Goal: Task Accomplishment & Management: Manage account settings

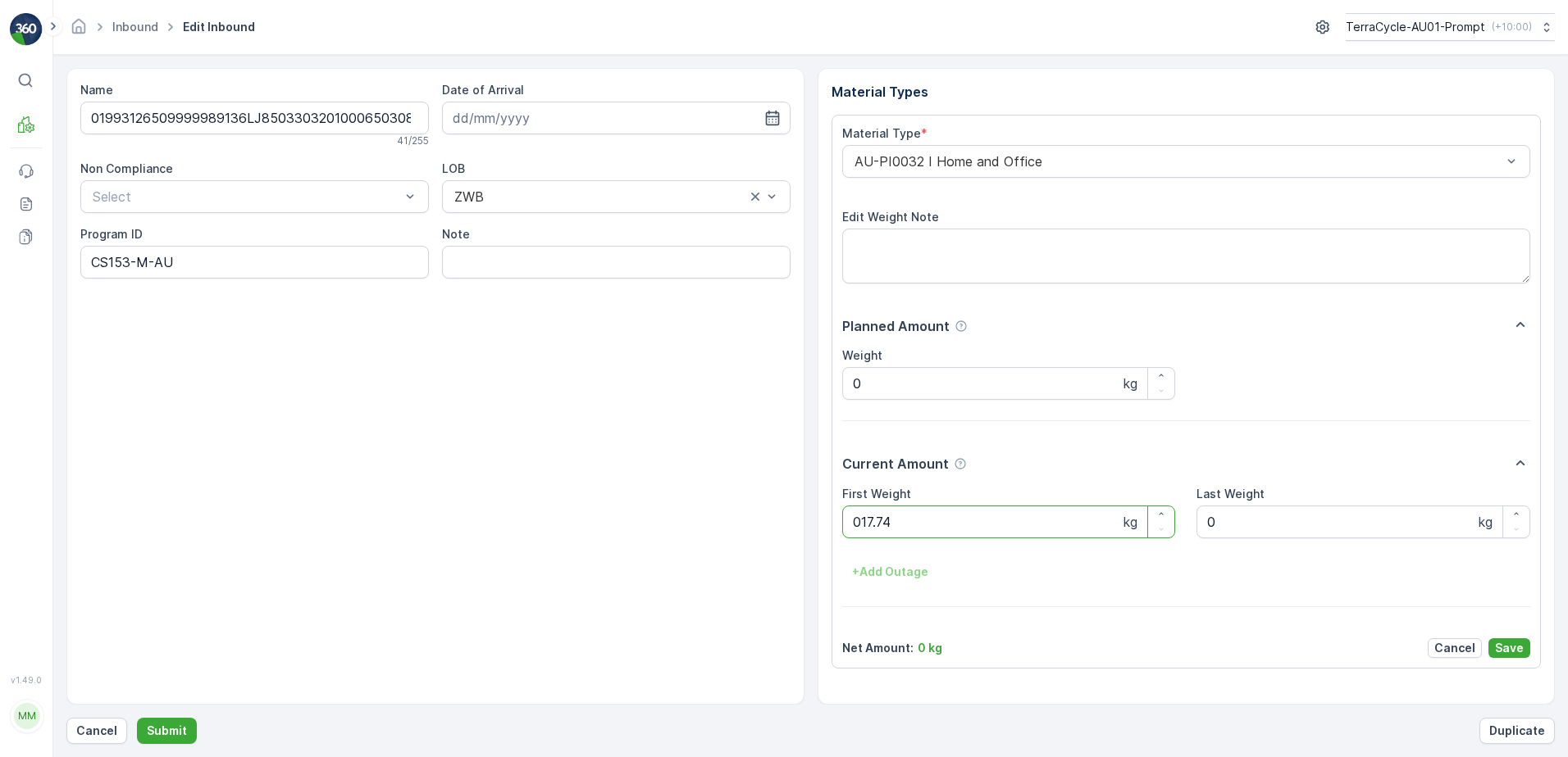
click at [137, 718] on button "Submit" at bounding box center [166, 731] width 60 height 27
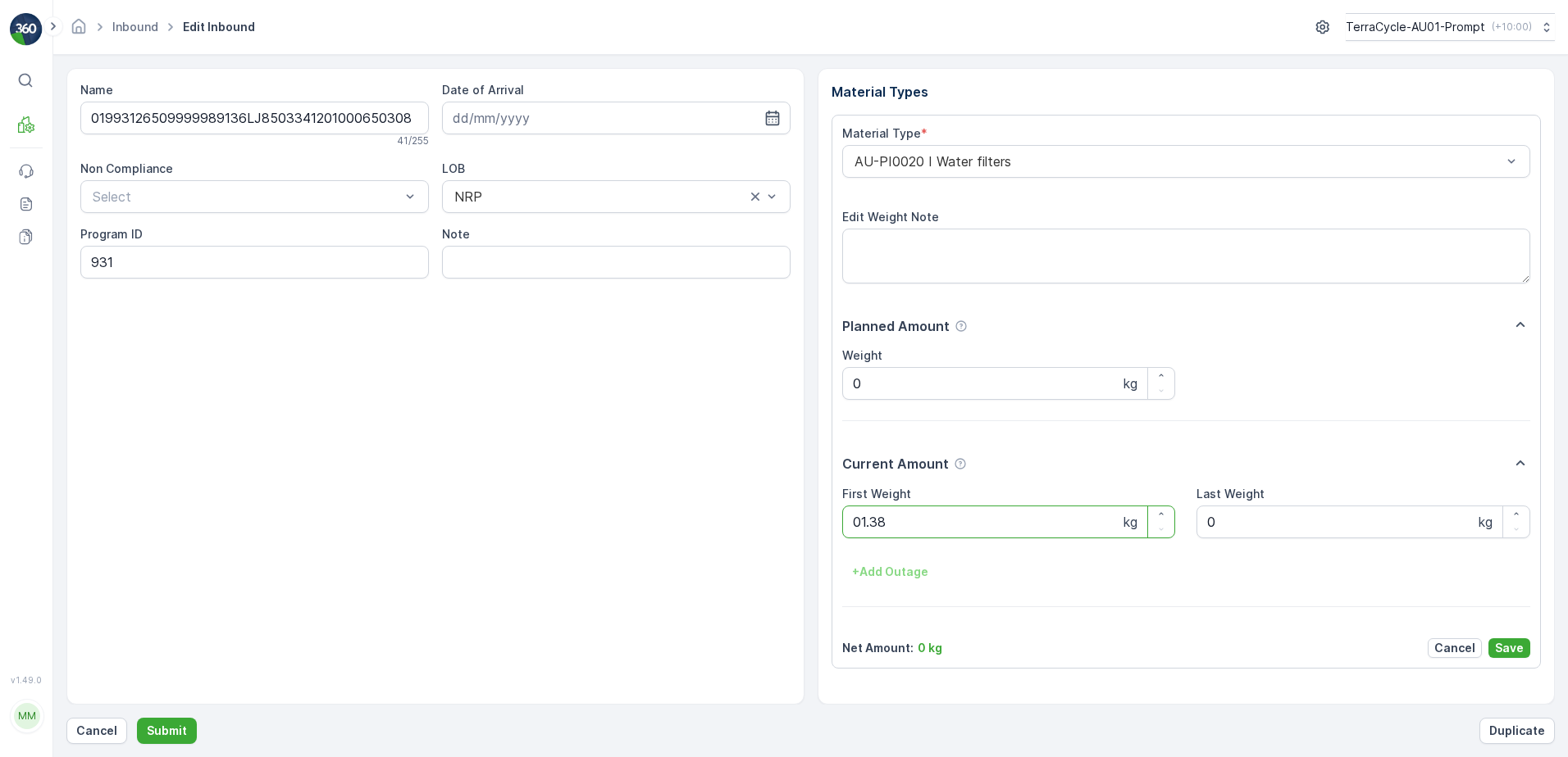
click at [137, 718] on button "Submit" at bounding box center [166, 731] width 60 height 27
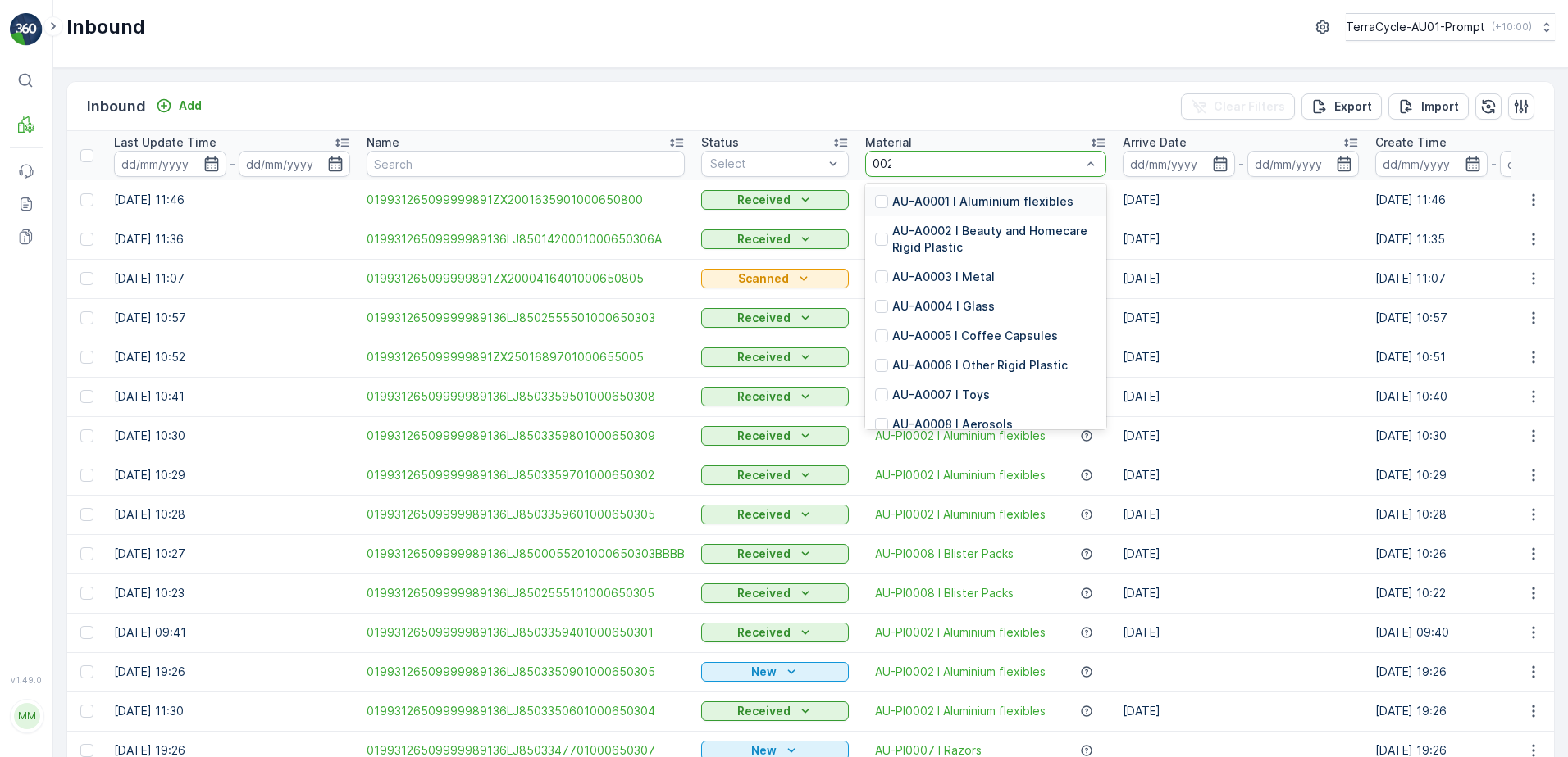
type input "0020"
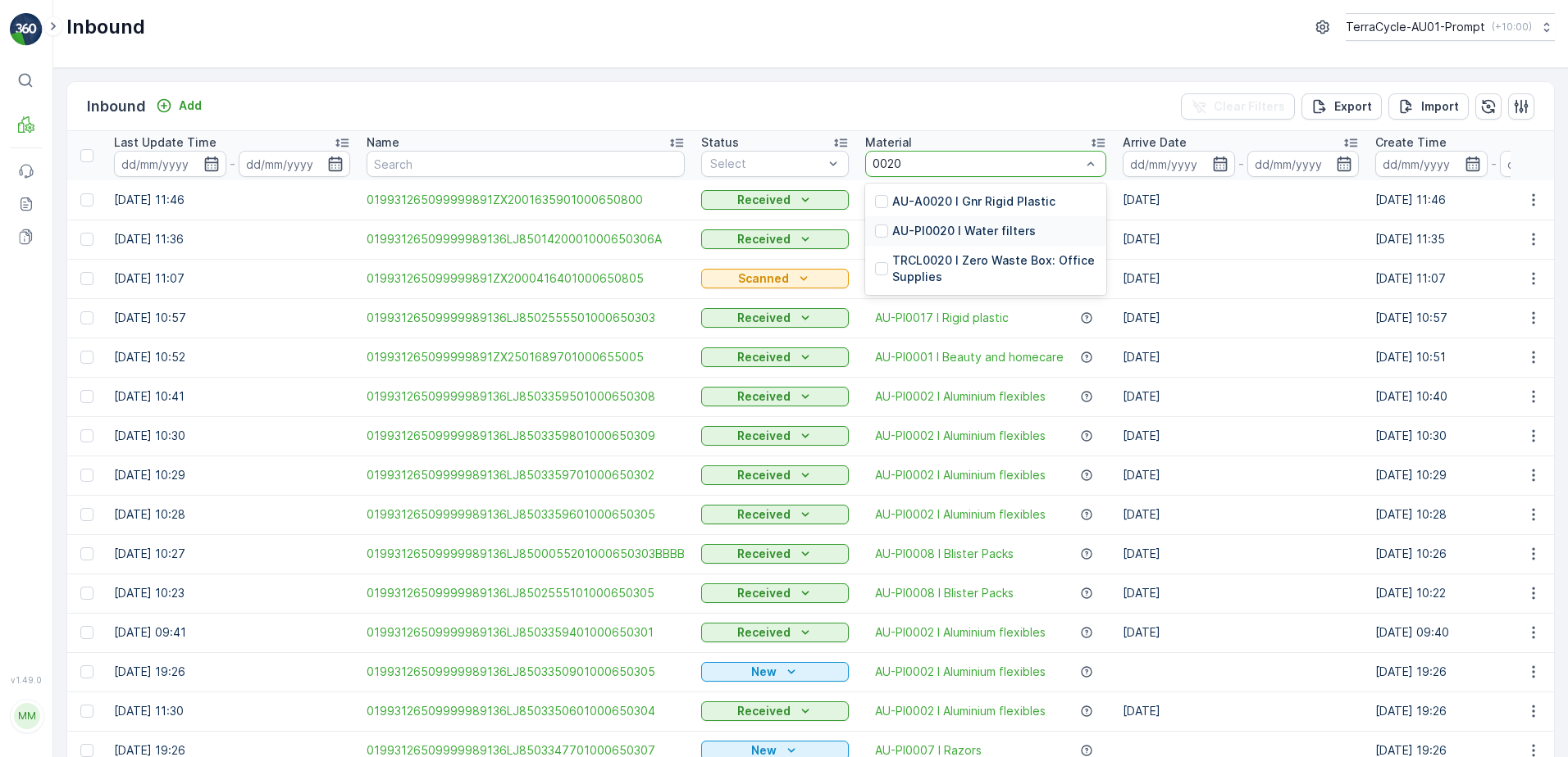
click at [977, 233] on p "AU-PI0020 I Water filters" at bounding box center [964, 231] width 143 height 17
click at [825, 151] on div at bounding box center [834, 163] width 17 height 25
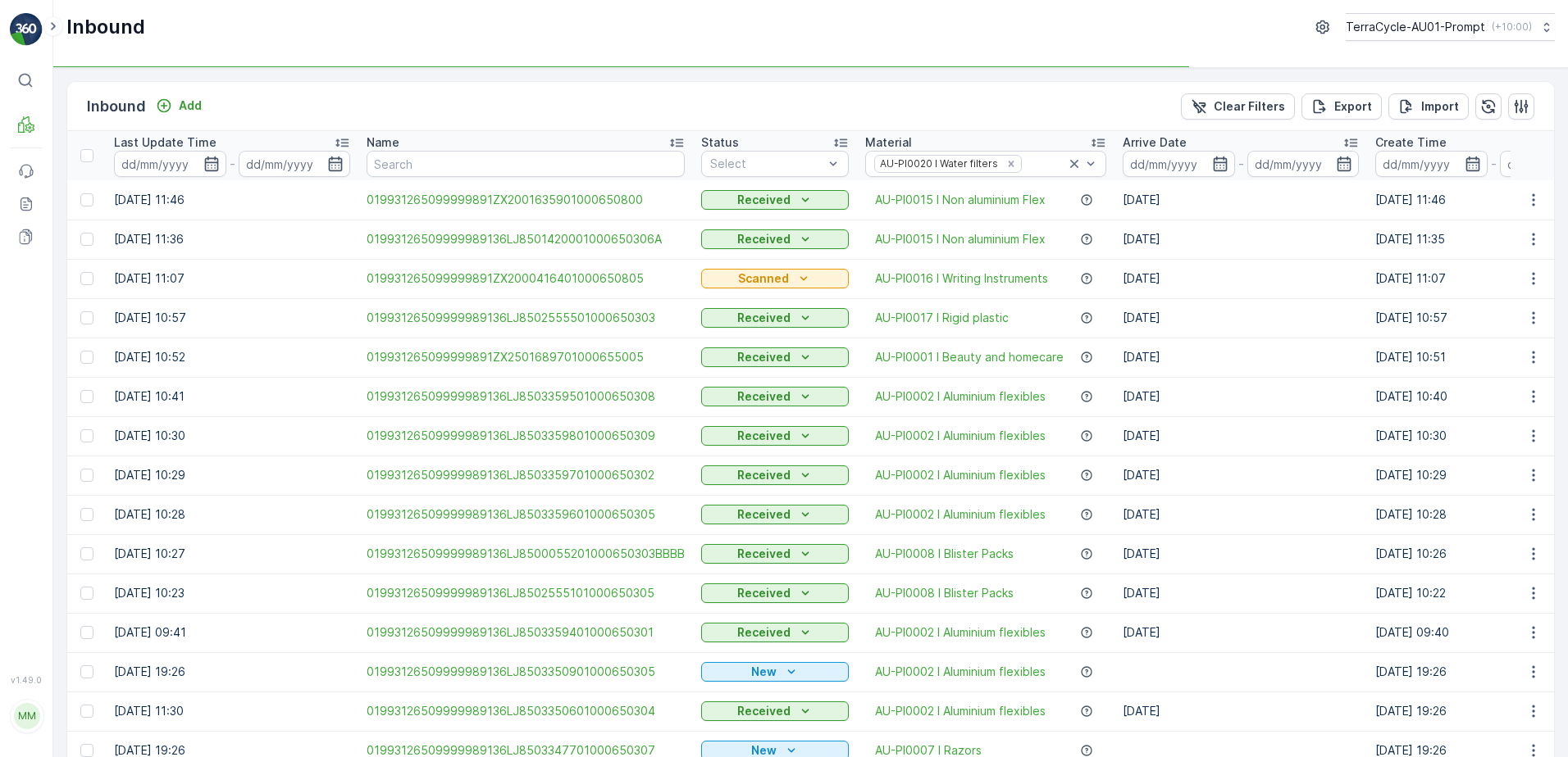
click at [747, 224] on td "Received" at bounding box center [775, 239] width 164 height 39
click at [772, 167] on div at bounding box center [767, 164] width 117 height 13
click at [745, 223] on span "Scanned" at bounding box center [735, 226] width 49 height 13
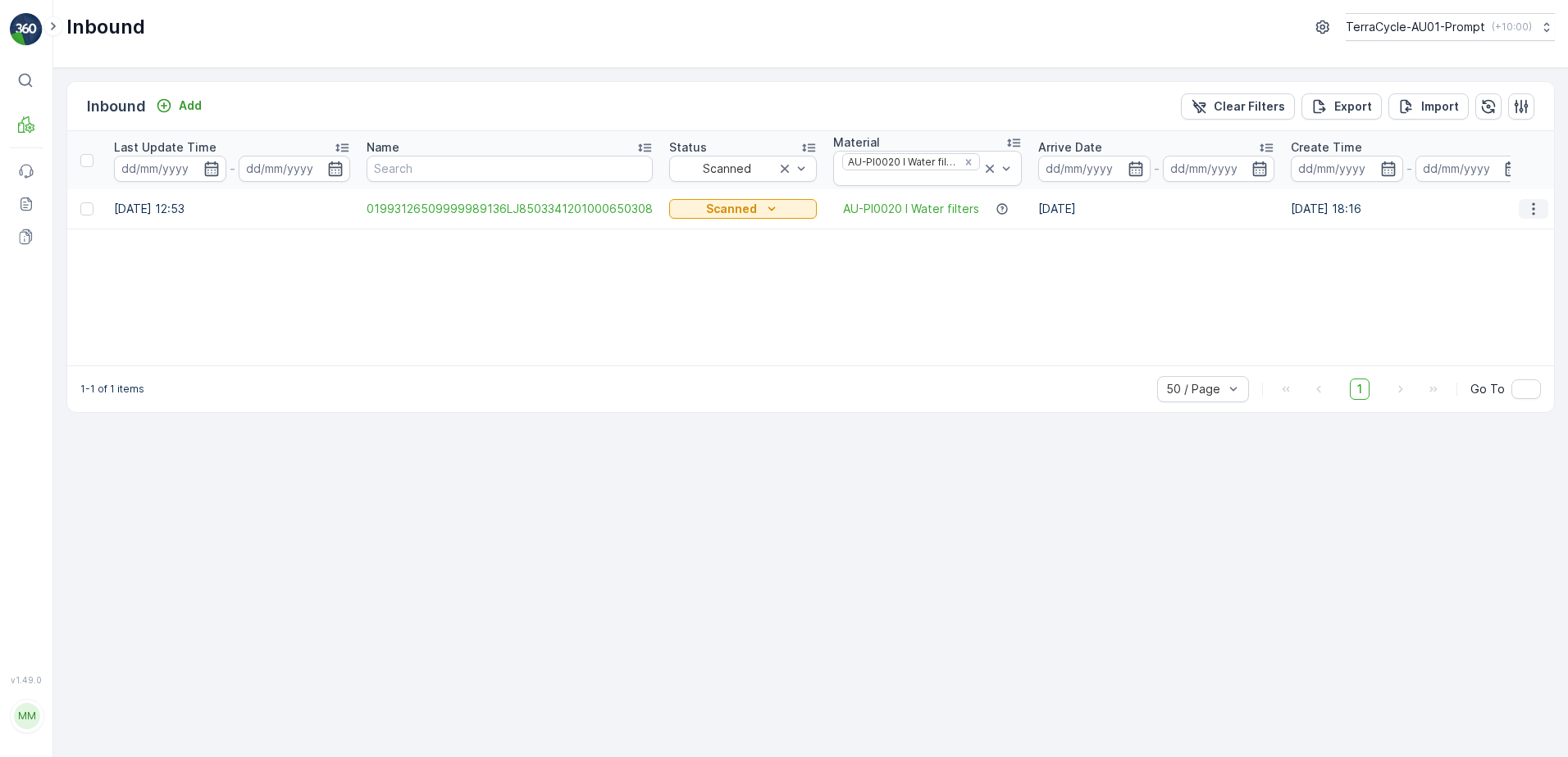
click at [1527, 211] on icon "button" at bounding box center [1534, 209] width 17 height 17
click at [1470, 325] on span "Print QR" at bounding box center [1467, 326] width 45 height 17
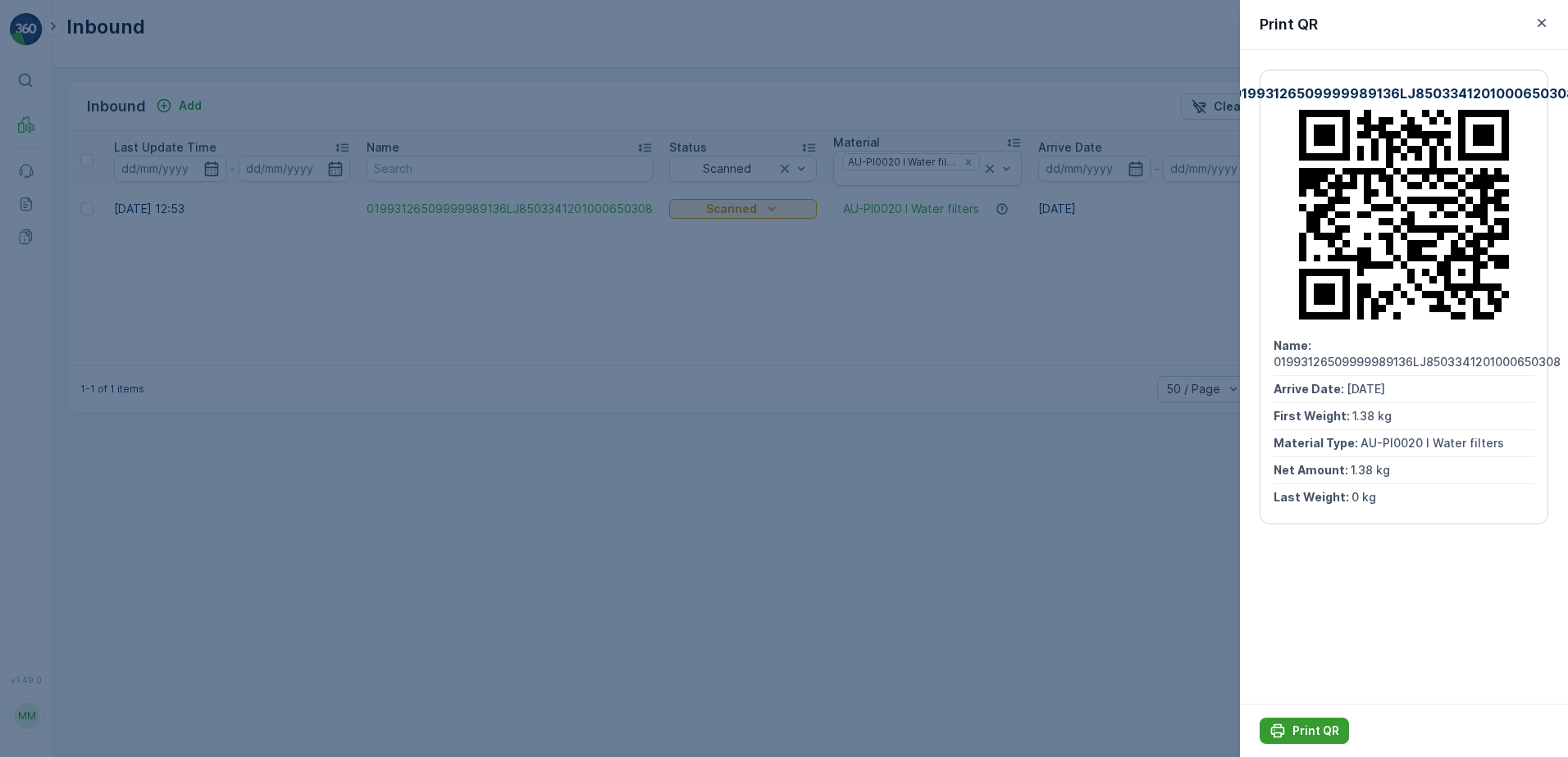
click at [1305, 727] on p "Print QR" at bounding box center [1316, 731] width 47 height 17
click at [1538, 22] on icon "button" at bounding box center [1542, 23] width 17 height 17
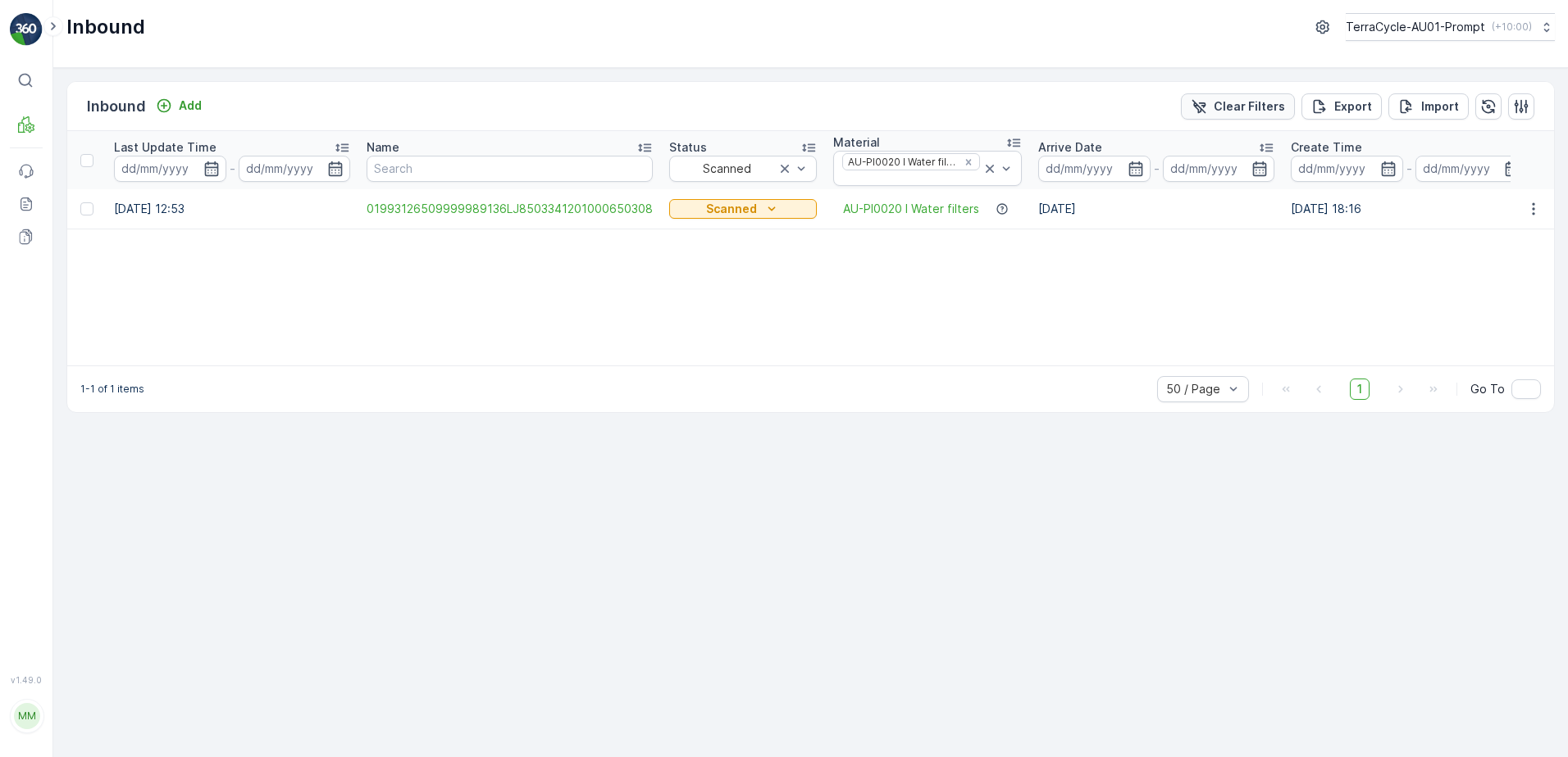
click at [1250, 111] on p "Clear Filters" at bounding box center [1249, 106] width 72 height 17
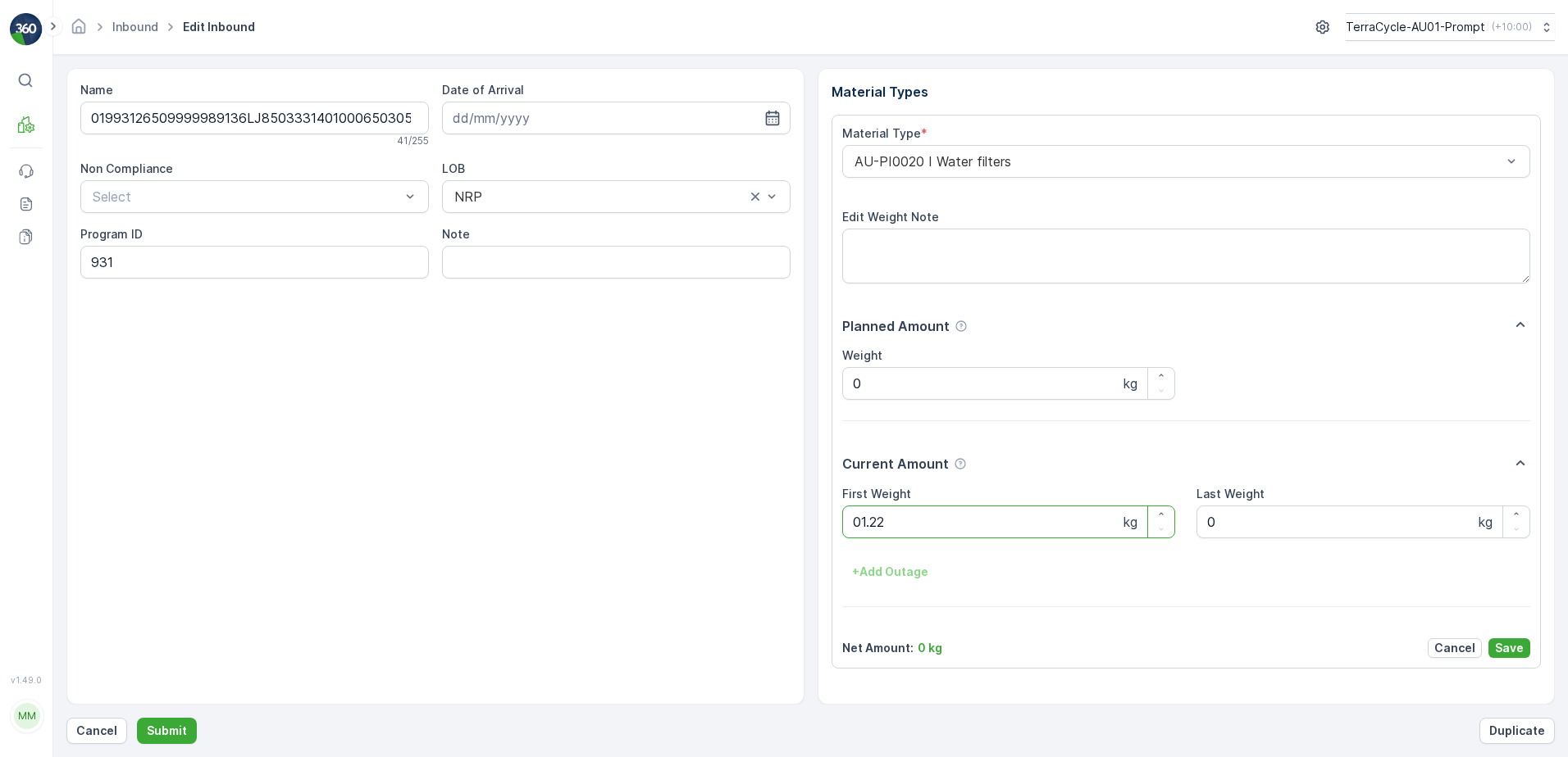
click at [137, 718] on button "Submit" at bounding box center [166, 731] width 60 height 27
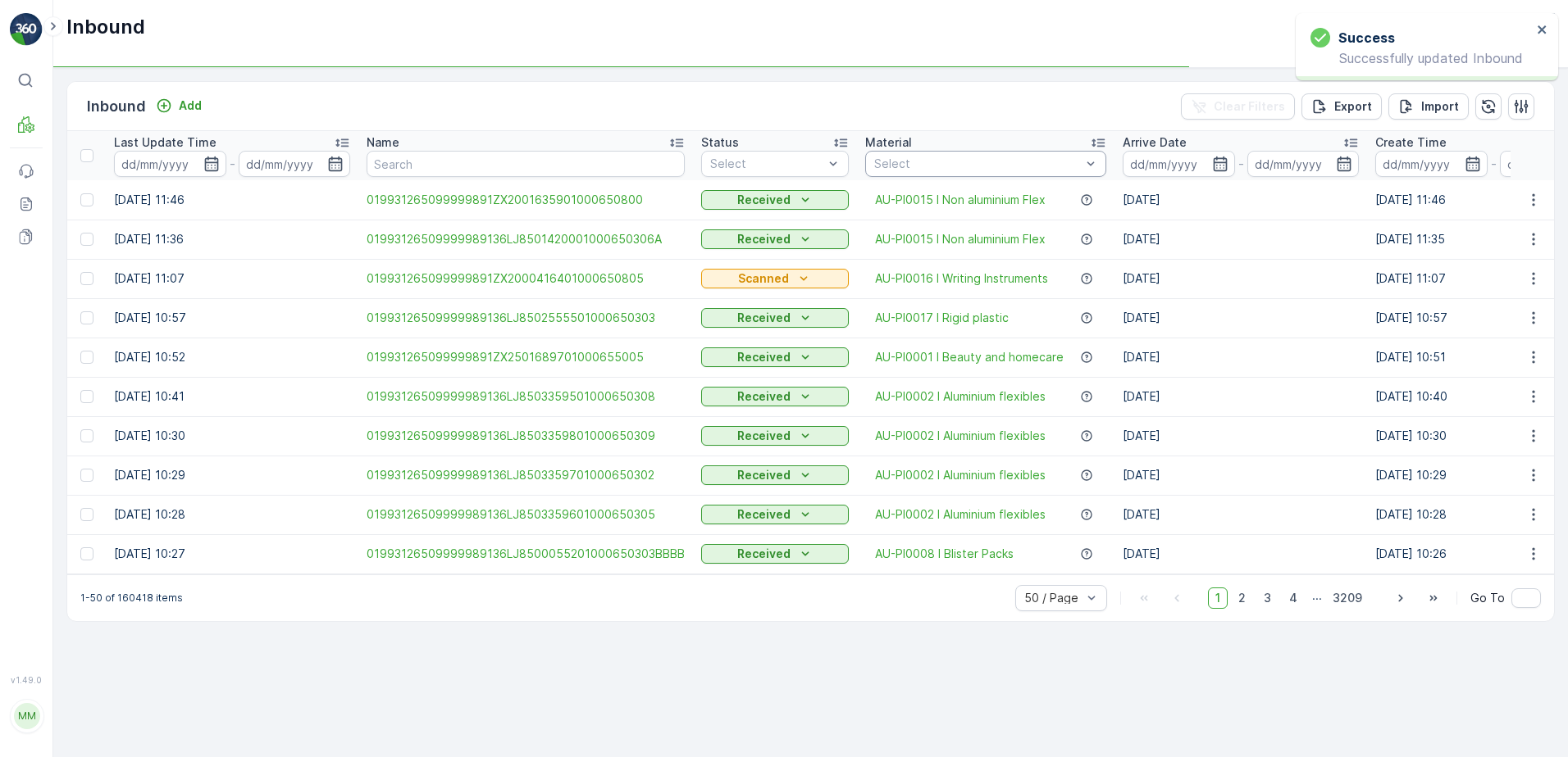
click at [939, 150] on div "Select" at bounding box center [986, 163] width 241 height 27
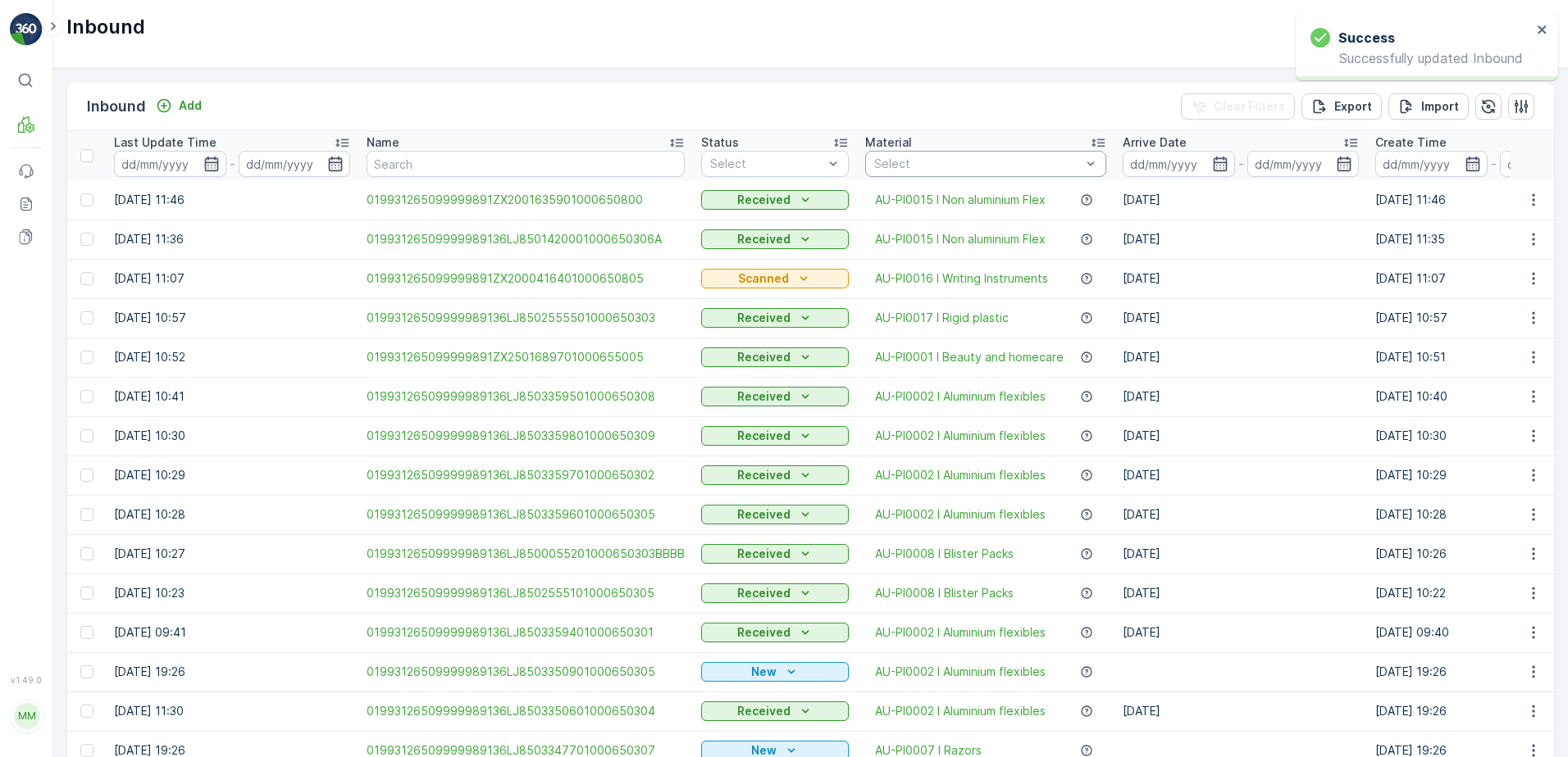
click at [944, 158] on div at bounding box center [978, 164] width 210 height 13
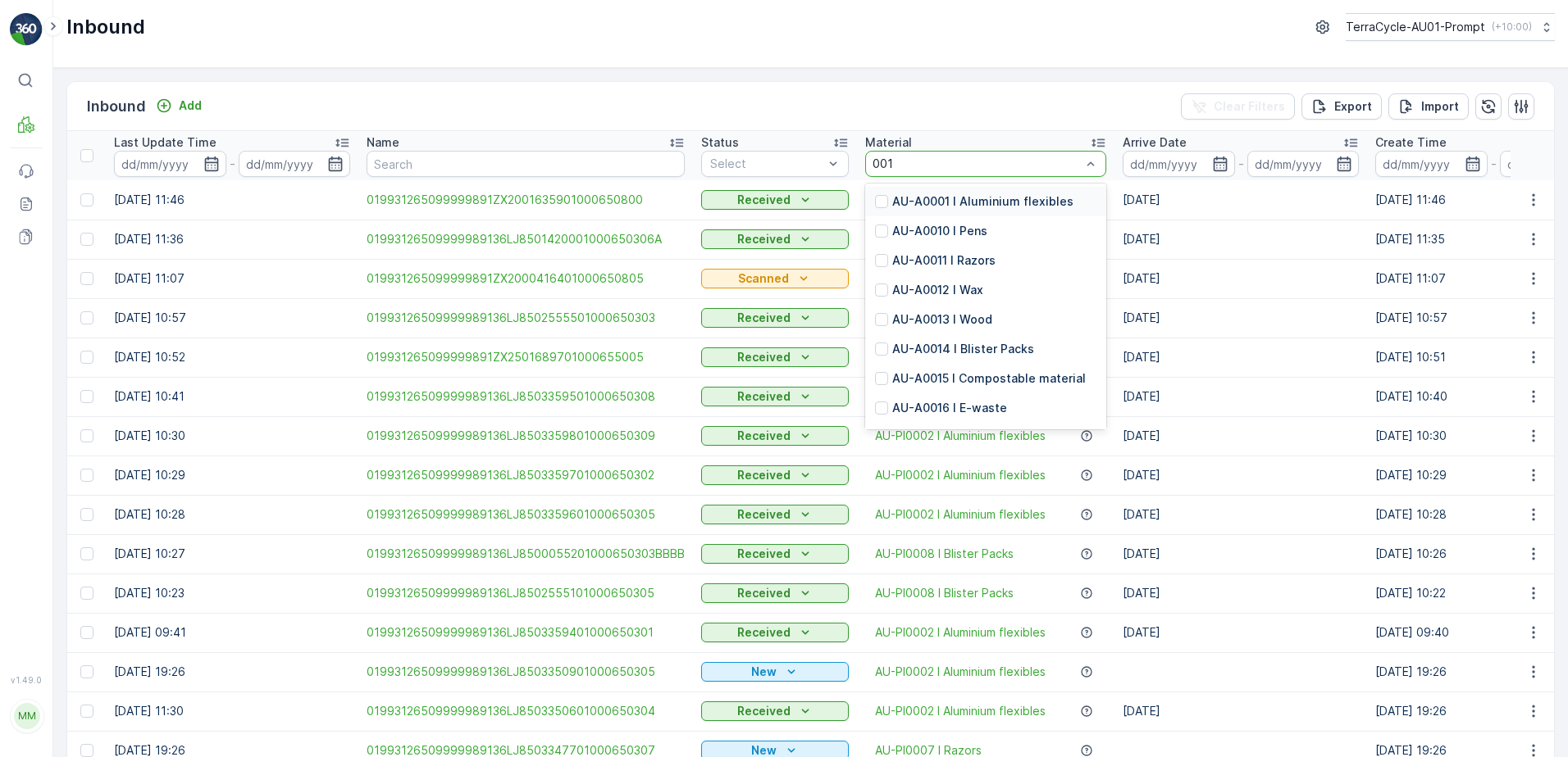
type input "0015"
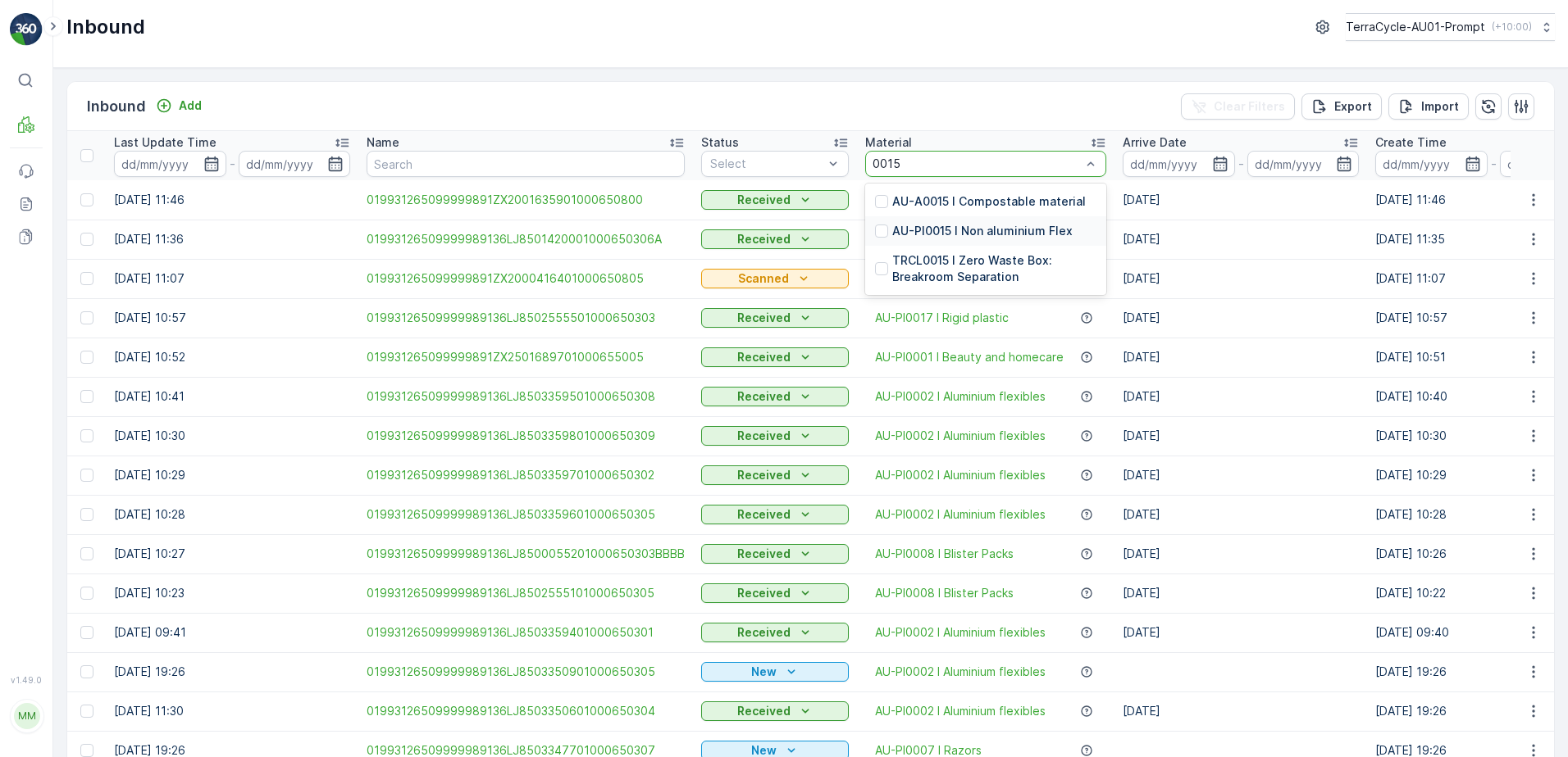
click at [934, 235] on p "AU-PI0015 I Non aluminium Flex" at bounding box center [982, 231] width 181 height 17
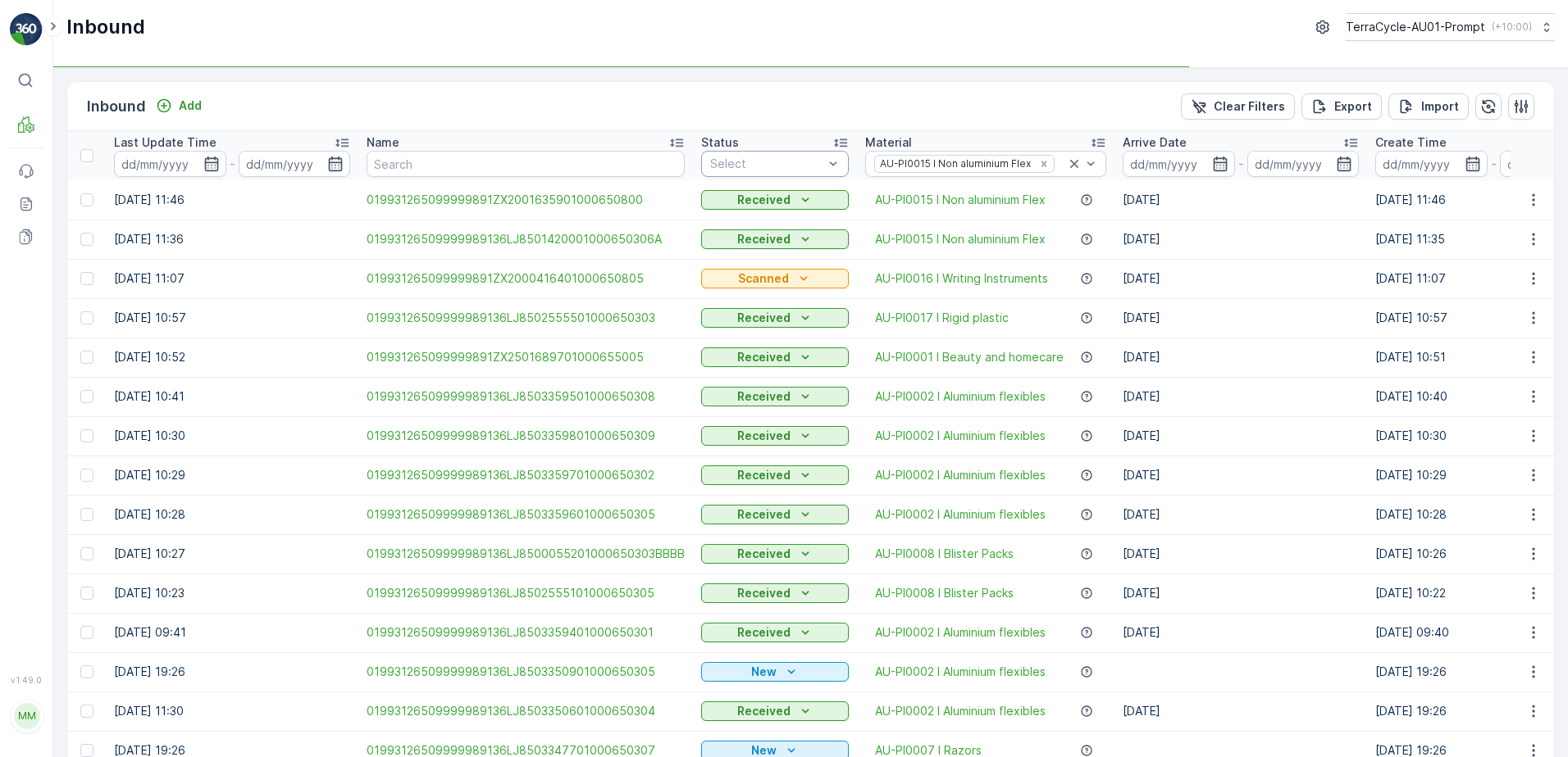
click at [810, 170] on div at bounding box center [767, 164] width 117 height 13
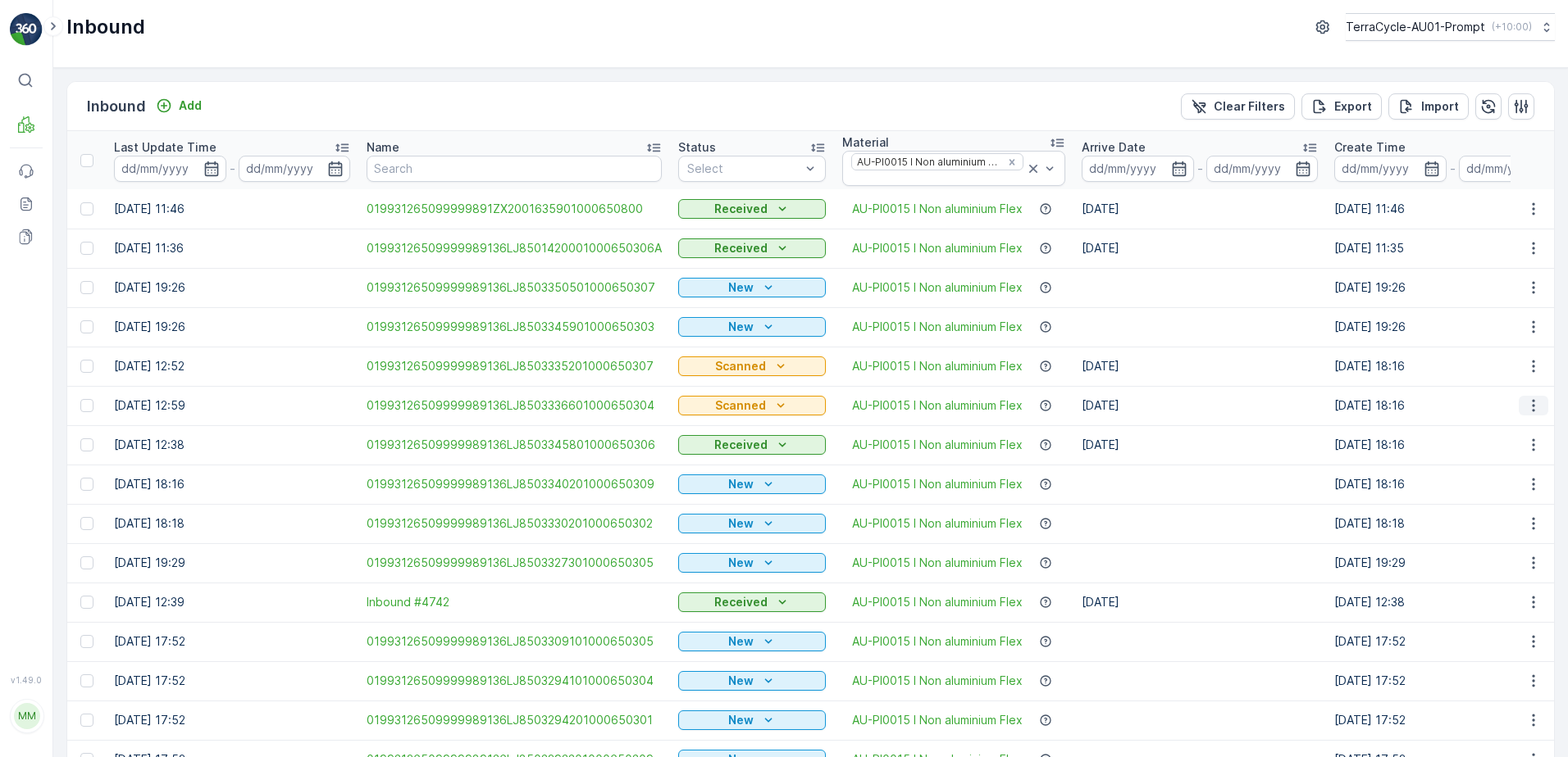
click at [1527, 407] on icon "button" at bounding box center [1534, 406] width 17 height 17
click at [1459, 529] on span "Print QR" at bounding box center [1467, 522] width 45 height 17
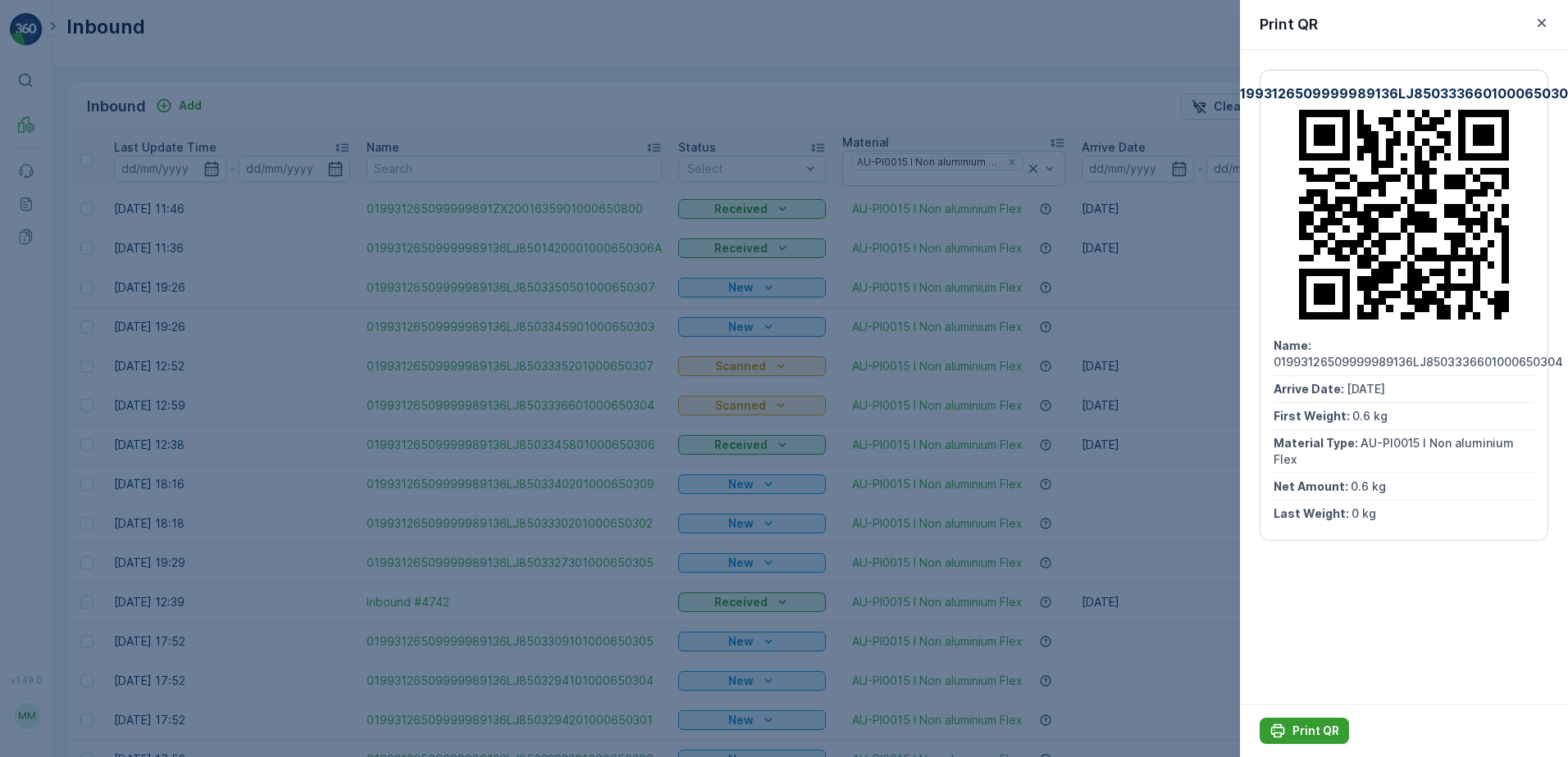
click at [1320, 738] on p "Print QR" at bounding box center [1316, 731] width 47 height 17
click at [1543, 21] on icon "button" at bounding box center [1541, 23] width 8 height 8
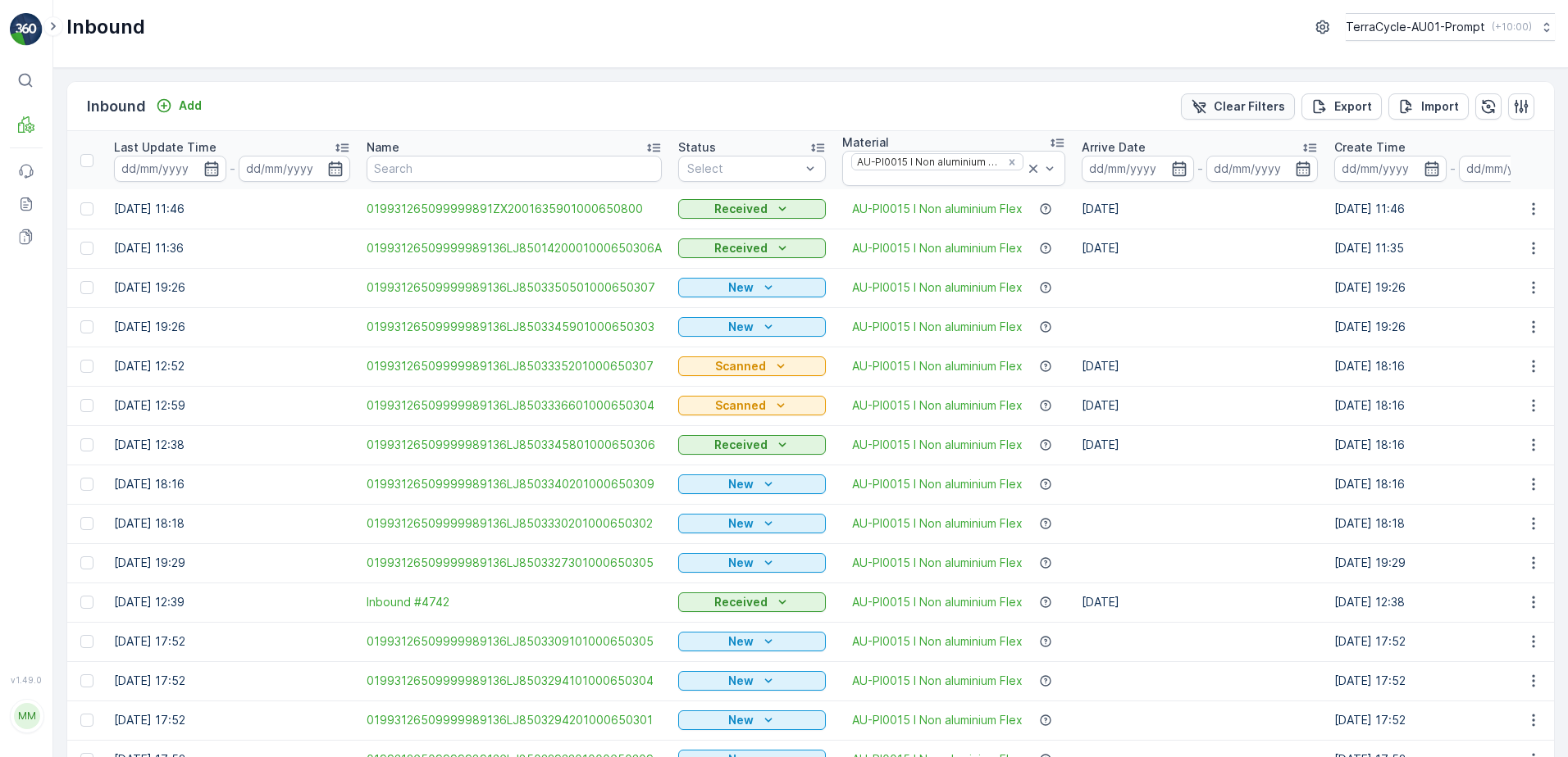
click at [1213, 103] on div "Clear Filters" at bounding box center [1238, 106] width 95 height 17
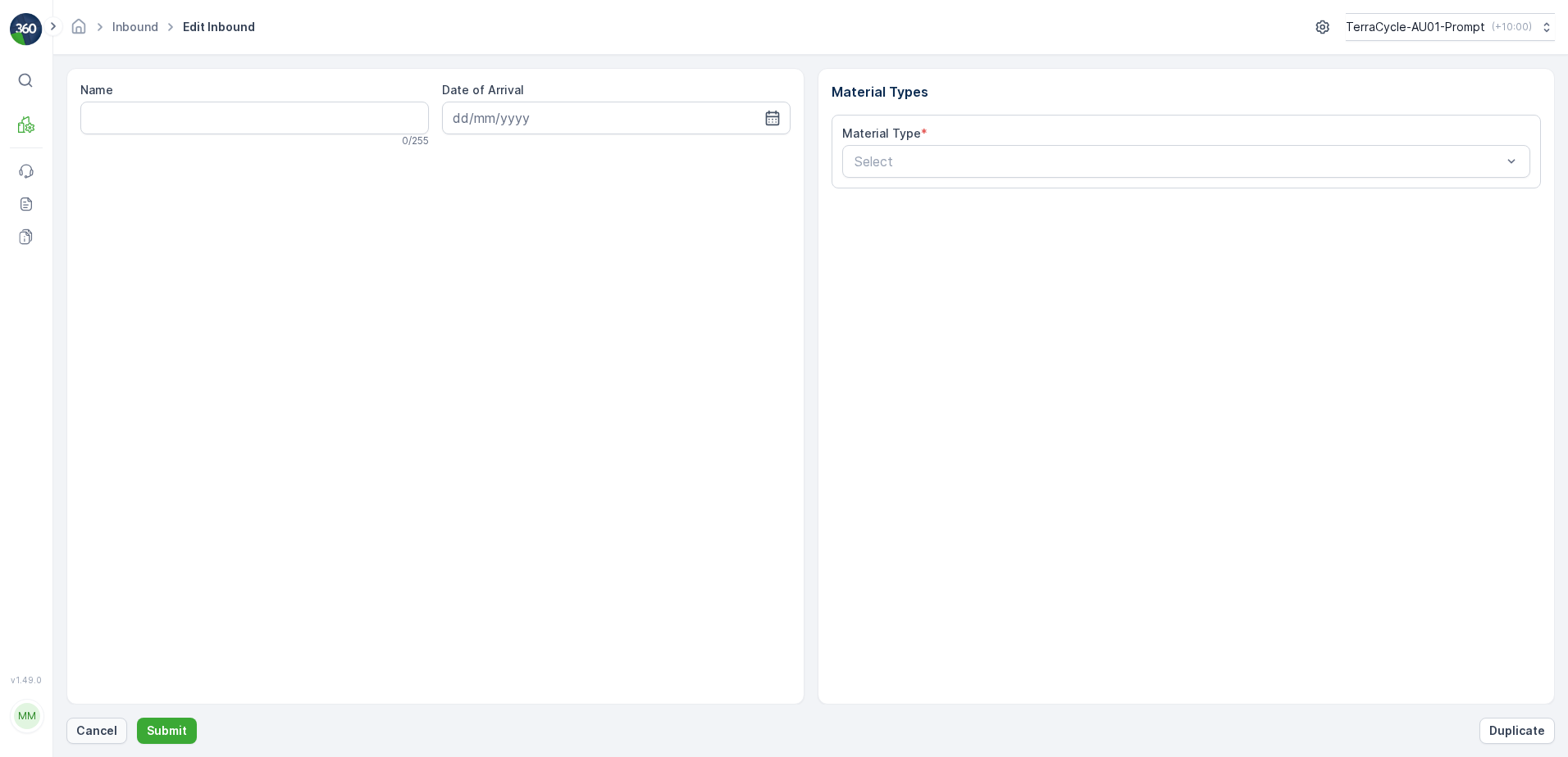
click at [104, 732] on p "Cancel" at bounding box center [96, 731] width 41 height 17
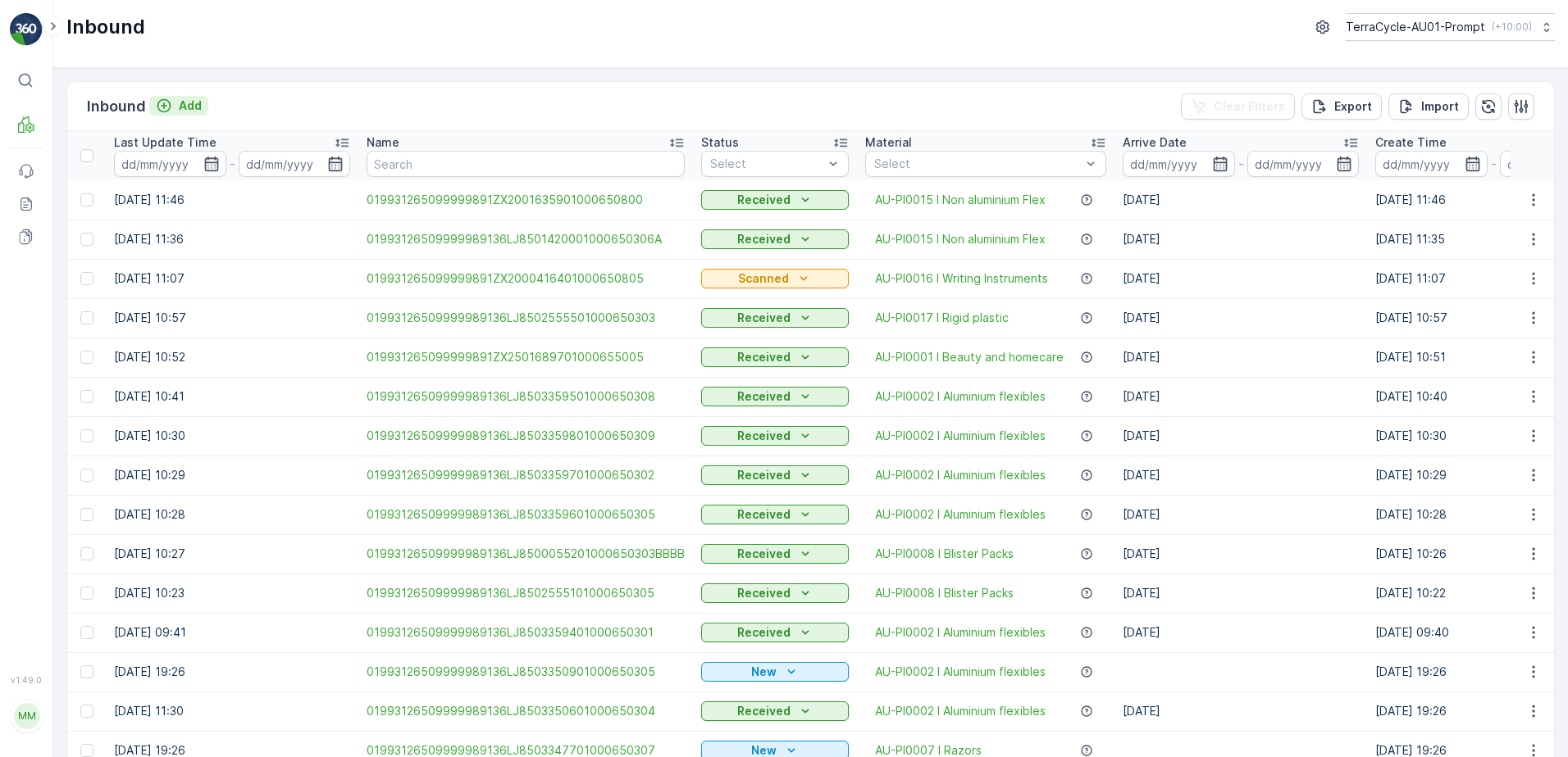
click at [187, 107] on p "Add" at bounding box center [190, 106] width 23 height 17
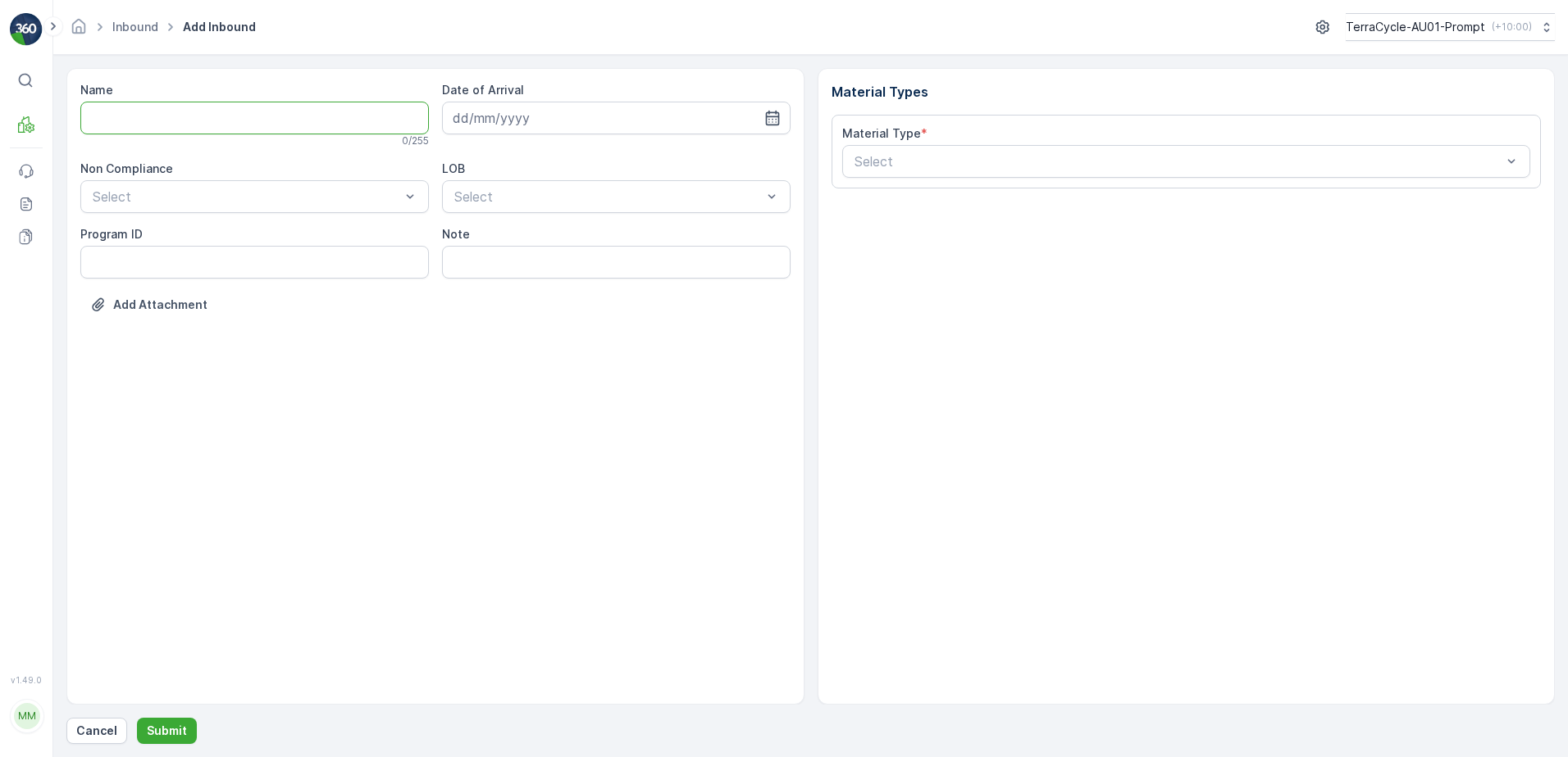
click at [181, 121] on input "Name" at bounding box center [255, 118] width 349 height 33
type input "01993126509999989136LJ8503345701000650309"
click at [137, 718] on button "Submit" at bounding box center [166, 731] width 60 height 27
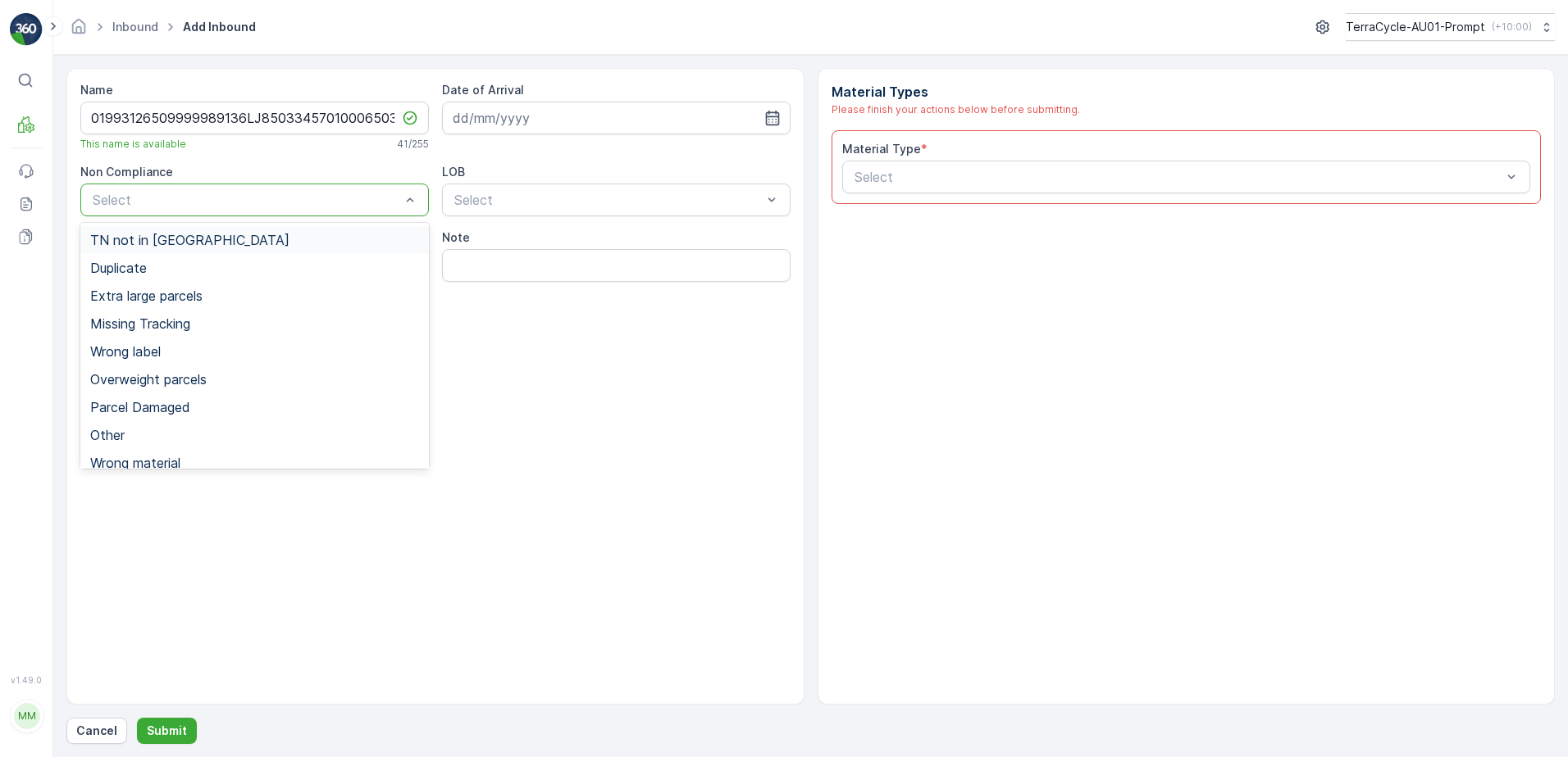
click at [188, 235] on span "TN not in [GEOGRAPHIC_DATA]" at bounding box center [189, 240] width 199 height 15
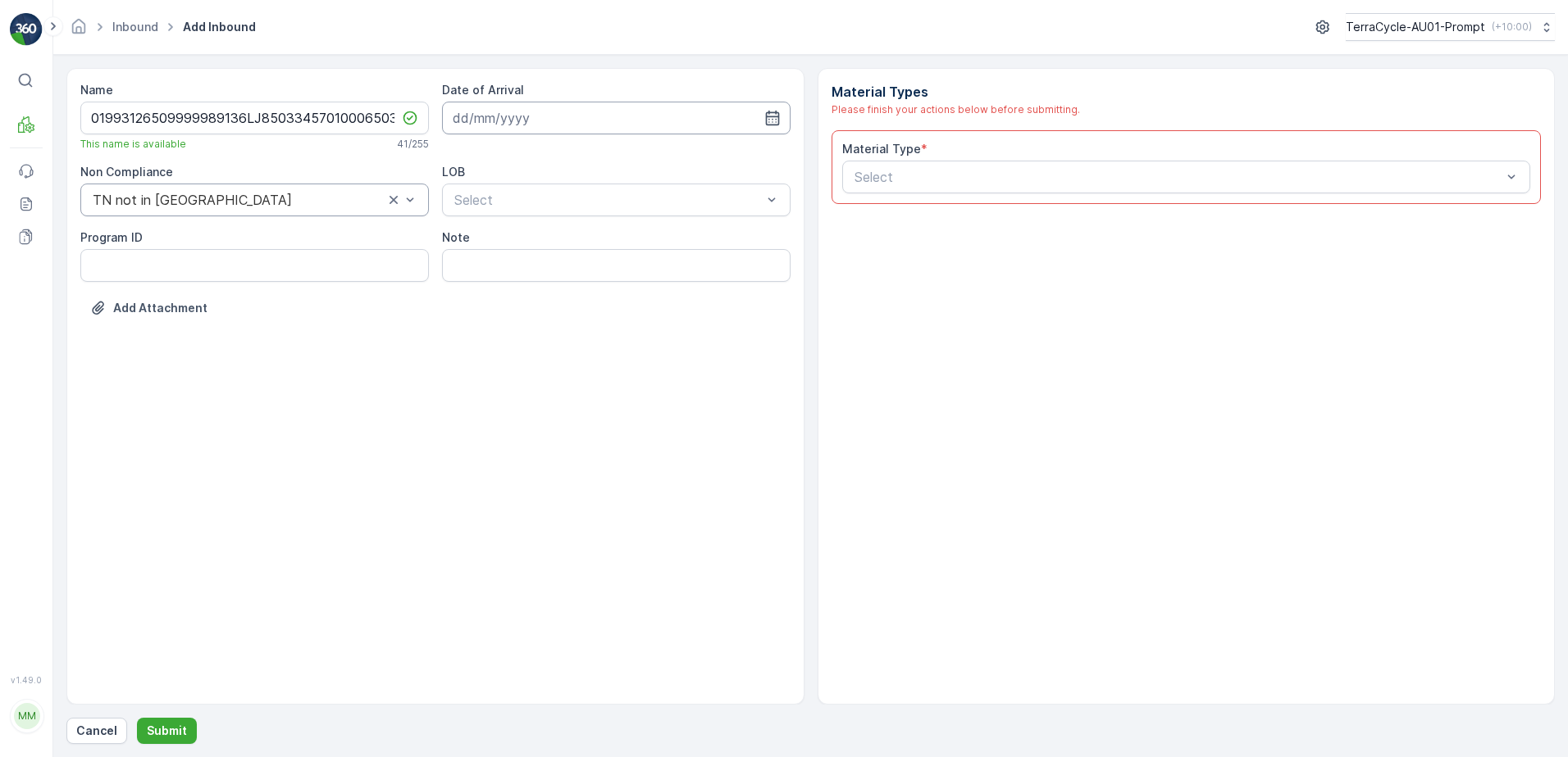
click at [555, 121] on input at bounding box center [617, 118] width 349 height 33
click at [499, 227] on div "1" at bounding box center [499, 222] width 27 height 27
type input "[DATE]"
click at [516, 200] on div at bounding box center [608, 200] width 311 height 15
click at [488, 236] on div "NRP" at bounding box center [616, 240] width 329 height 15
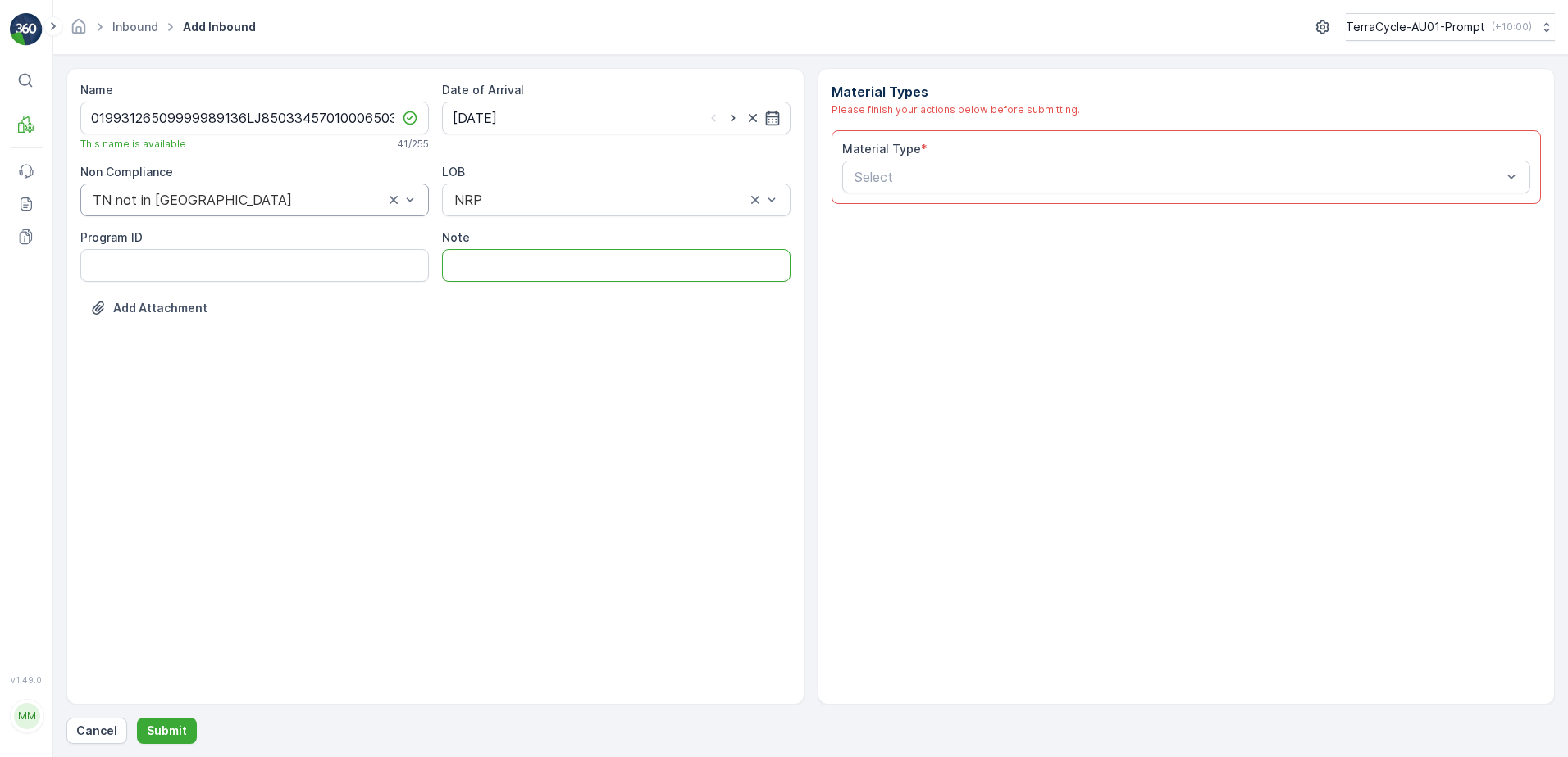
click at [474, 262] on input "Note" at bounding box center [617, 266] width 349 height 33
type input "WATERDROP REPLACEMENT FILTERS"
click at [1036, 173] on div at bounding box center [1178, 177] width 651 height 15
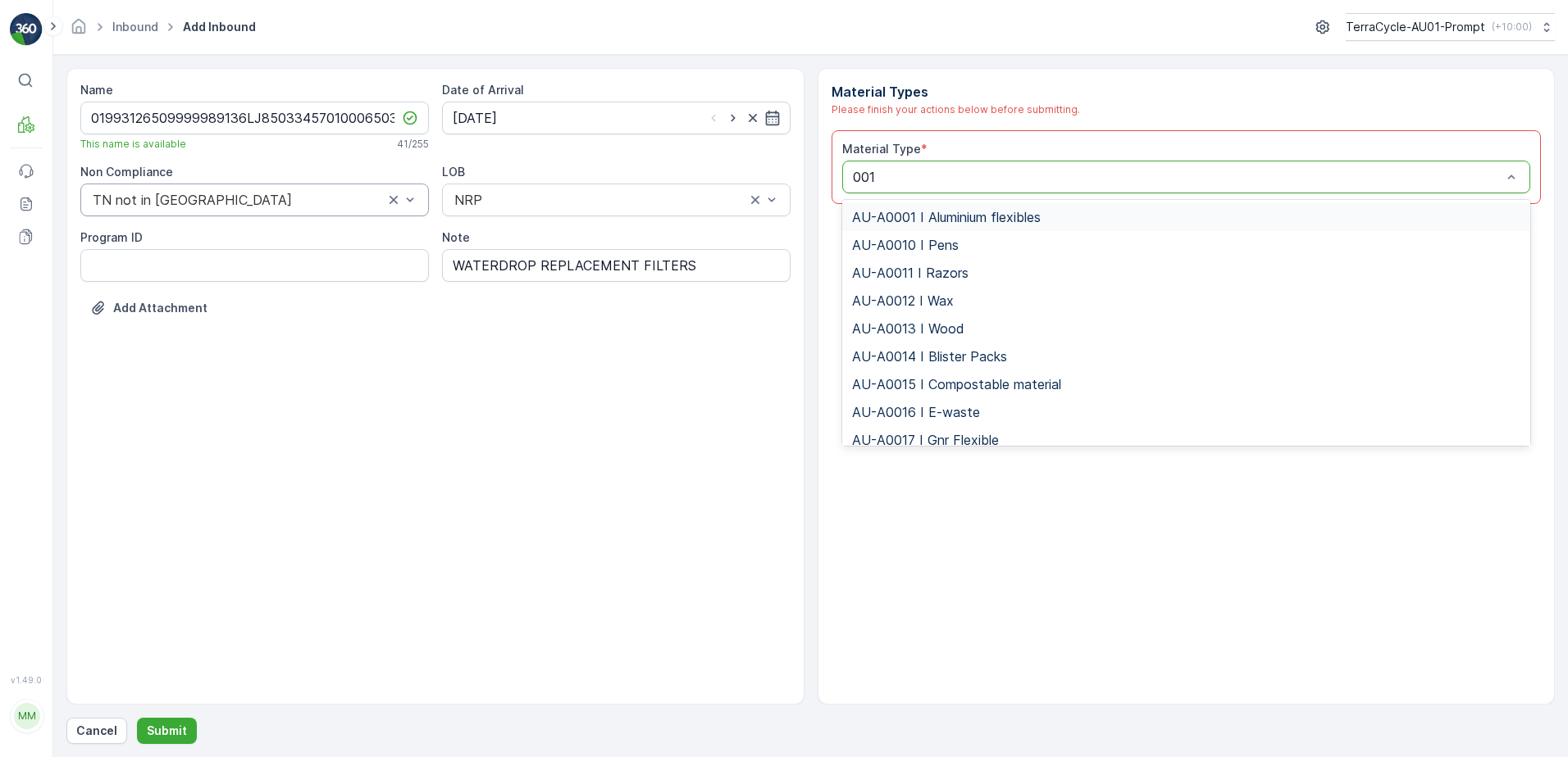
type input "0017"
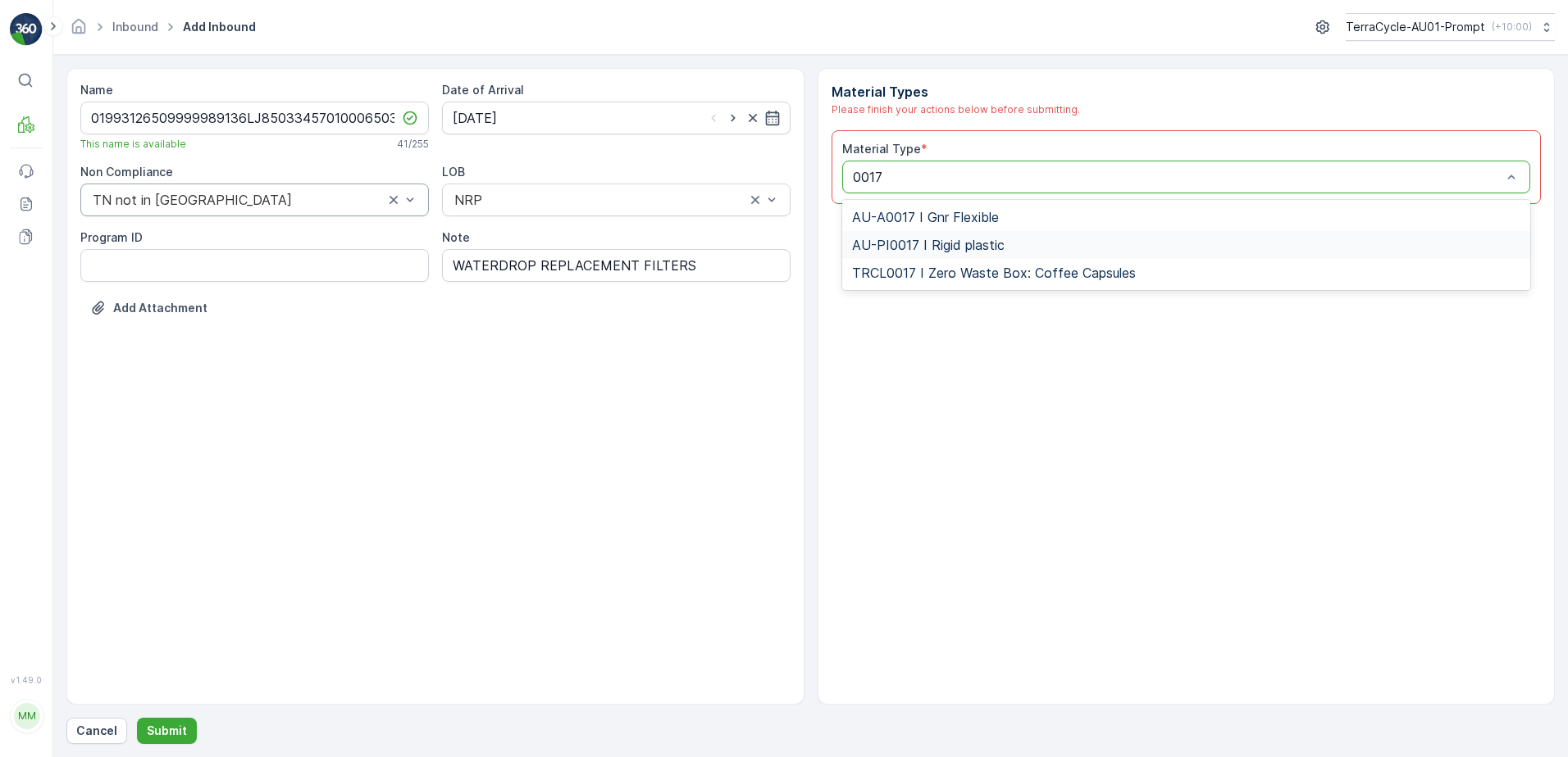
click at [959, 242] on span "AU-PI0017 I Rigid plastic" at bounding box center [928, 245] width 152 height 15
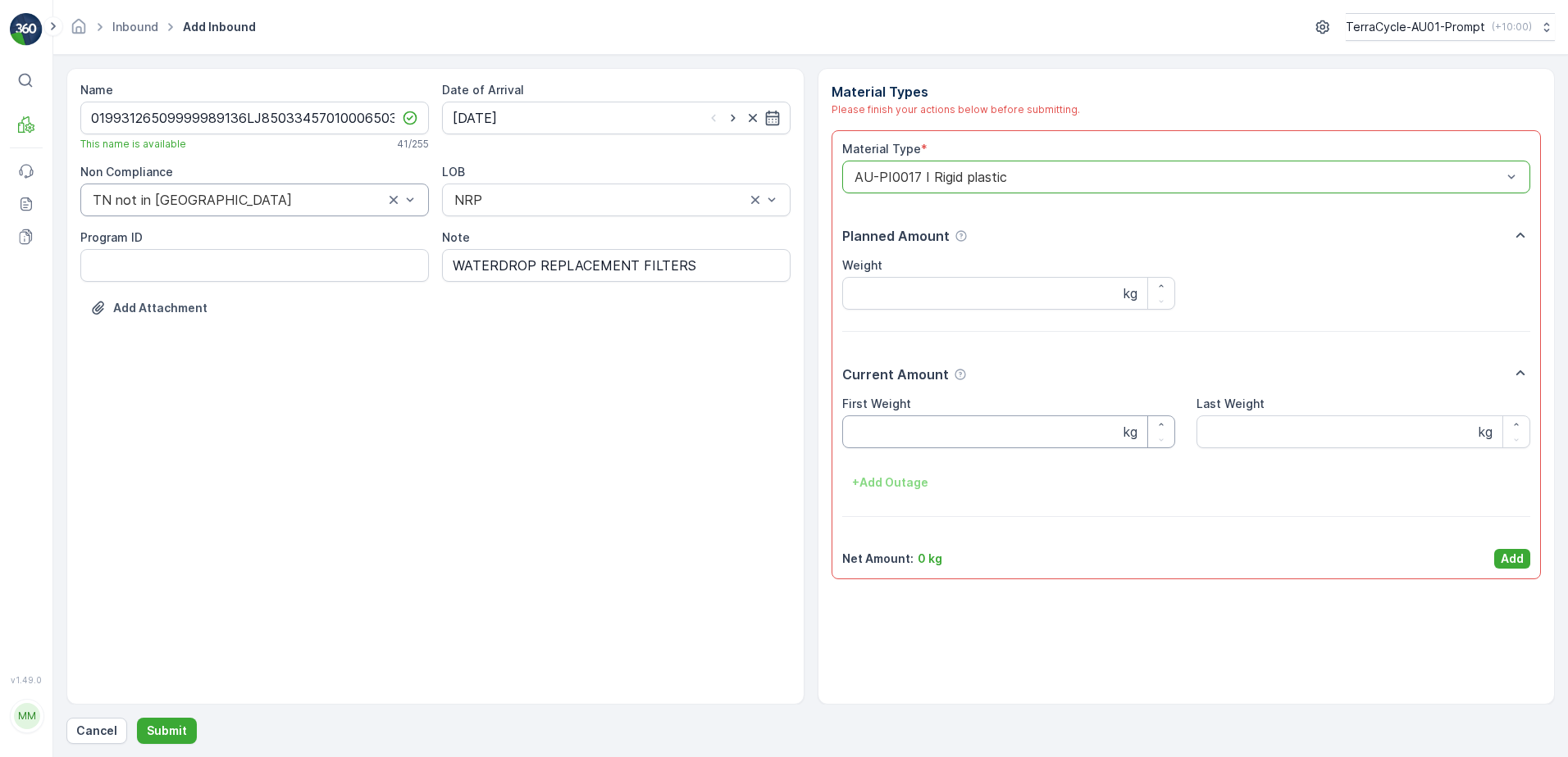
click at [906, 427] on Weight "First Weight" at bounding box center [1009, 432] width 334 height 33
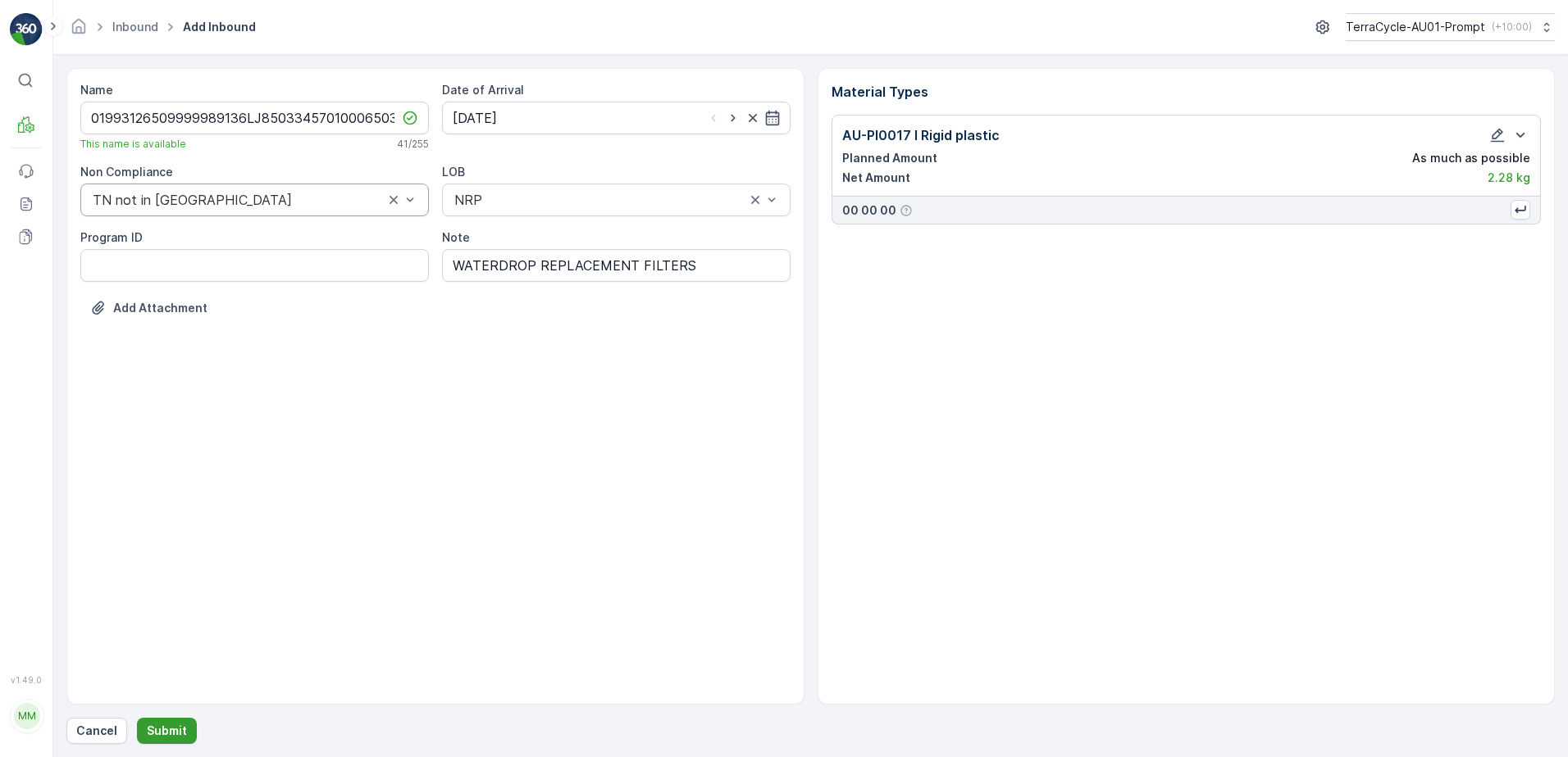
click at [180, 728] on p "Submit" at bounding box center [167, 731] width 40 height 17
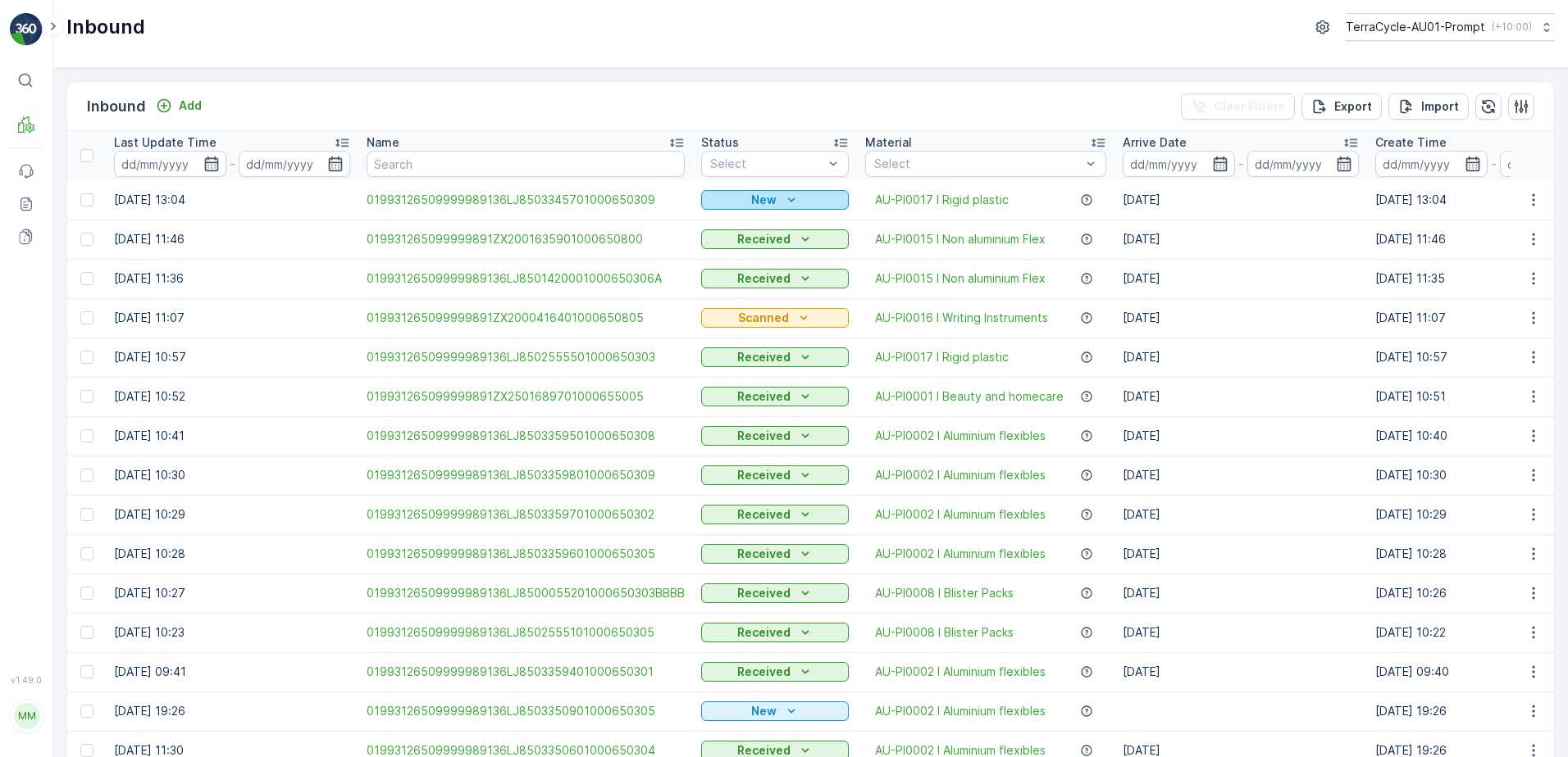
click at [768, 201] on p "New" at bounding box center [764, 200] width 26 height 17
click at [745, 250] on span "Scanned" at bounding box center [731, 248] width 49 height 17
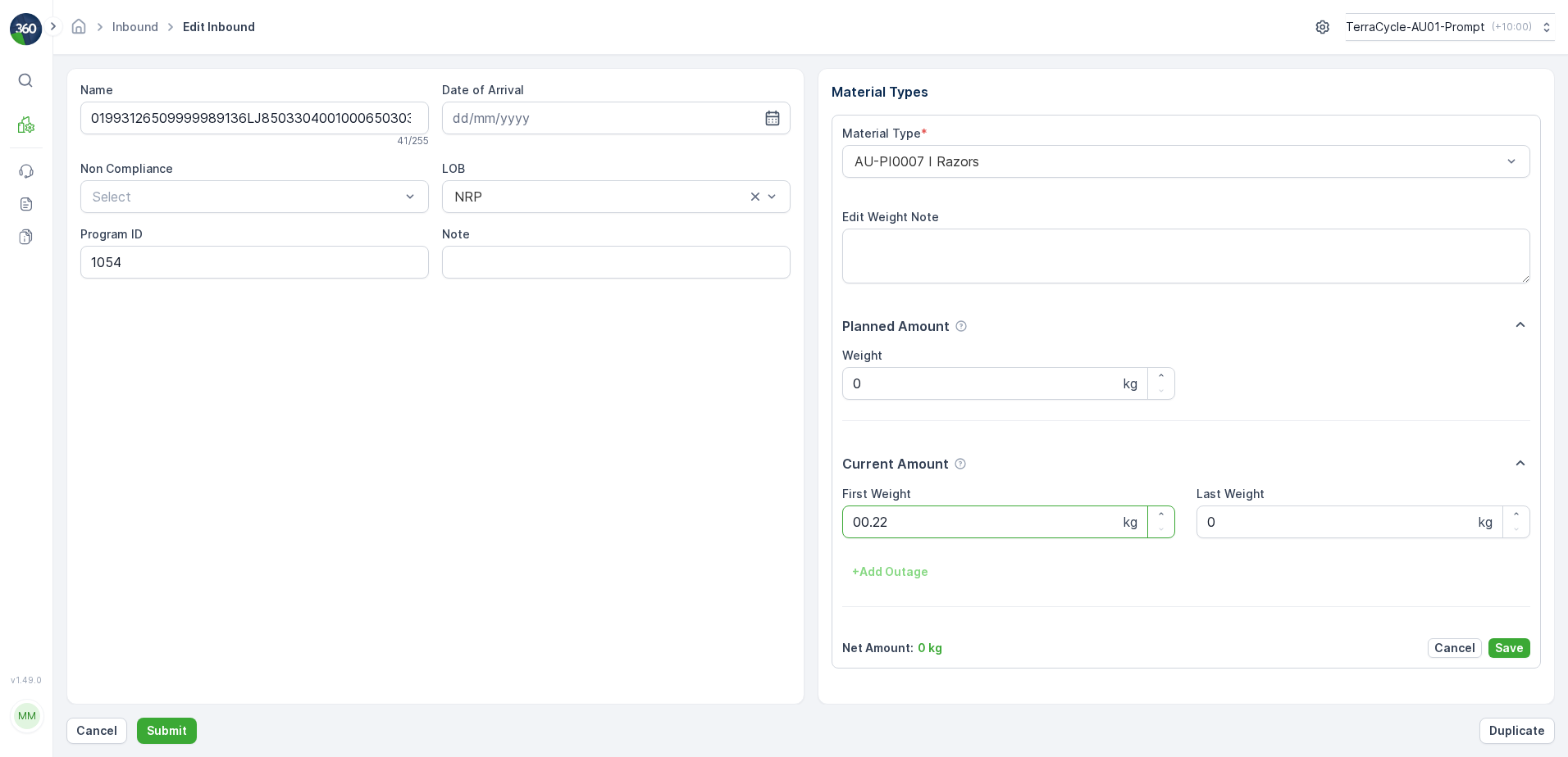
click at [137, 718] on button "Submit" at bounding box center [166, 731] width 60 height 27
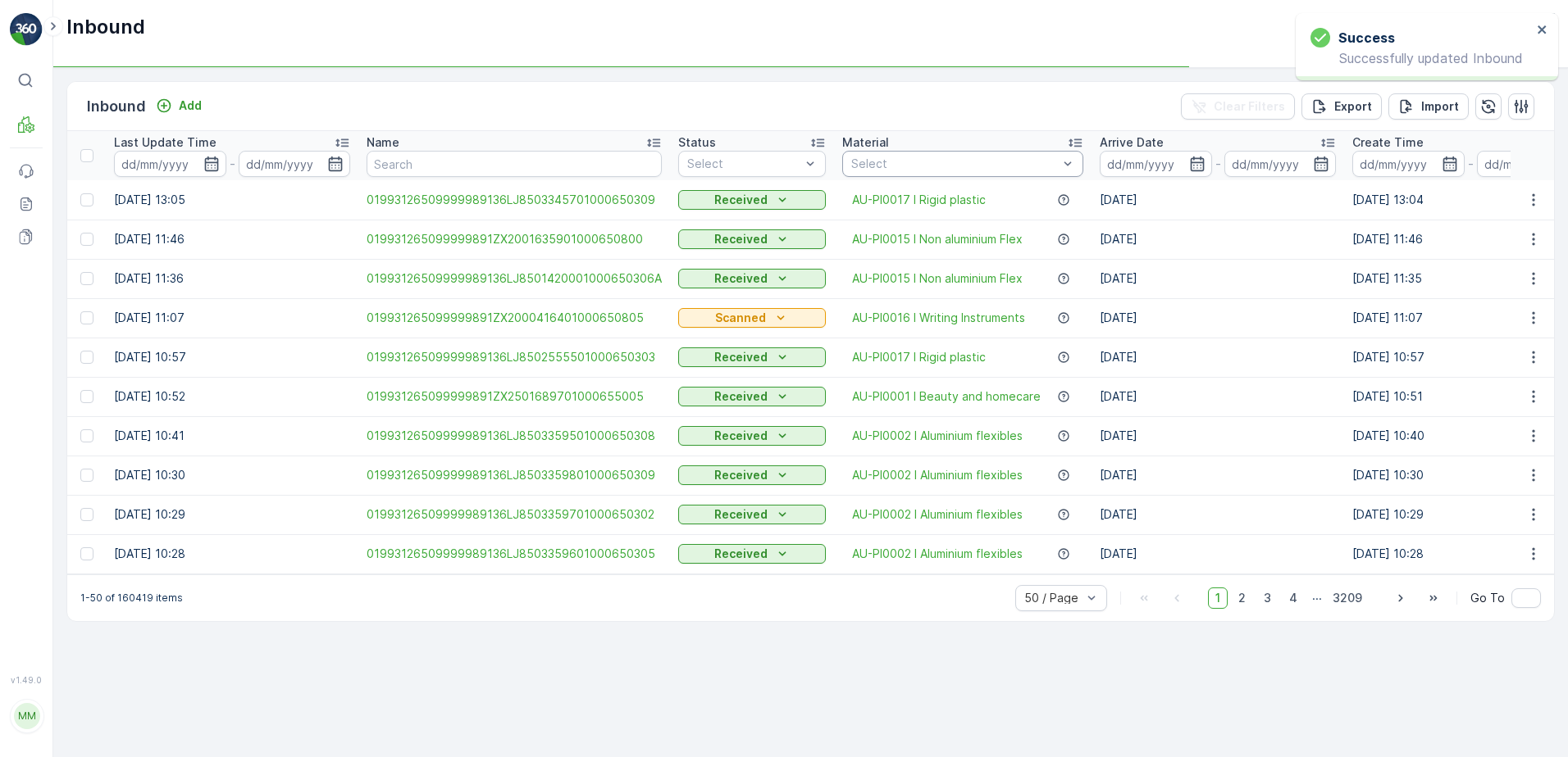
click at [888, 161] on div at bounding box center [955, 164] width 210 height 13
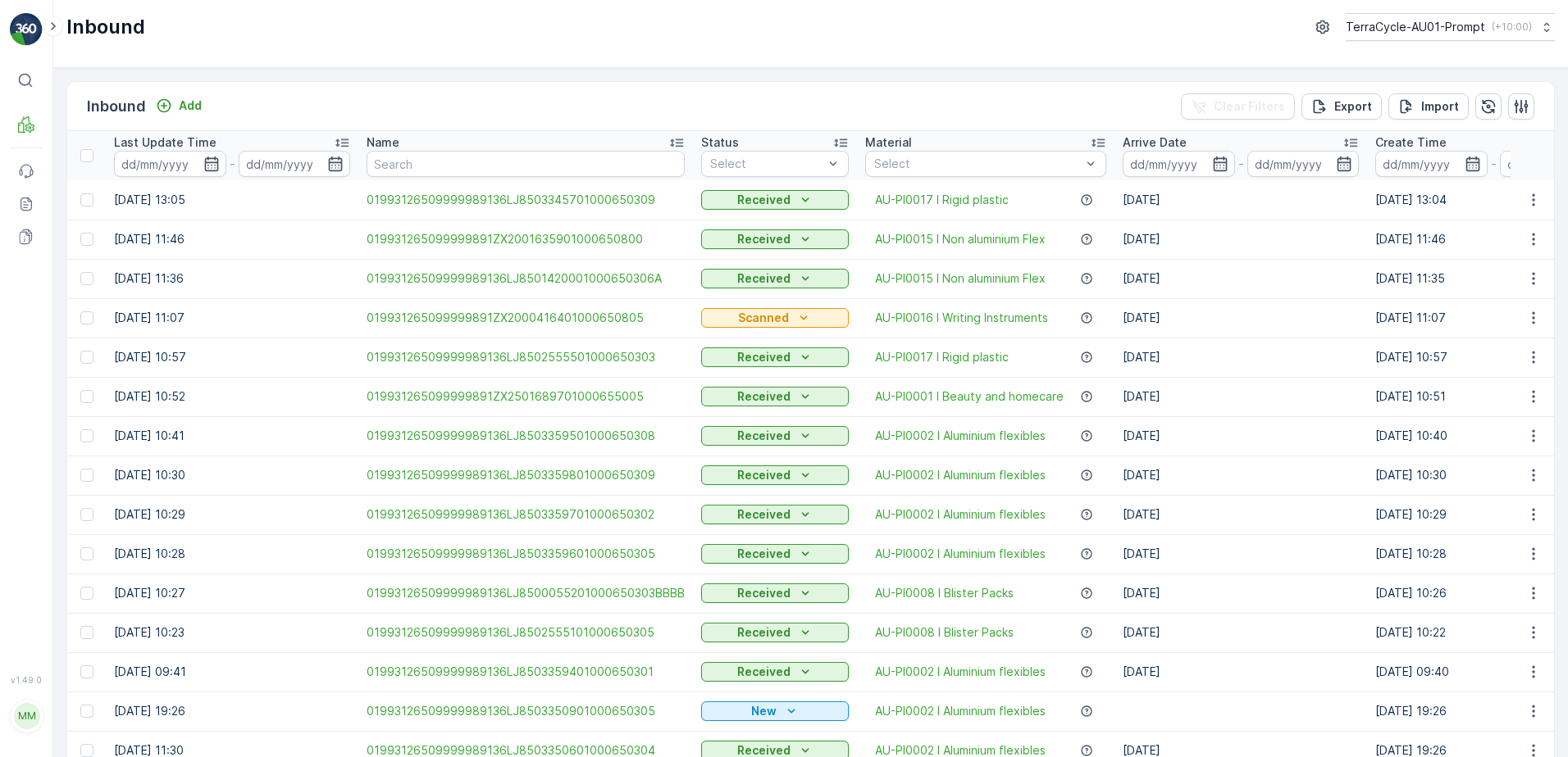
click at [887, 161] on div at bounding box center [978, 164] width 210 height 13
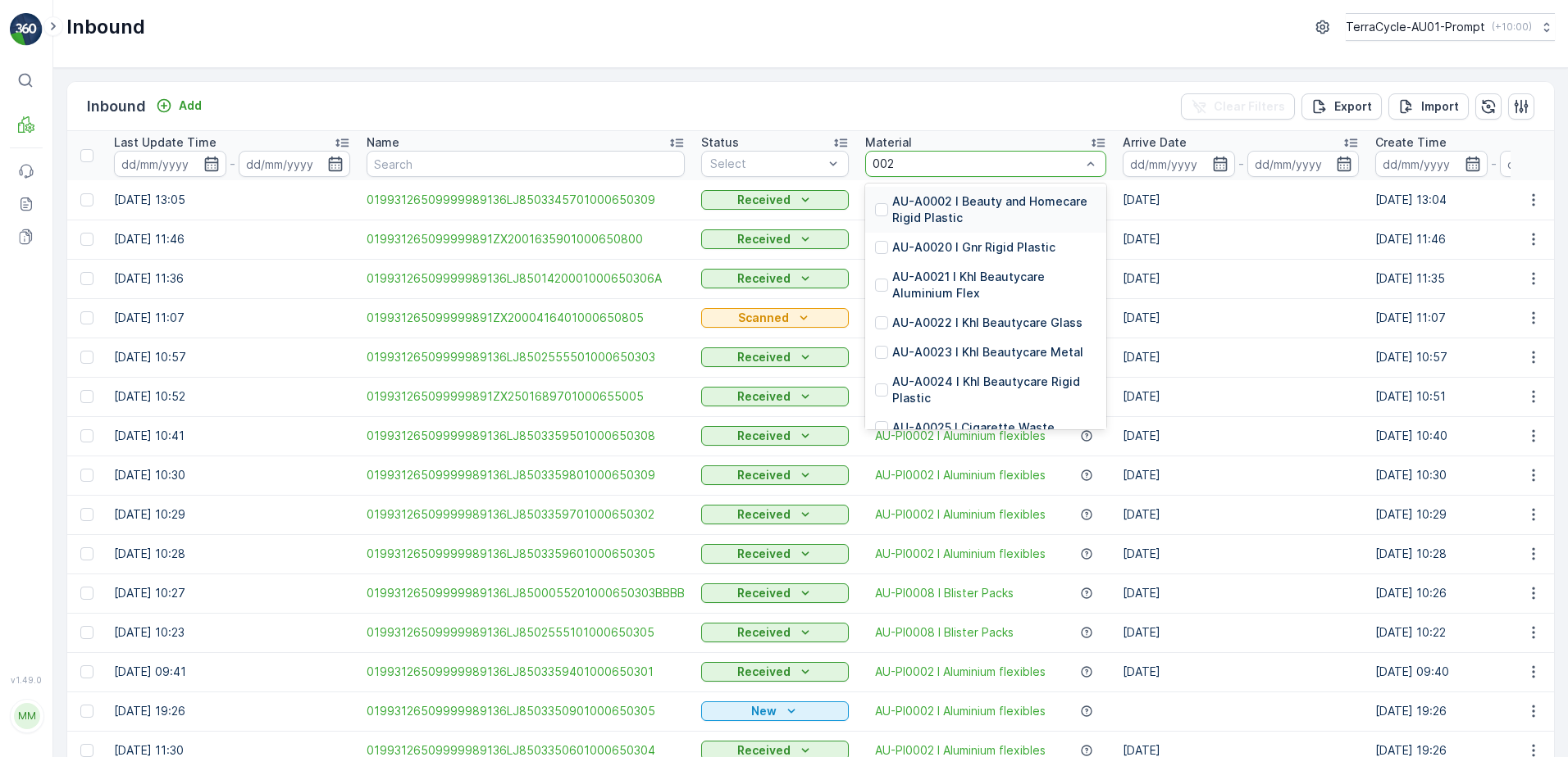
type input "0020"
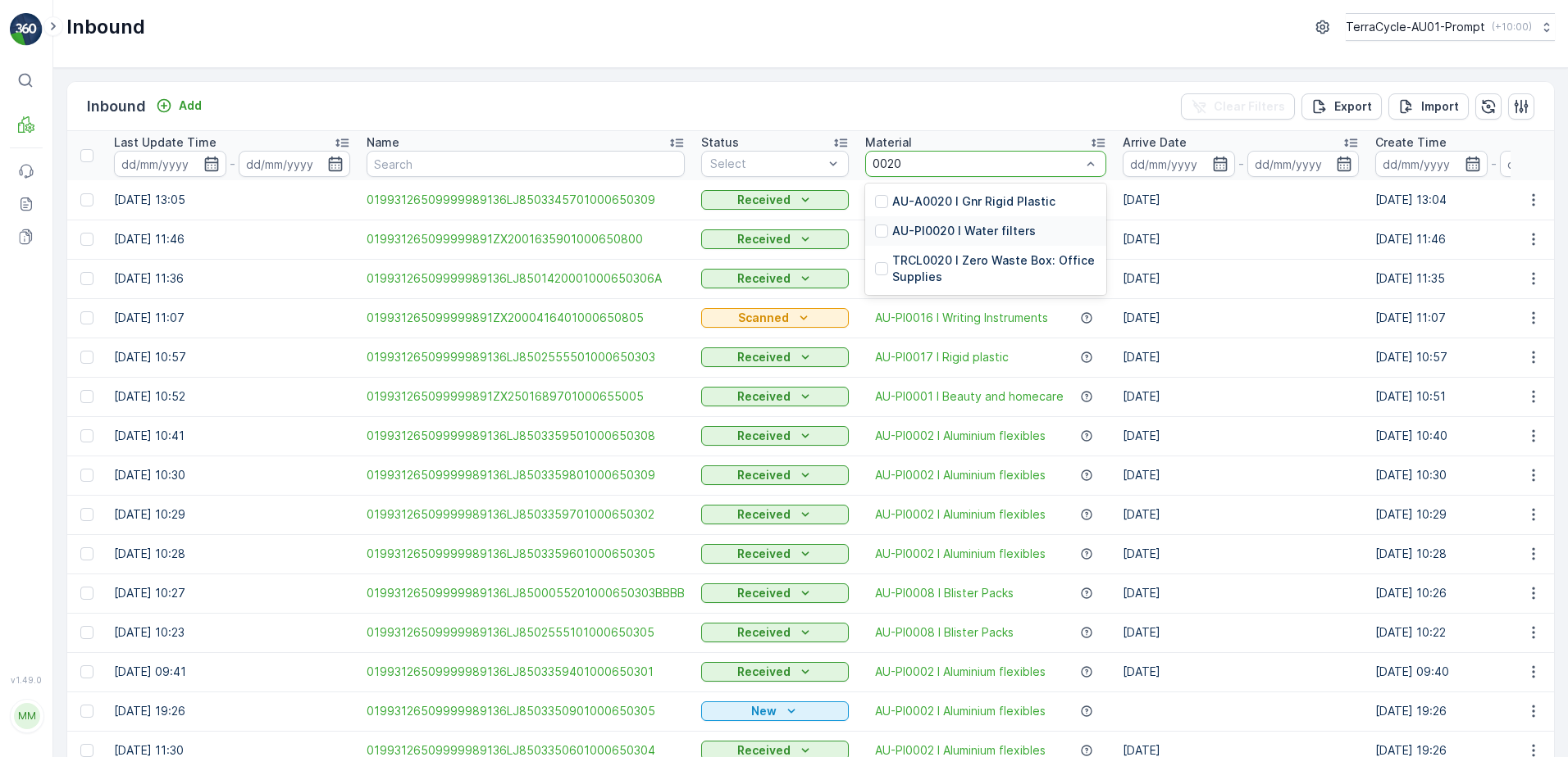
click at [982, 229] on p "AU-PI0020 I Water filters" at bounding box center [964, 231] width 143 height 17
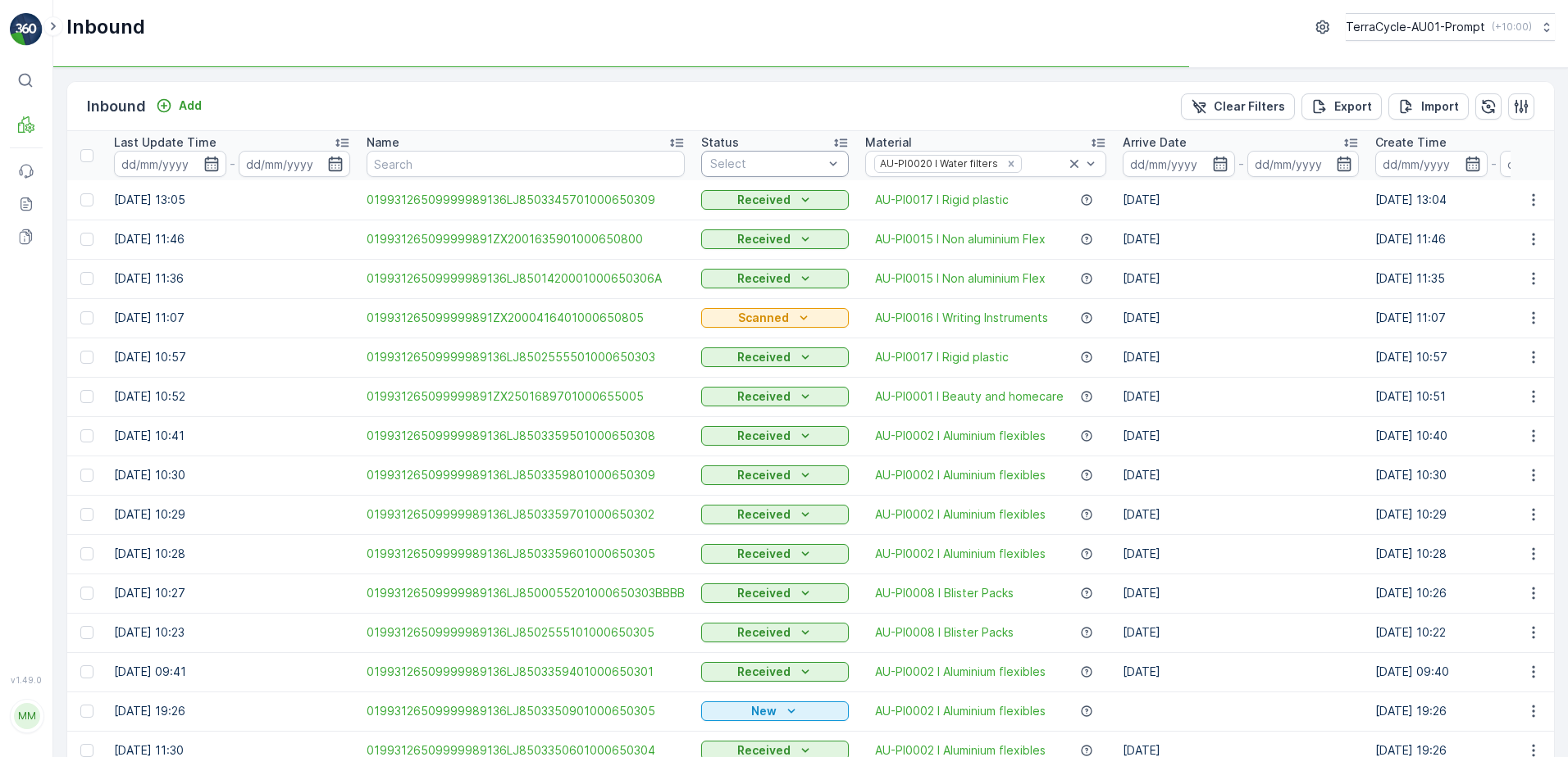
click at [761, 167] on div at bounding box center [767, 164] width 117 height 13
click at [729, 228] on span "Scanned" at bounding box center [735, 226] width 49 height 13
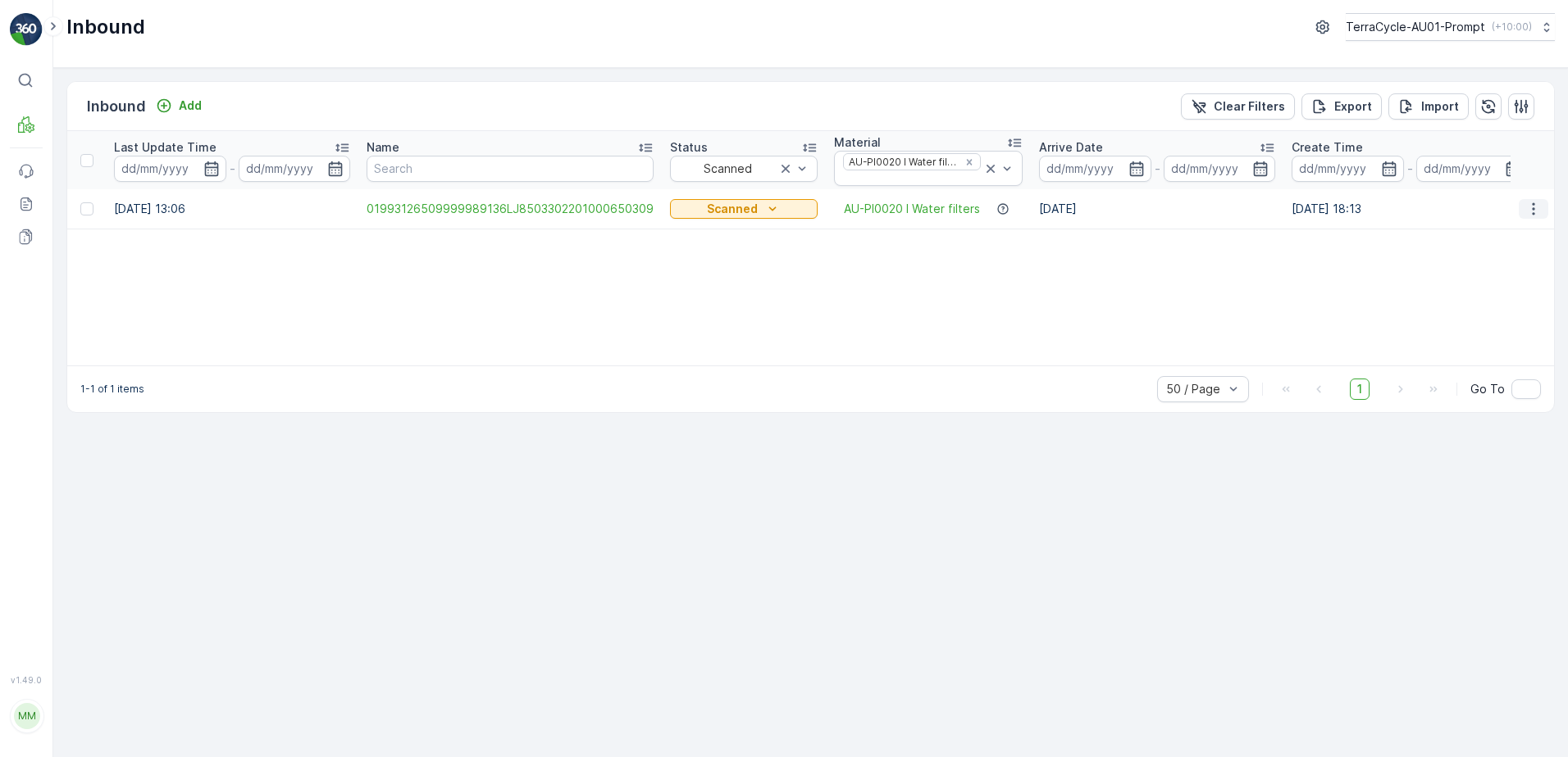
click at [1522, 205] on button "button" at bounding box center [1534, 208] width 29 height 19
click at [1459, 329] on span "Print QR" at bounding box center [1467, 326] width 45 height 17
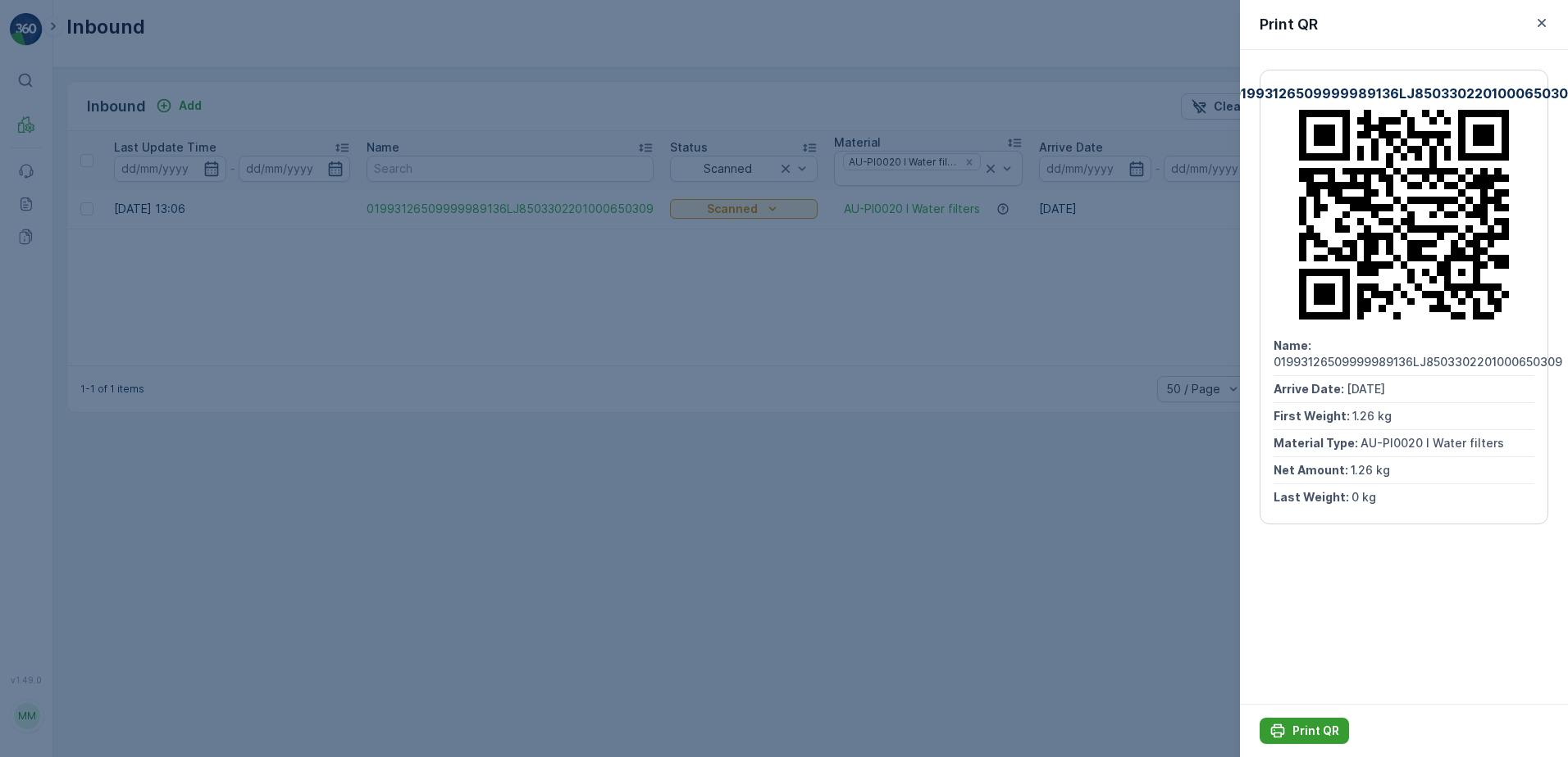
click at [1292, 738] on div "Print QR" at bounding box center [1305, 731] width 70 height 17
click at [1539, 26] on icon "button" at bounding box center [1541, 23] width 8 height 8
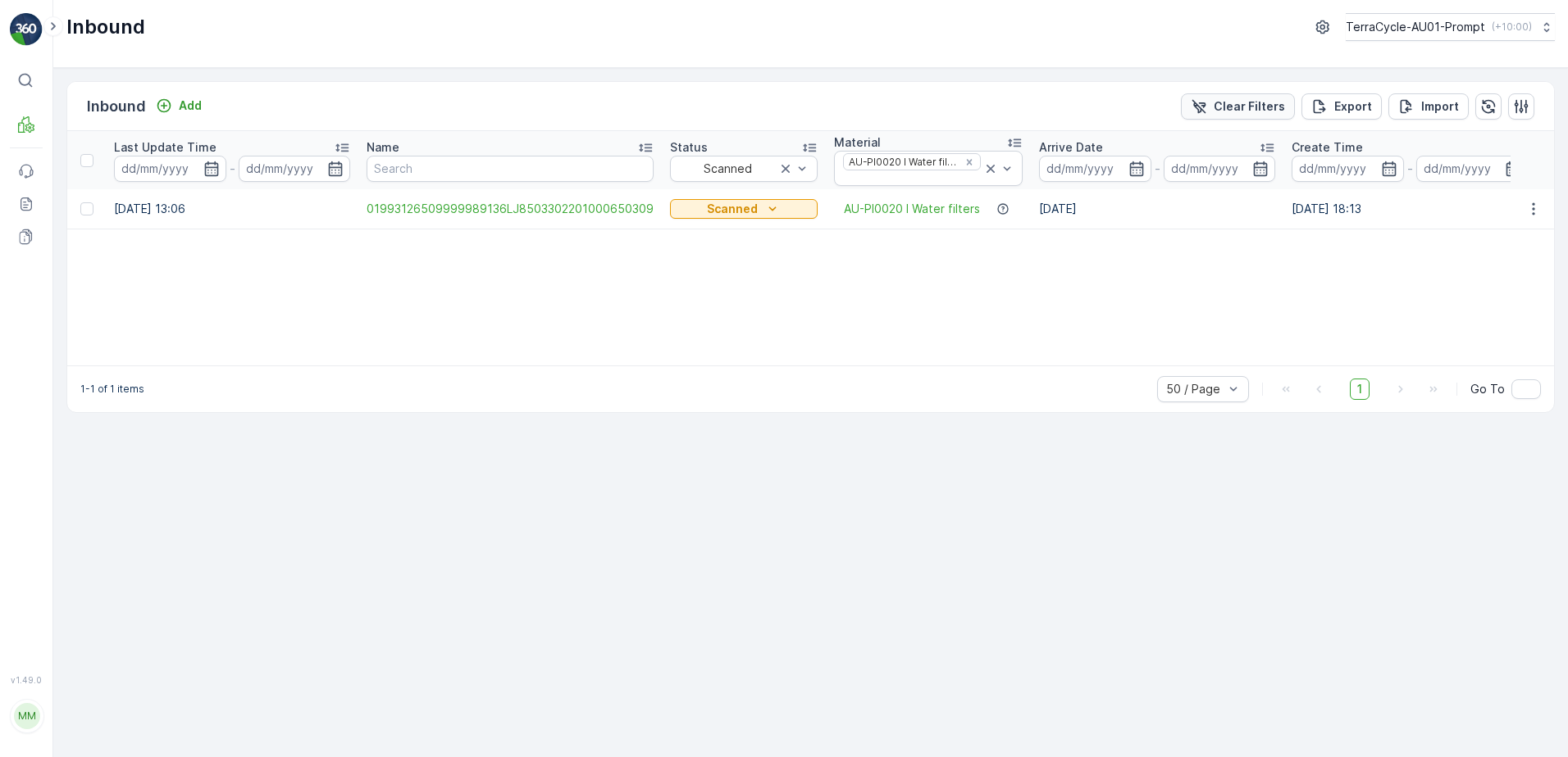
click at [1254, 98] on p "Clear Filters" at bounding box center [1249, 106] width 72 height 17
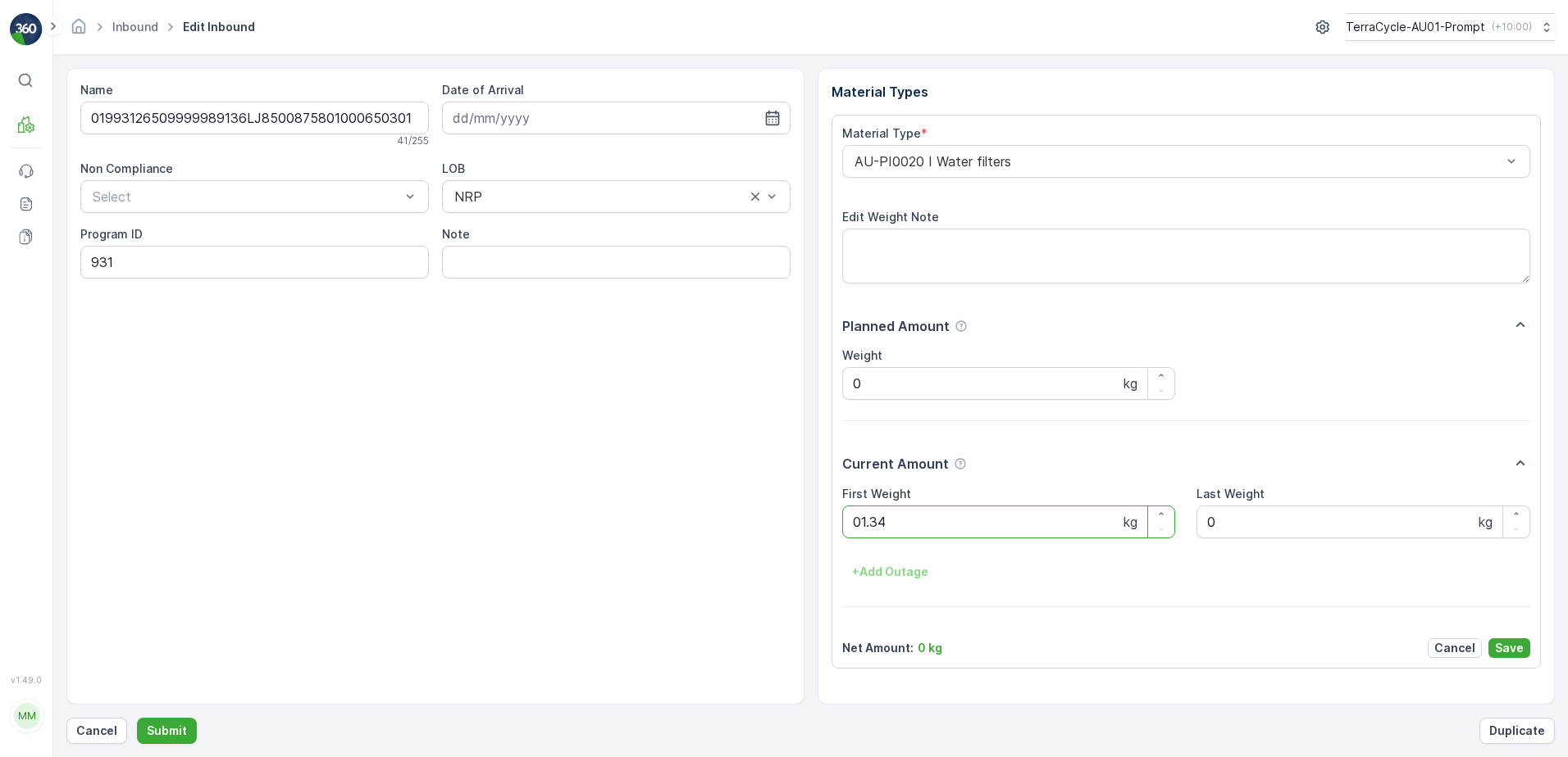
click at [137, 718] on button "Submit" at bounding box center [166, 731] width 60 height 27
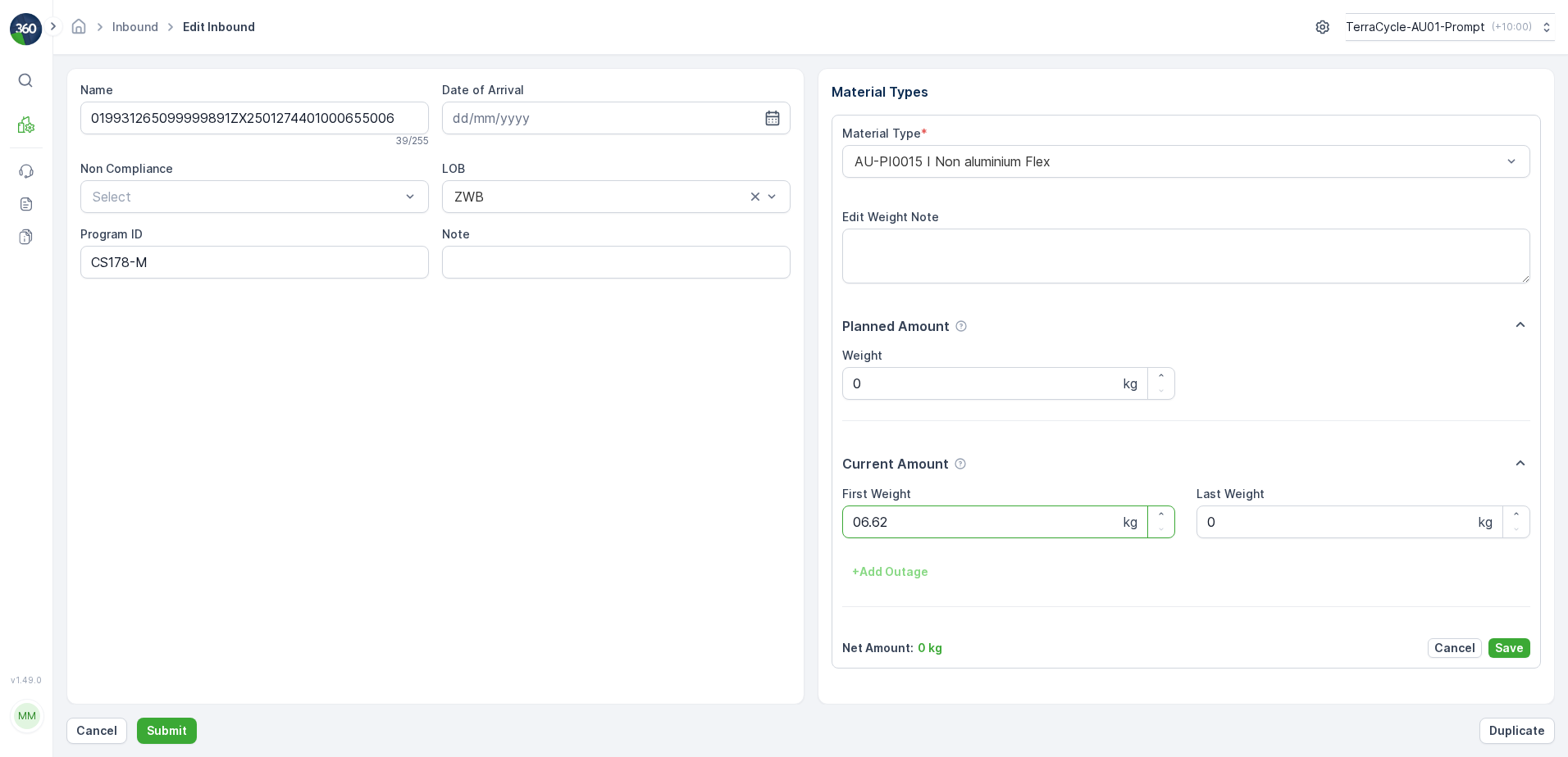
click at [137, 718] on button "Submit" at bounding box center [166, 731] width 60 height 27
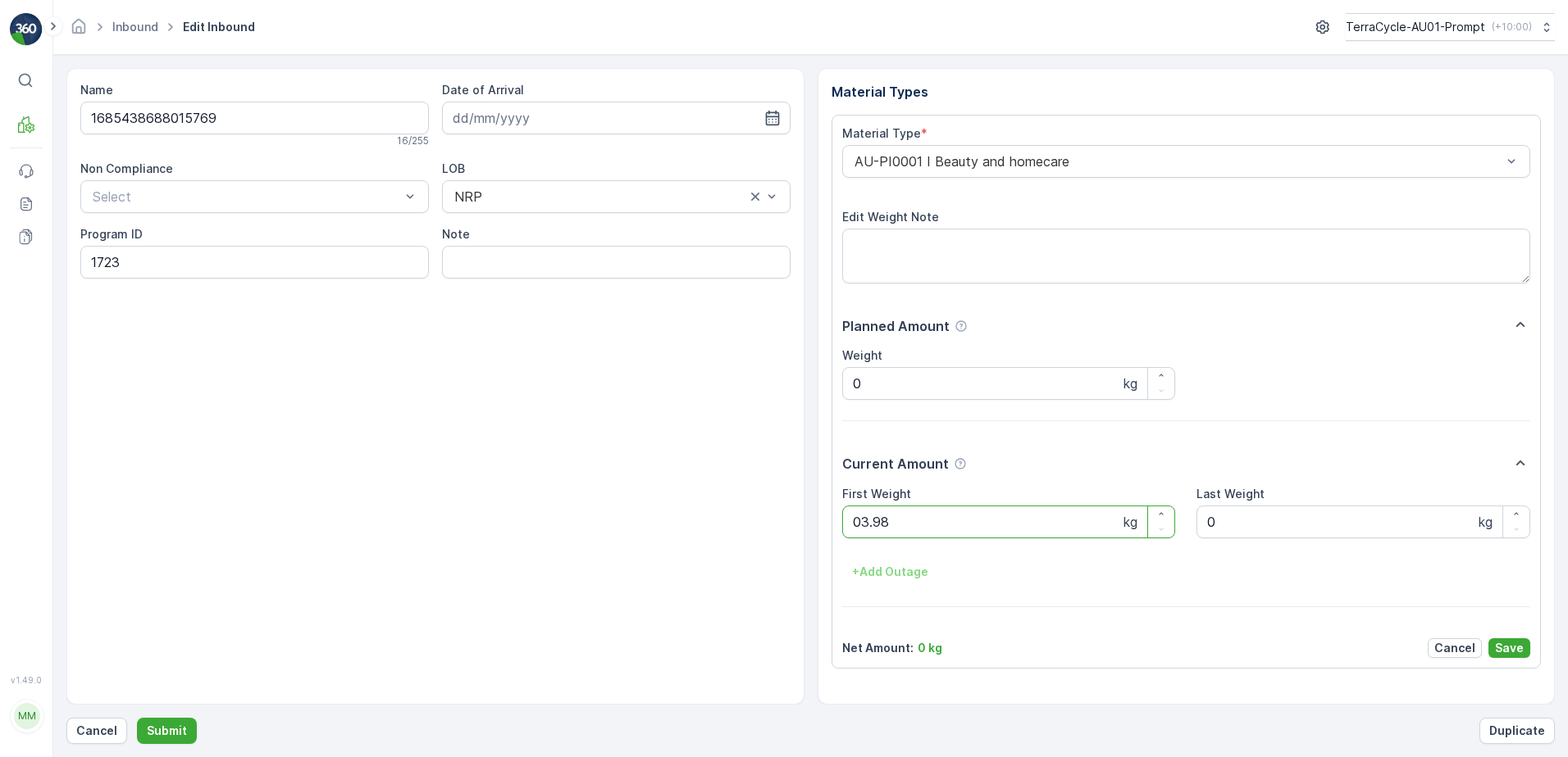
click at [137, 718] on button "Submit" at bounding box center [166, 731] width 60 height 27
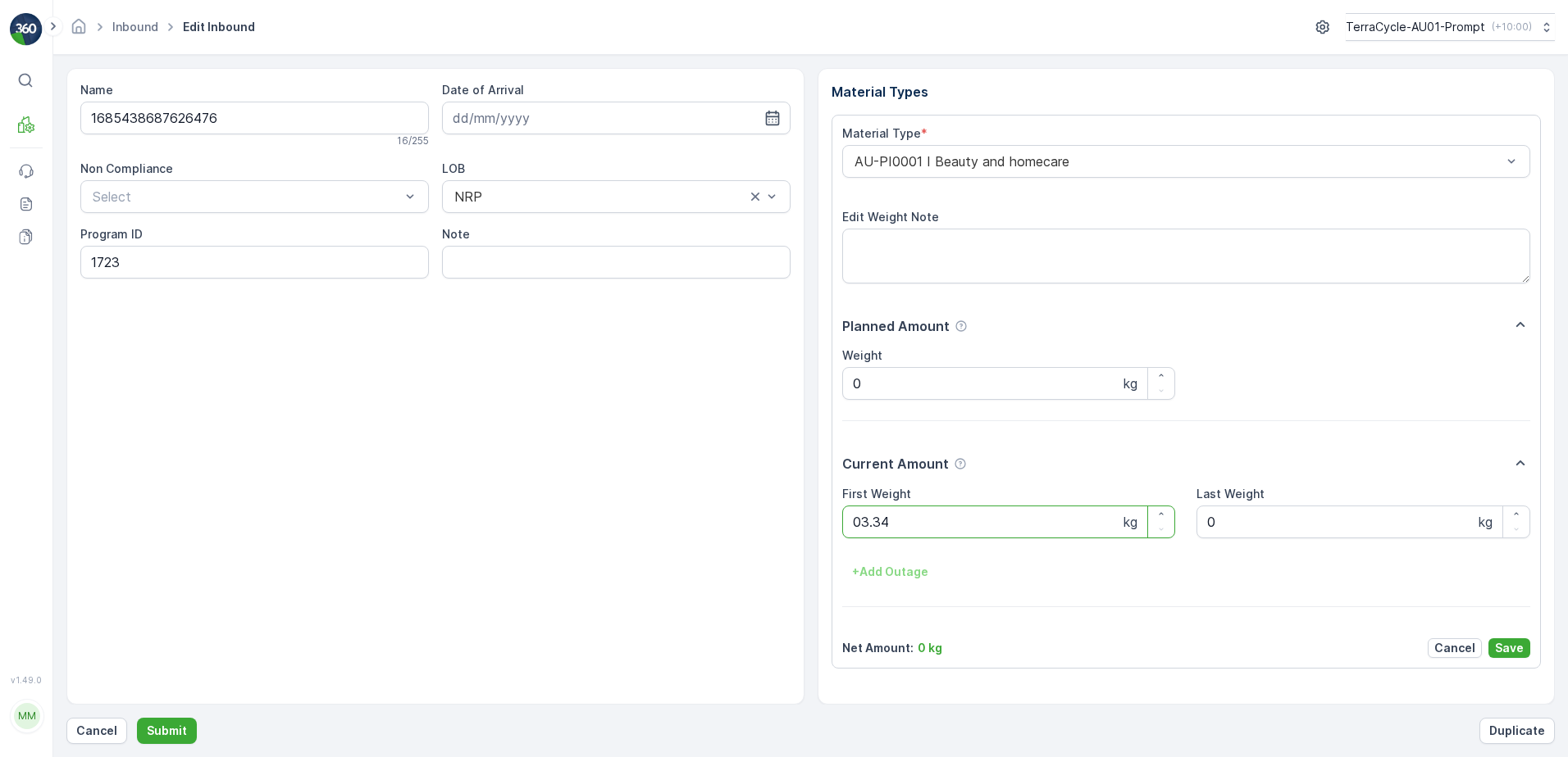
click at [137, 718] on button "Submit" at bounding box center [166, 731] width 60 height 27
click at [286, 198] on div at bounding box center [246, 196] width 311 height 15
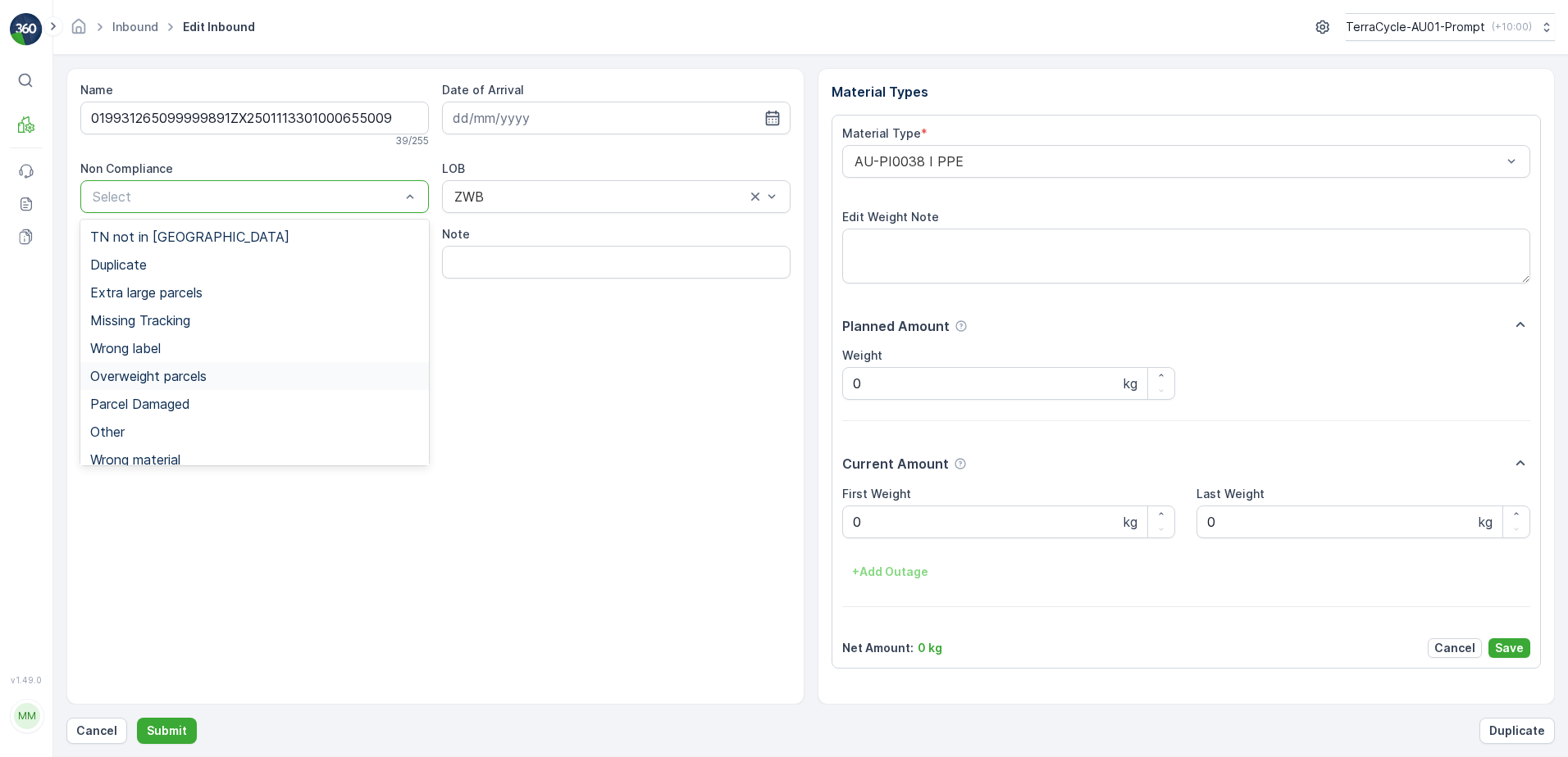
click at [158, 381] on span "Overweight parcels" at bounding box center [148, 376] width 117 height 15
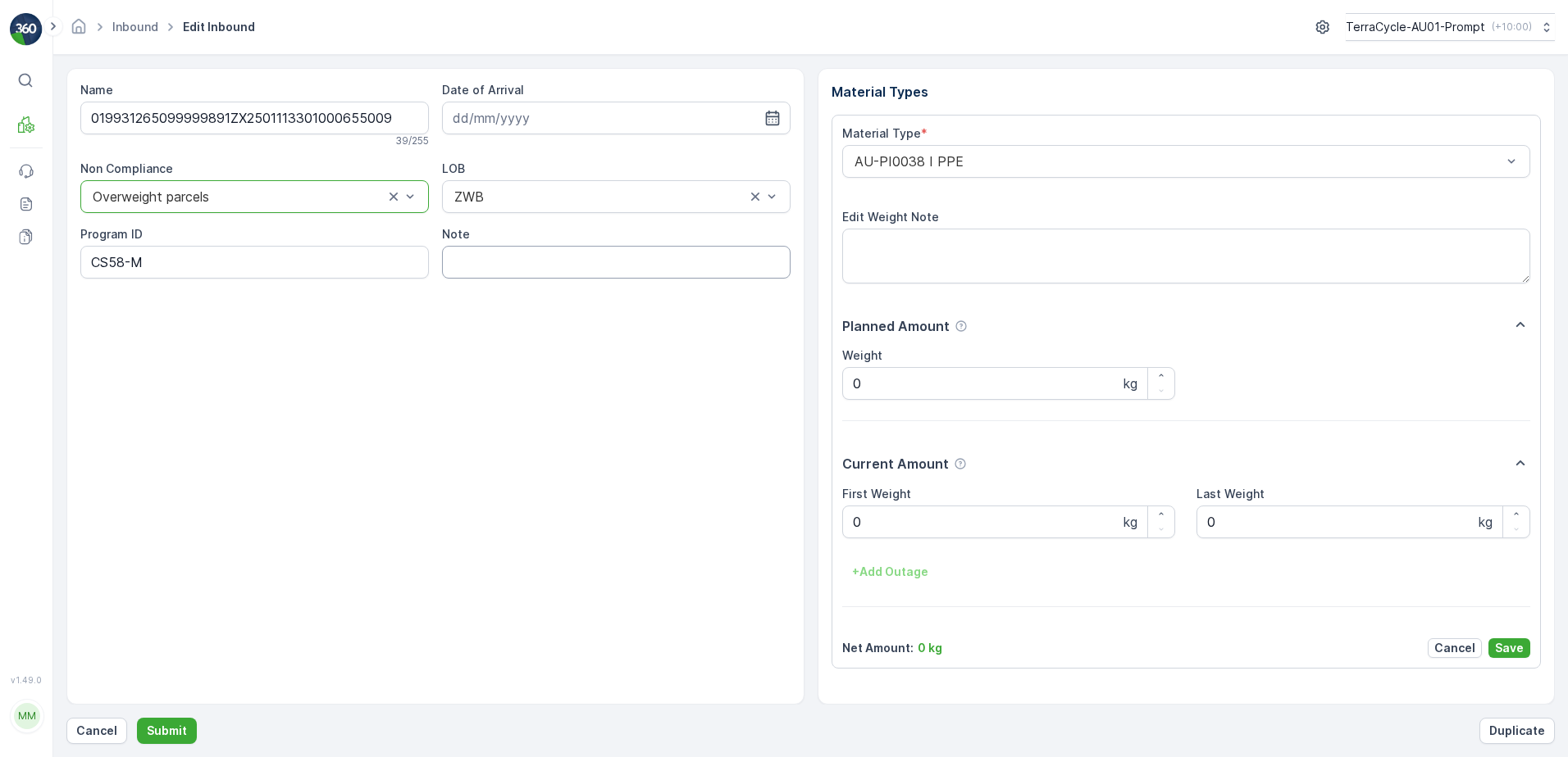
click at [513, 258] on input "Note" at bounding box center [617, 262] width 349 height 33
type input "BOX TOO HEAVY !!"
click at [862, 523] on Weight "0" at bounding box center [1009, 522] width 334 height 33
type Weight "25.0"
click at [1506, 647] on p "Save" at bounding box center [1509, 649] width 28 height 17
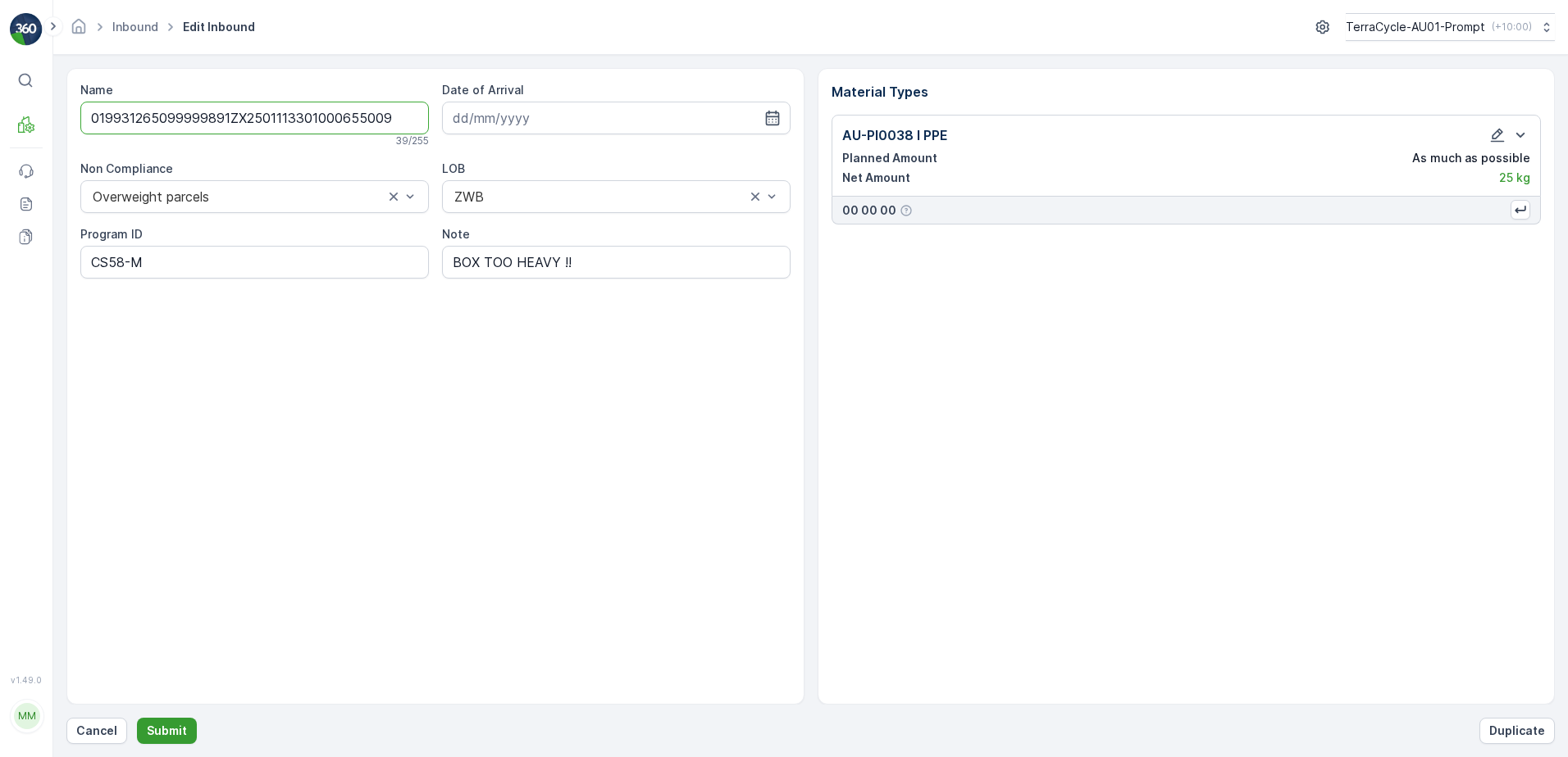
click at [171, 728] on p "Submit" at bounding box center [167, 731] width 40 height 17
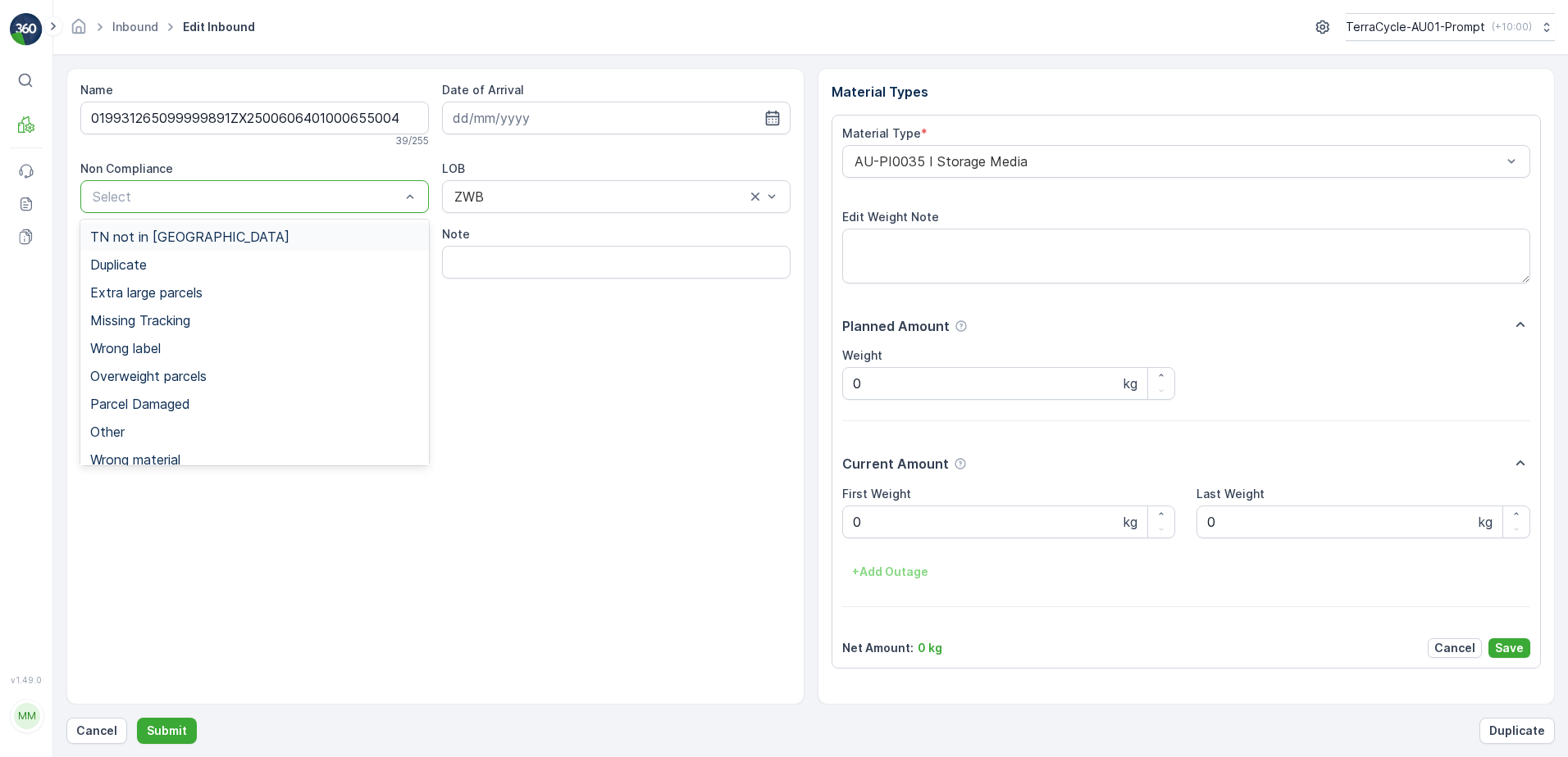
click at [102, 203] on div at bounding box center [246, 196] width 311 height 15
click at [127, 383] on span "Overweight parcels" at bounding box center [148, 376] width 117 height 15
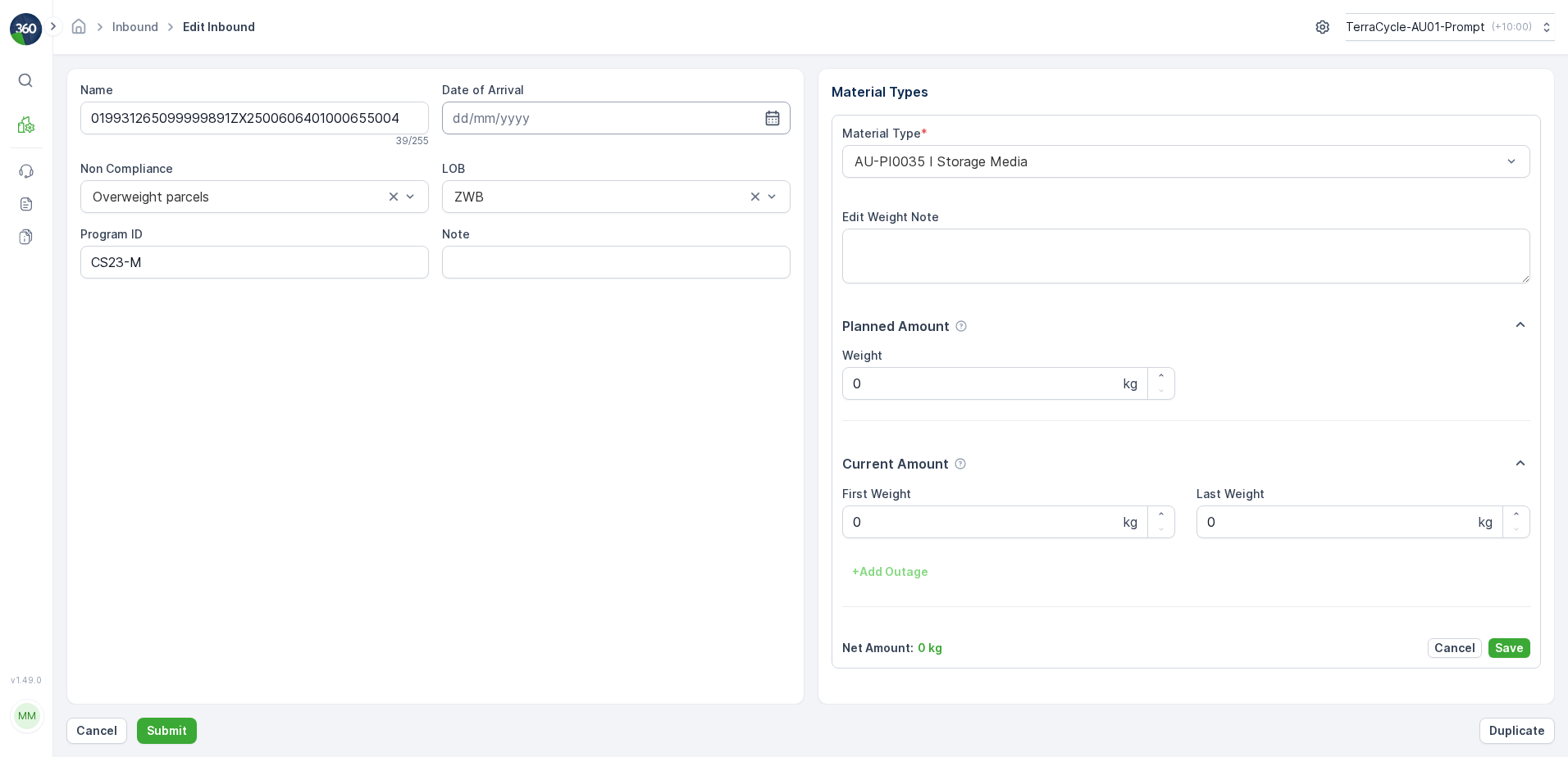
click at [509, 121] on input at bounding box center [617, 118] width 349 height 33
click at [509, 219] on div "1" at bounding box center [499, 222] width 27 height 27
type input "[DATE]"
click at [449, 267] on input "Note" at bounding box center [617, 262] width 349 height 33
type input "BOX TOO HEAVY !!"
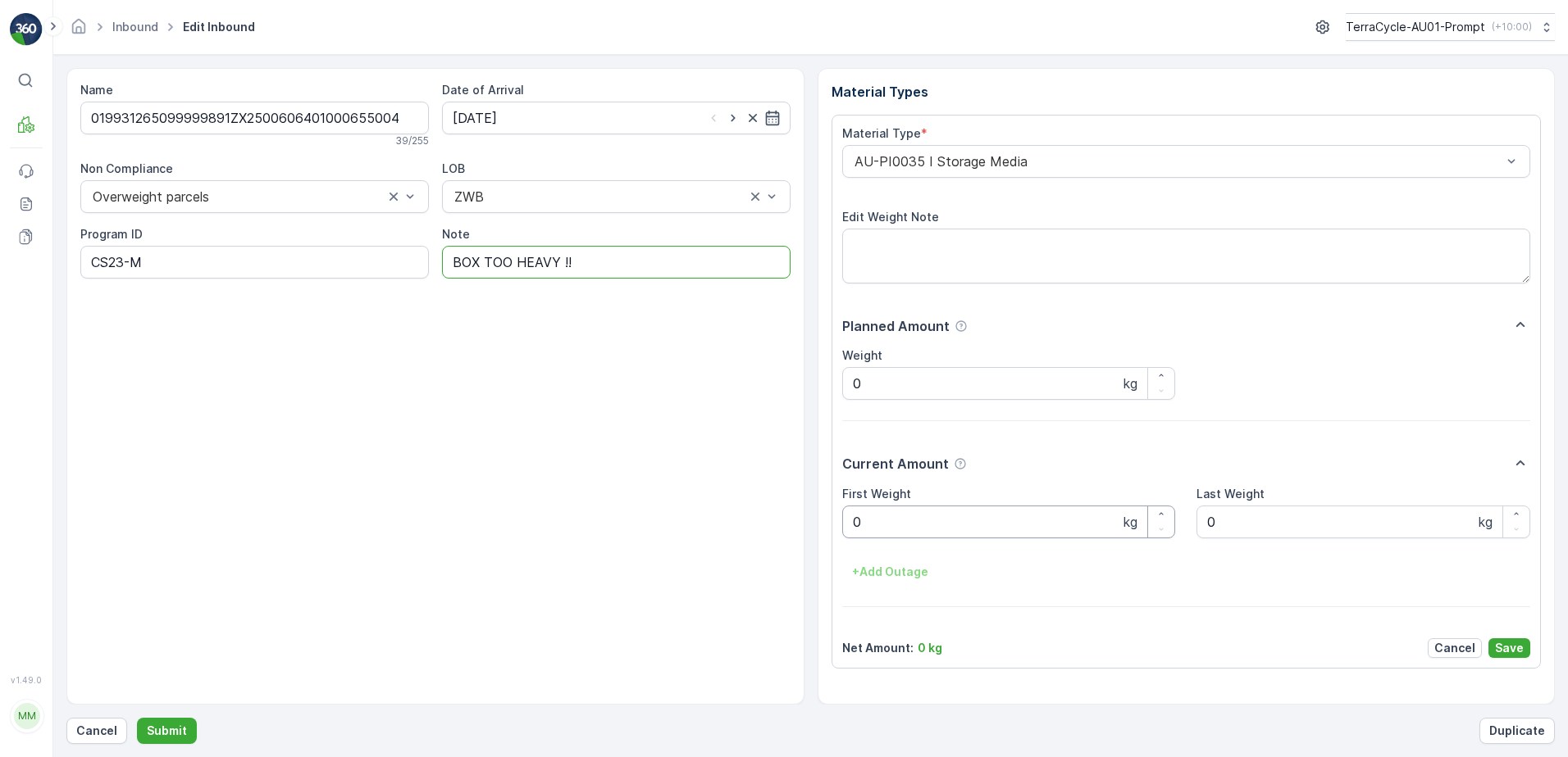
click at [867, 529] on Weight "0" at bounding box center [1009, 522] width 334 height 33
type Weight "30.5"
click at [1515, 650] on p "Save" at bounding box center [1509, 649] width 28 height 17
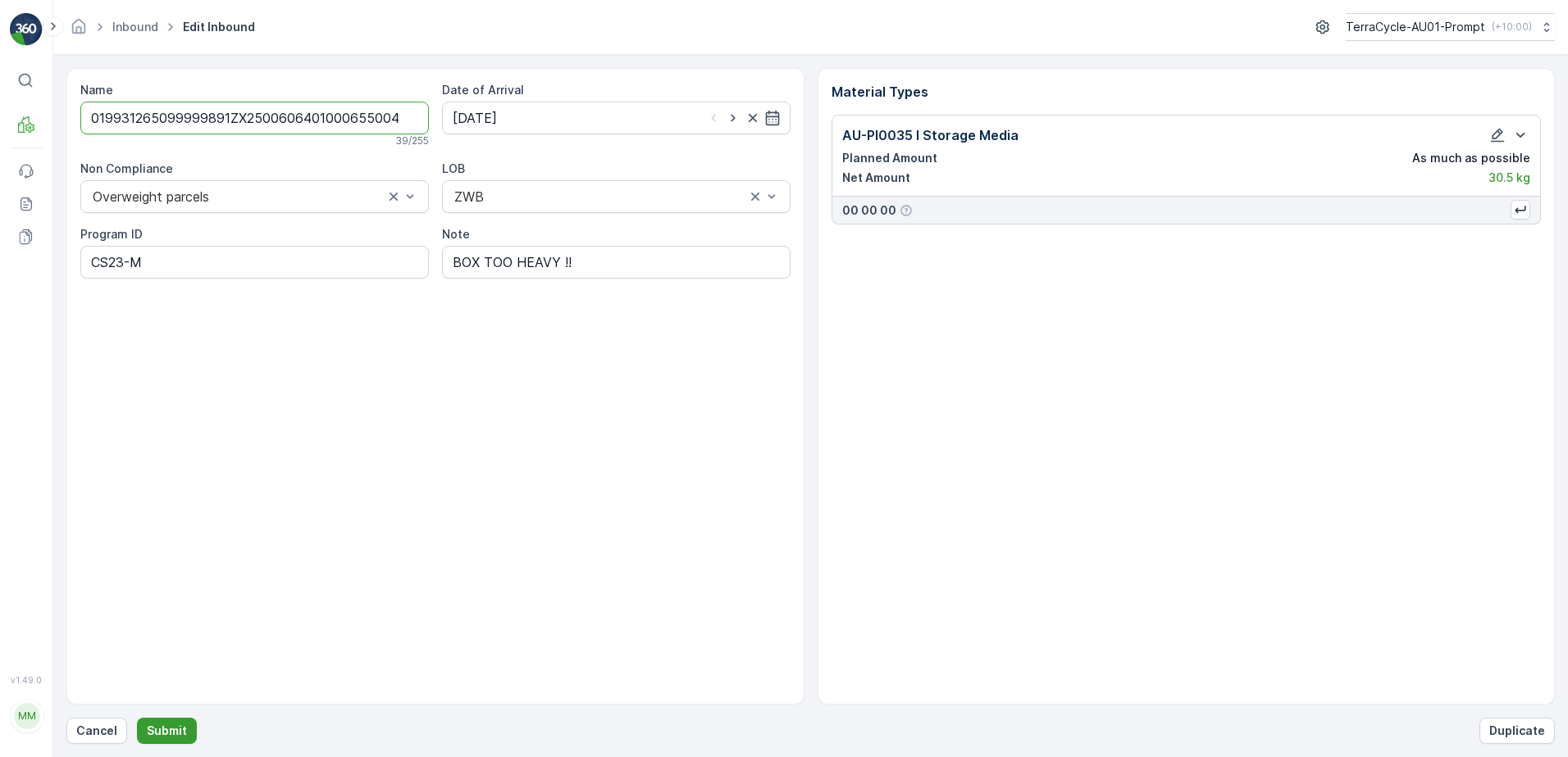
click at [158, 740] on button "Submit" at bounding box center [166, 731] width 60 height 27
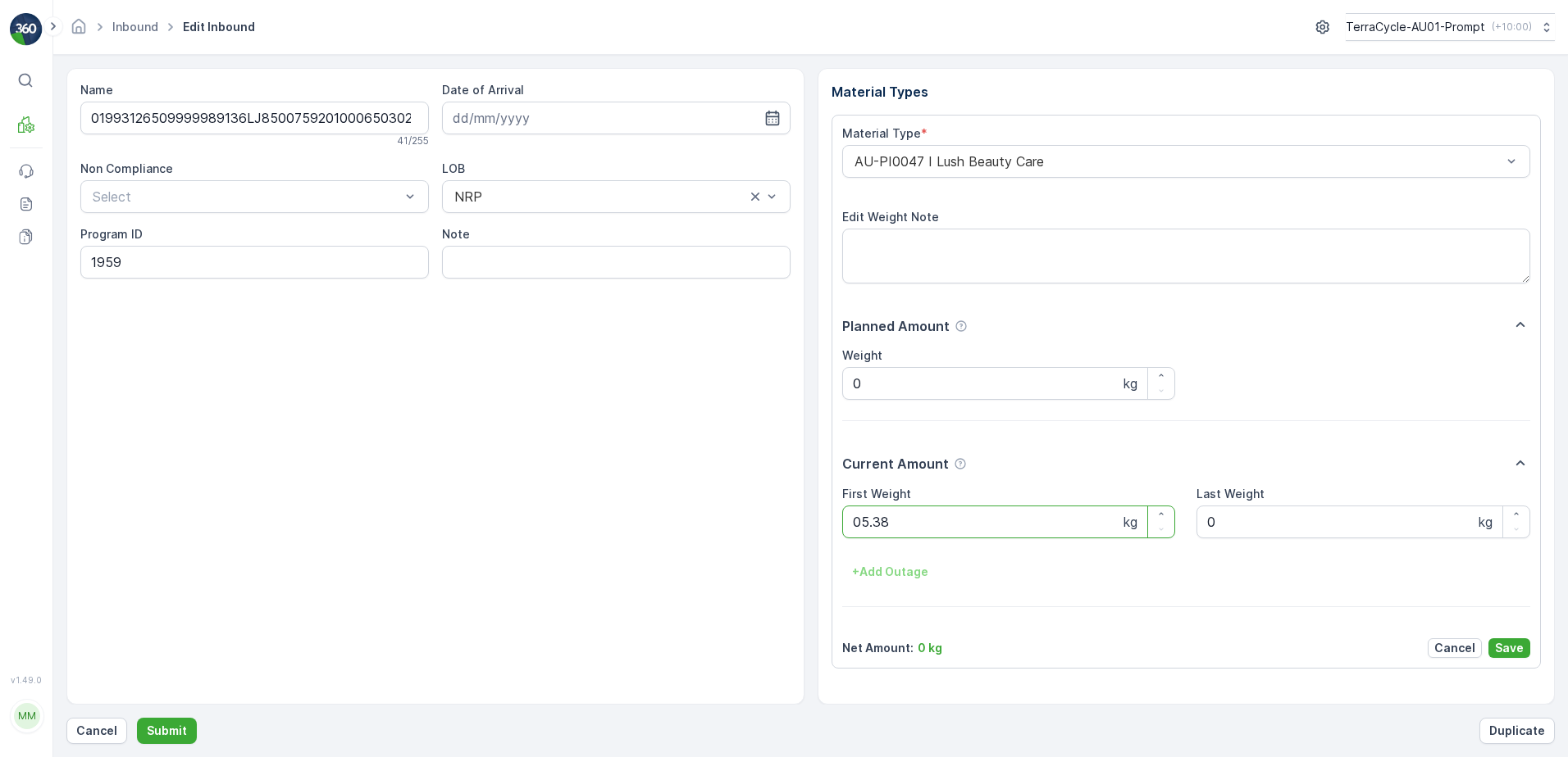
click at [137, 718] on button "Submit" at bounding box center [166, 731] width 60 height 27
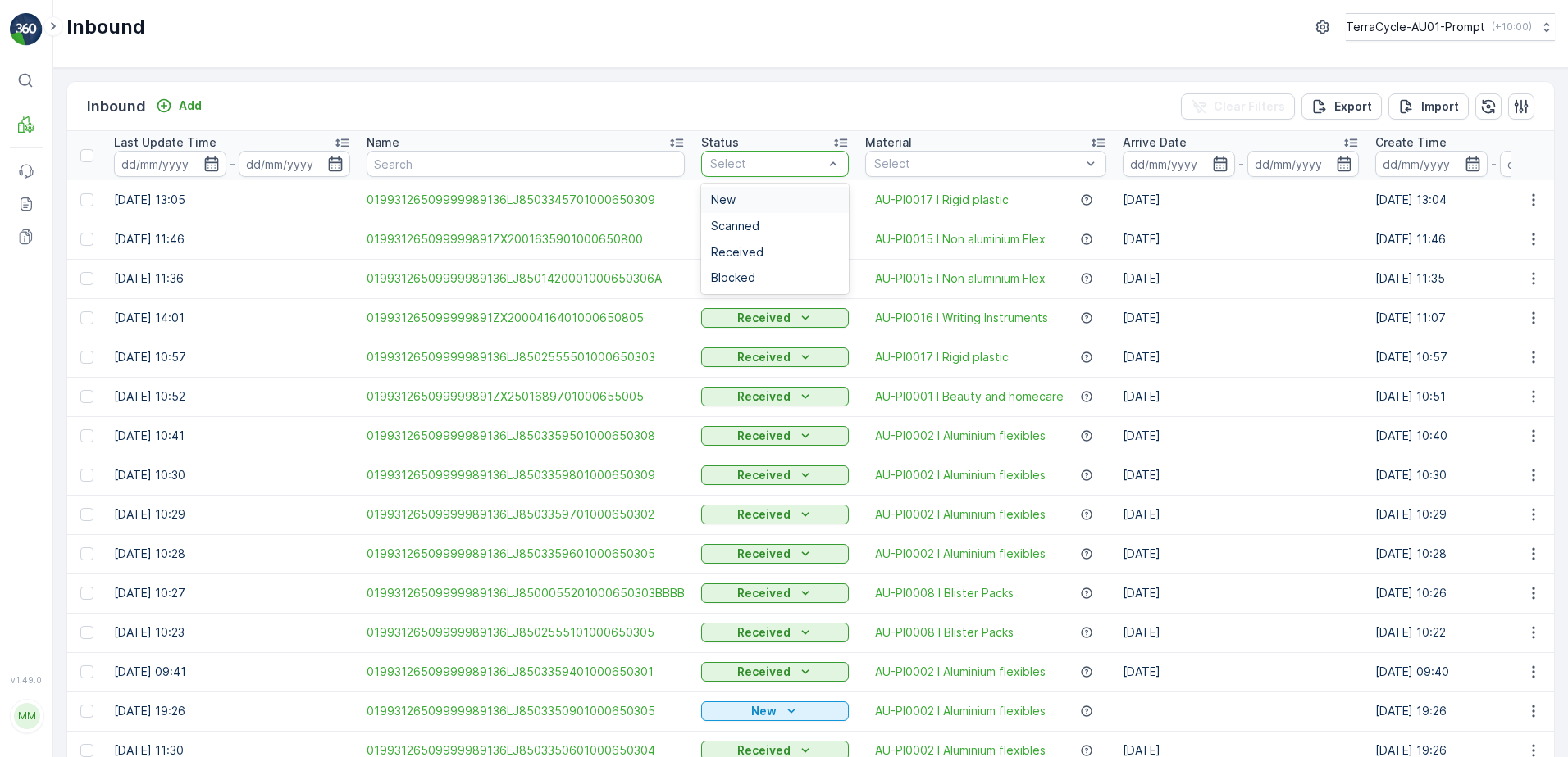
click at [791, 175] on div "Select" at bounding box center [775, 163] width 148 height 27
click at [753, 250] on span "Received" at bounding box center [737, 252] width 52 height 13
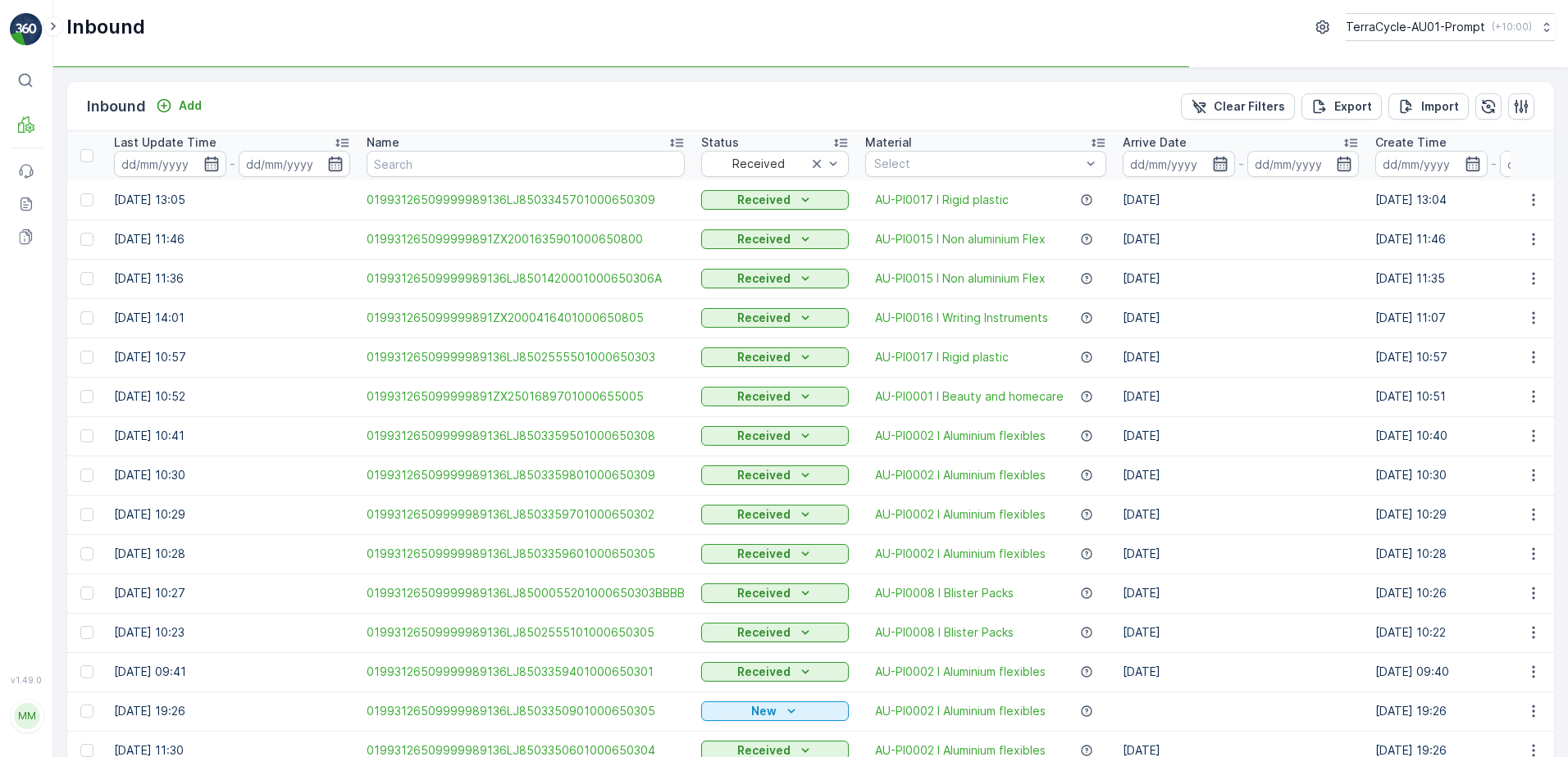
click at [1212, 157] on icon "button" at bounding box center [1220, 164] width 17 height 17
click at [812, 268] on div "Received" at bounding box center [775, 278] width 148 height 23
click at [1158, 154] on input at bounding box center [1179, 163] width 112 height 27
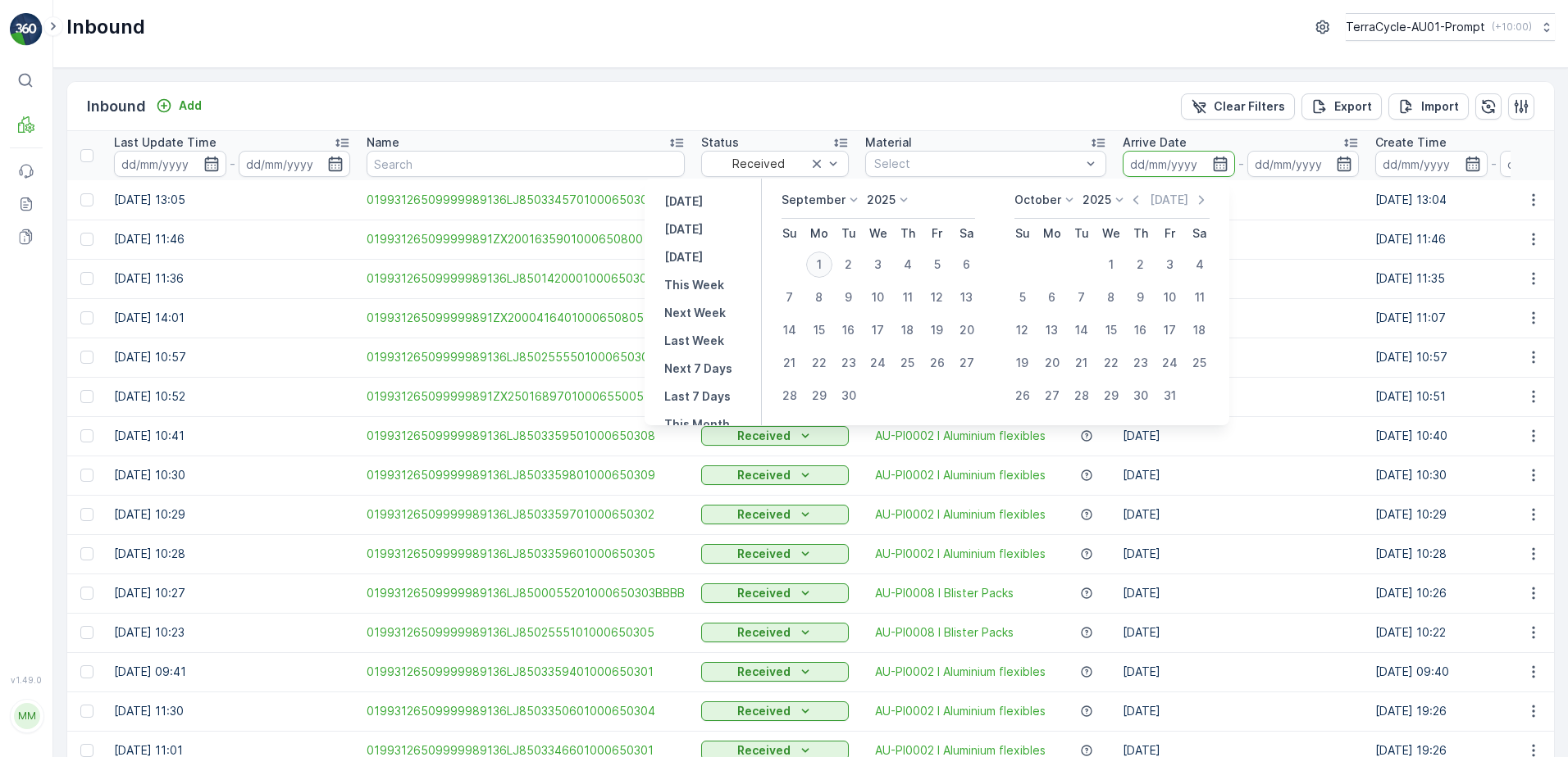
click at [829, 265] on div "1" at bounding box center [819, 264] width 27 height 27
type input "[DATE]"
click at [1336, 162] on icon "button" at bounding box center [1344, 164] width 17 height 17
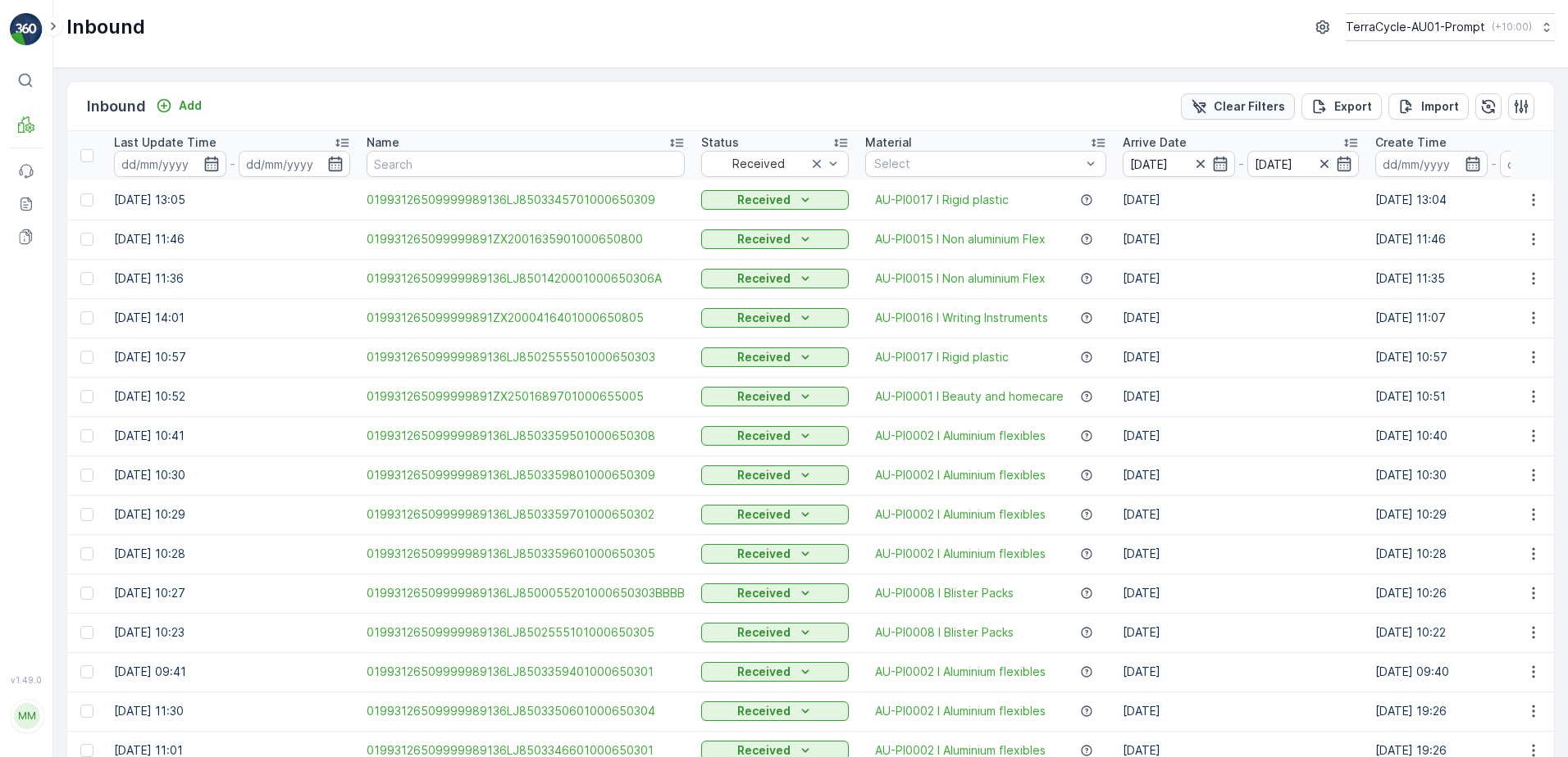
click at [1260, 101] on p "Clear Filters" at bounding box center [1249, 106] width 72 height 17
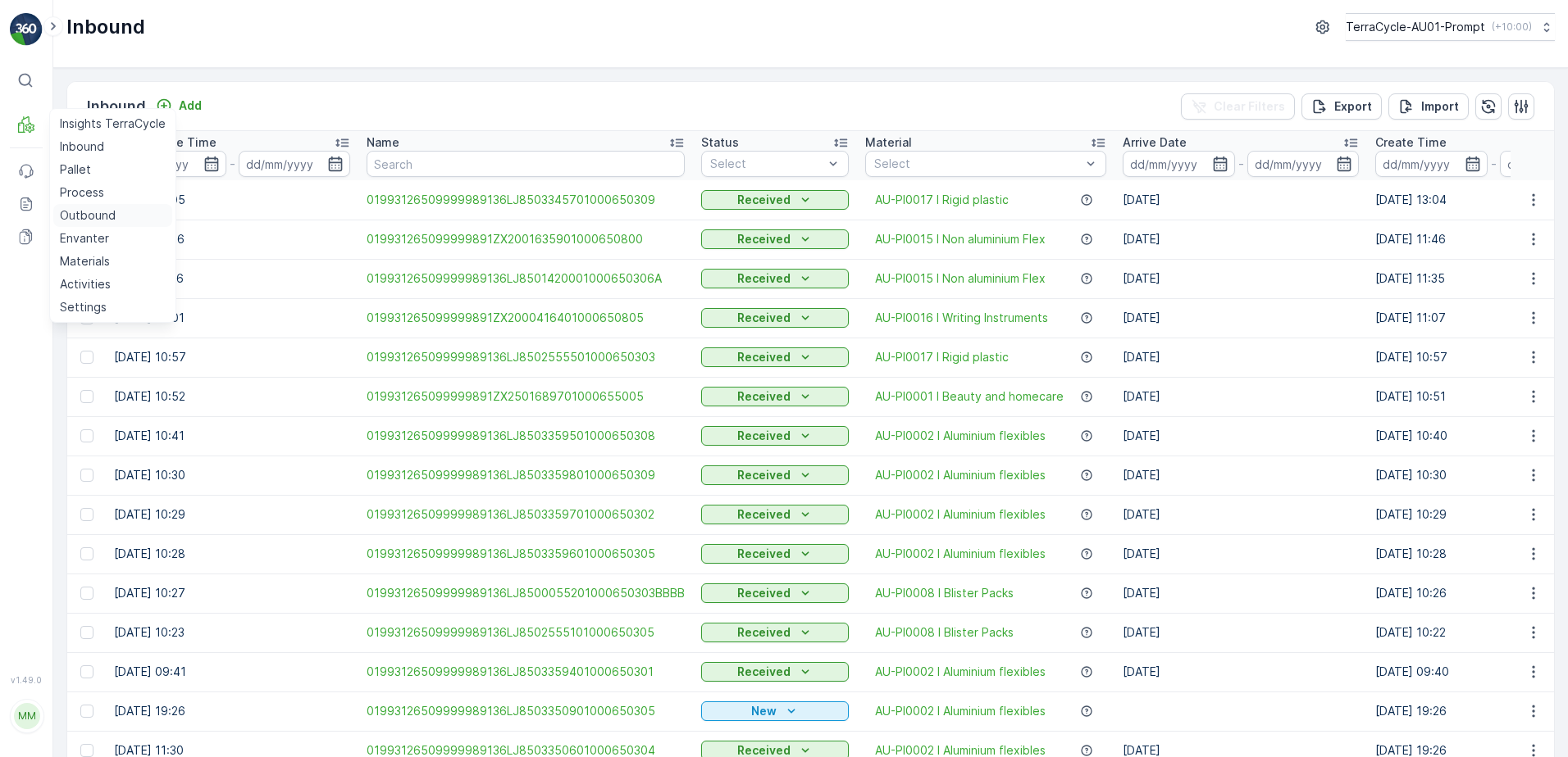
click at [82, 217] on p "Outbound" at bounding box center [87, 216] width 56 height 17
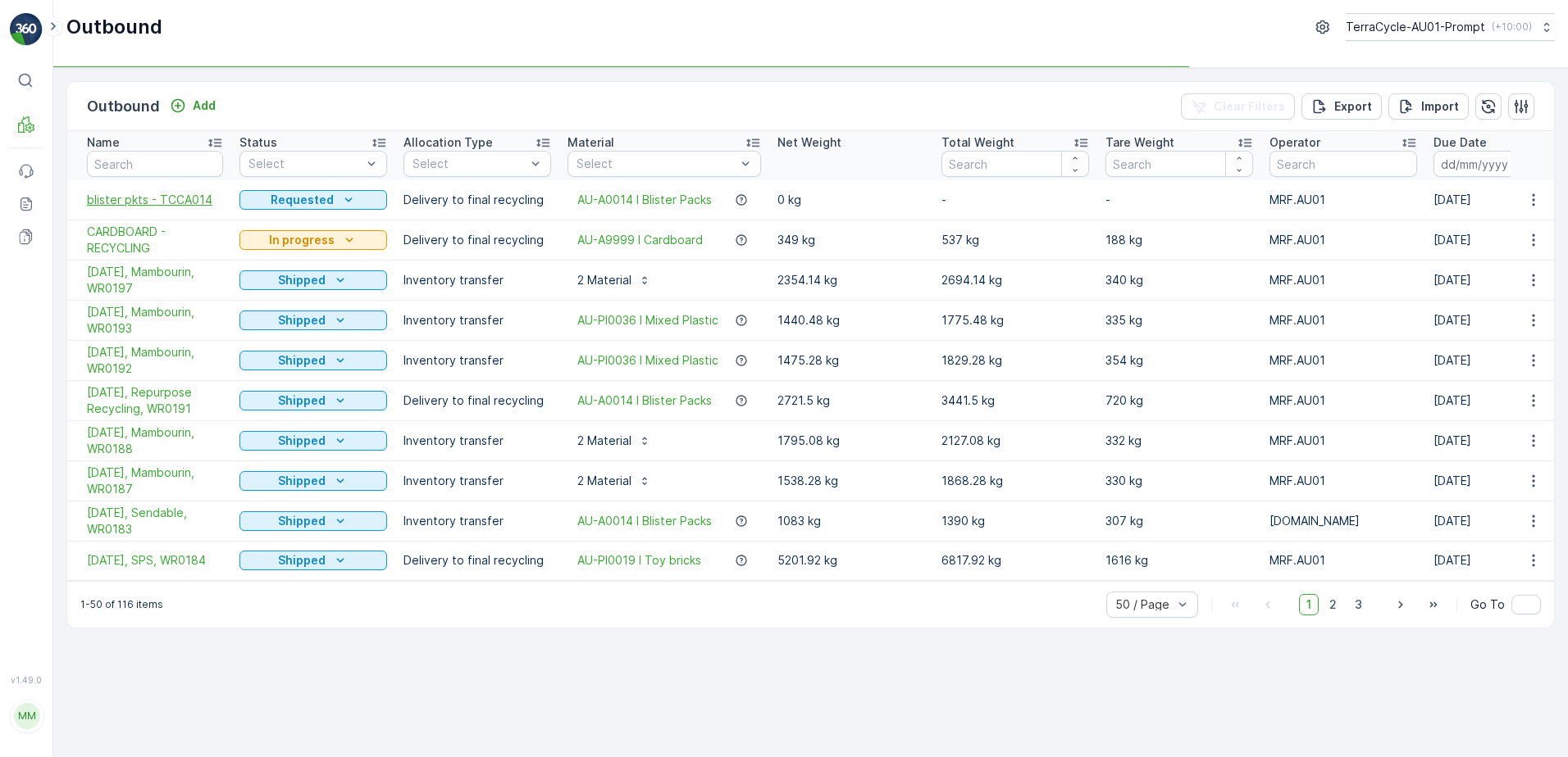
click at [174, 202] on span "blister pkts - TCCA014" at bounding box center [155, 200] width 136 height 17
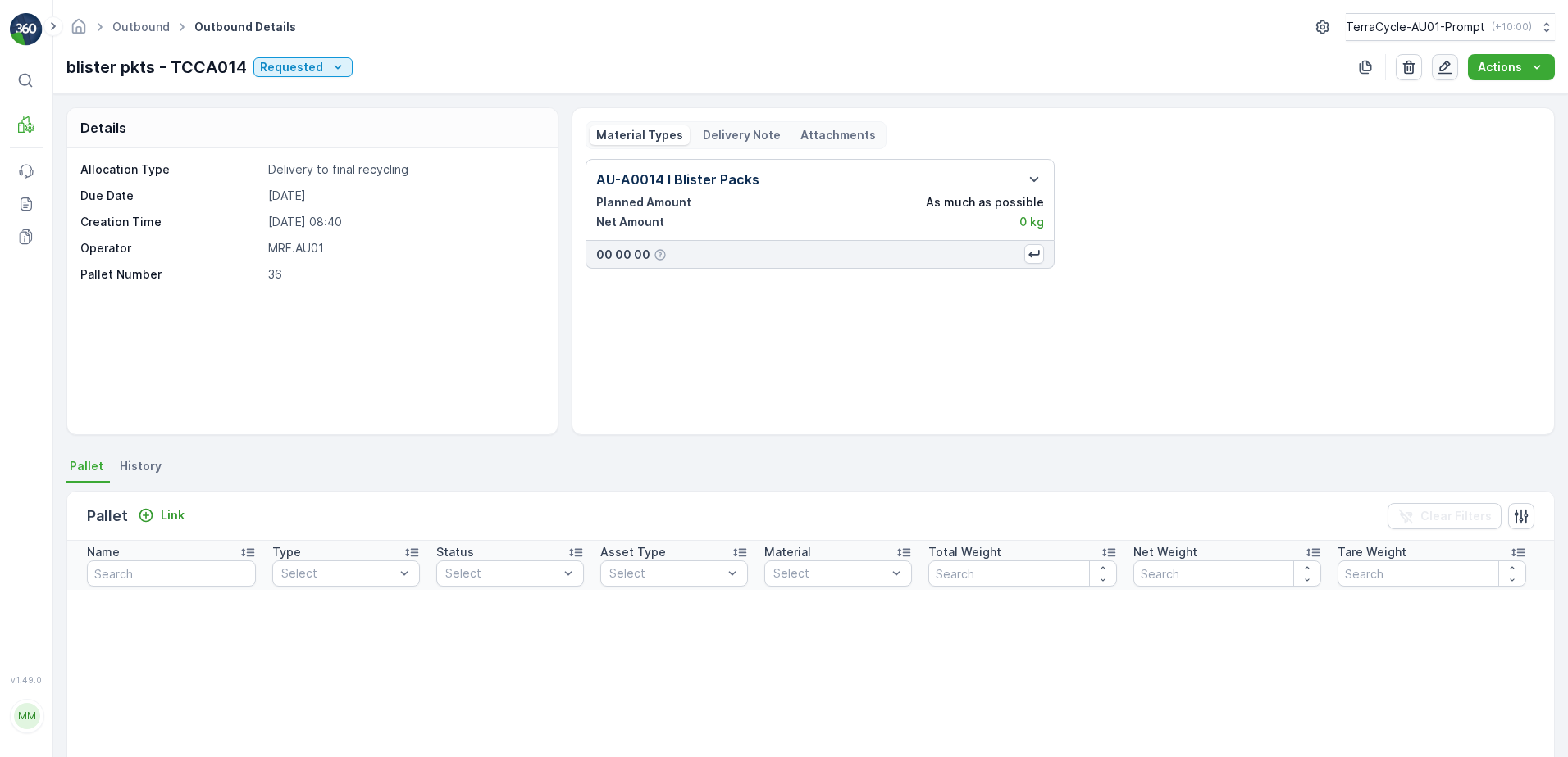
click at [1442, 68] on icon "button" at bounding box center [1445, 67] width 14 height 14
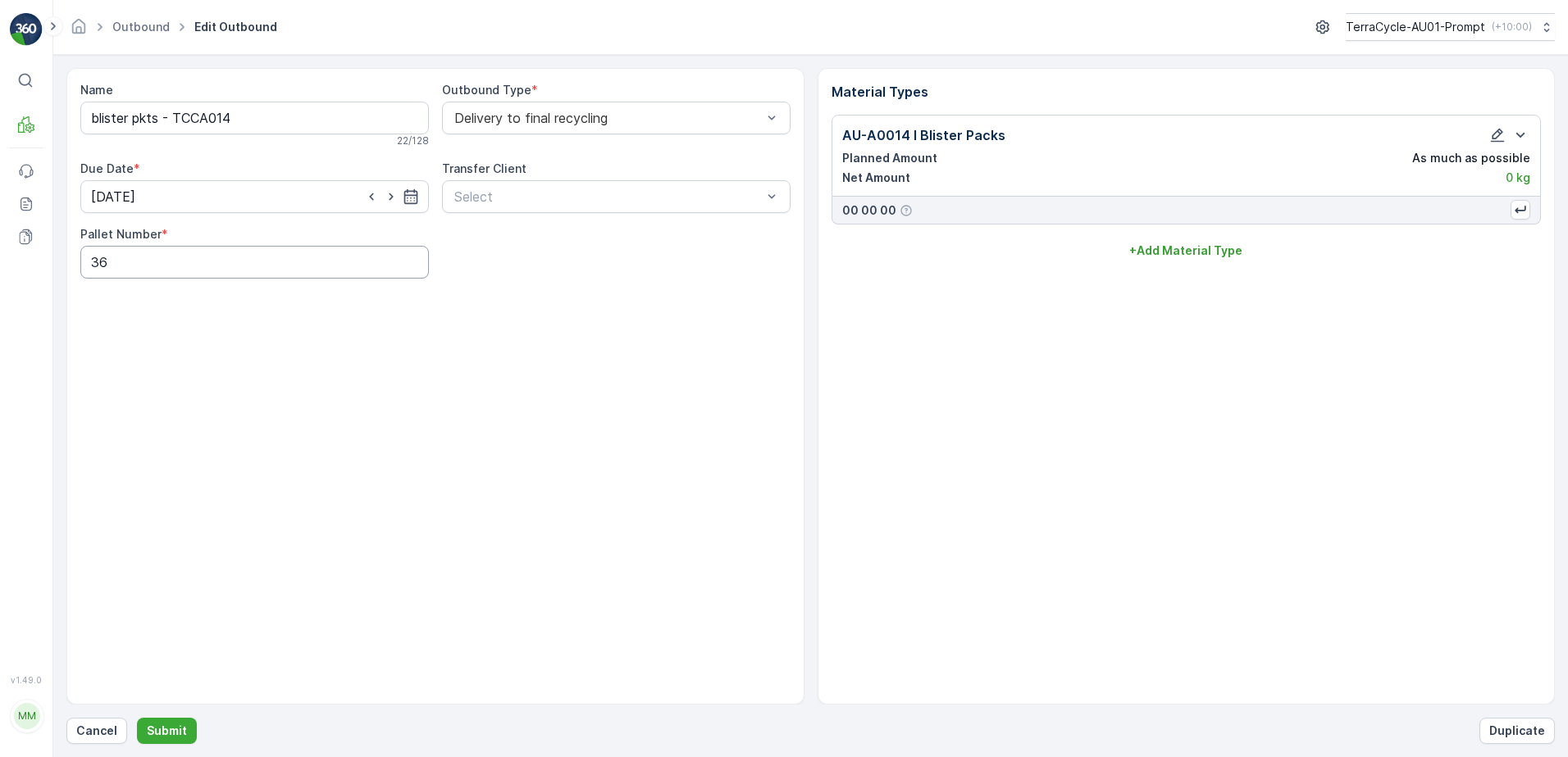
click at [125, 271] on Number "36" at bounding box center [255, 262] width 349 height 33
type Number "3"
type Number "44"
click at [140, 728] on button "Submit" at bounding box center [166, 731] width 60 height 27
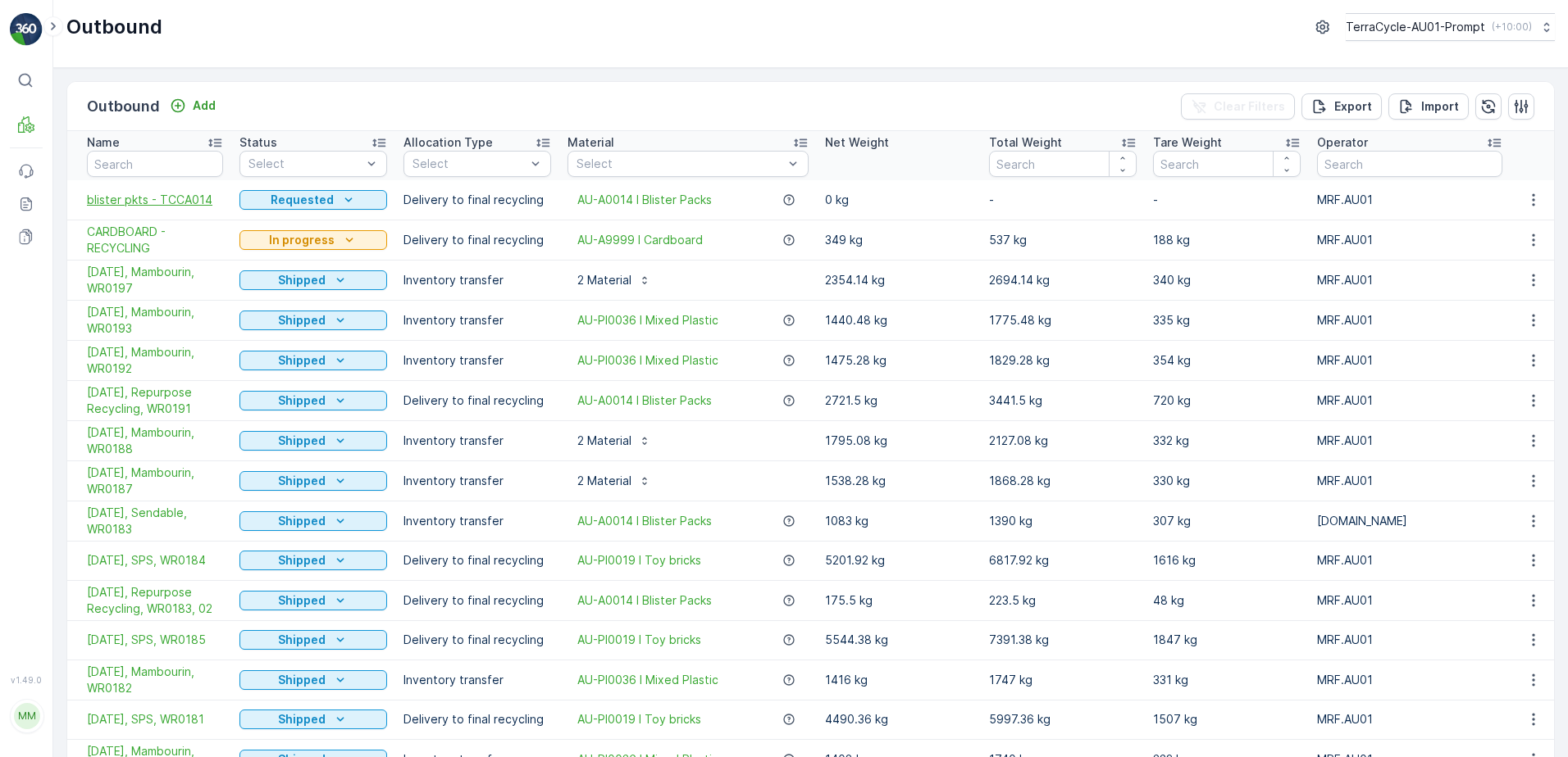
click at [179, 201] on span "blister pkts - TCCA014" at bounding box center [155, 200] width 136 height 17
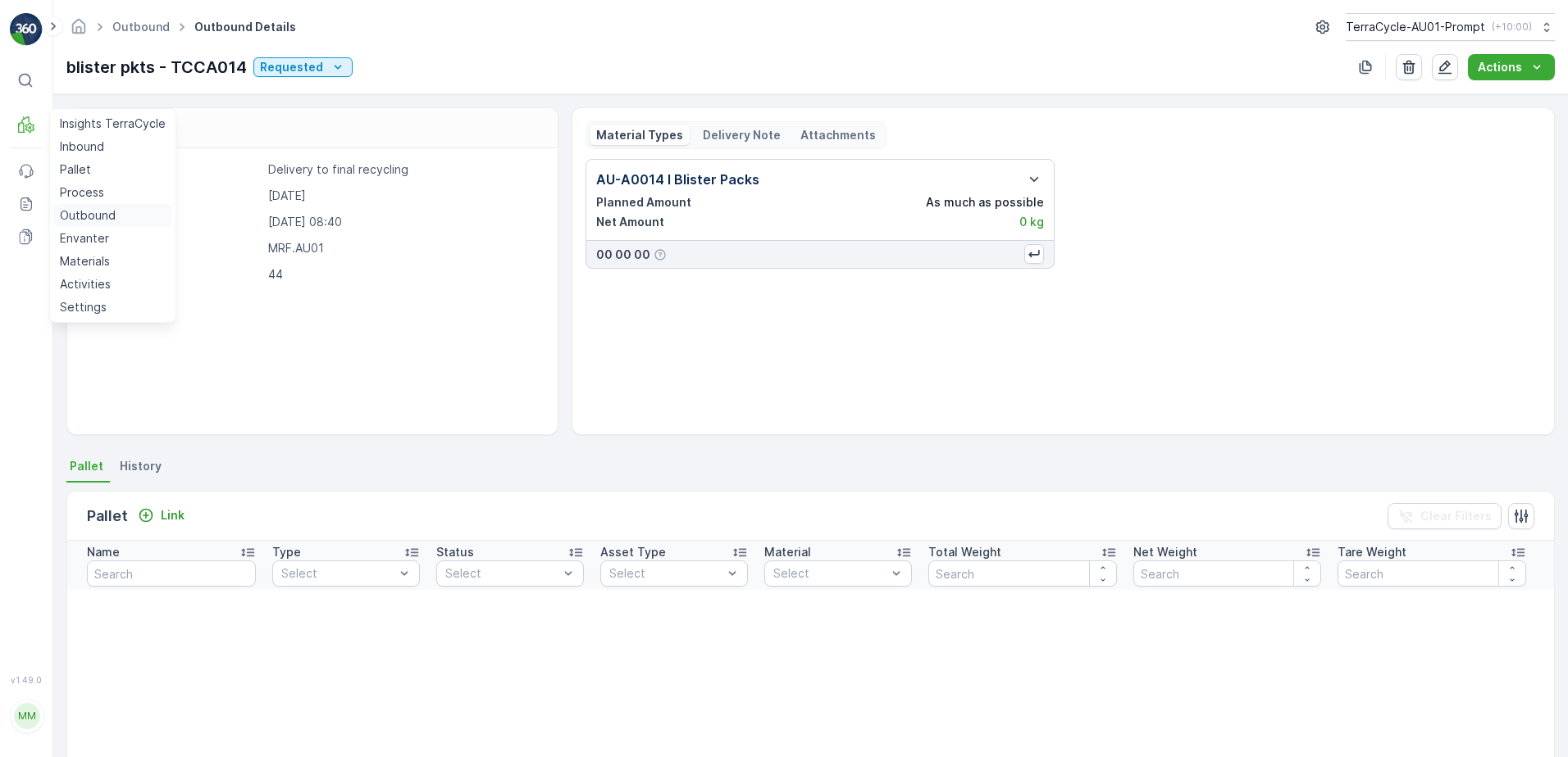
click at [98, 217] on p "Outbound" at bounding box center [87, 216] width 56 height 17
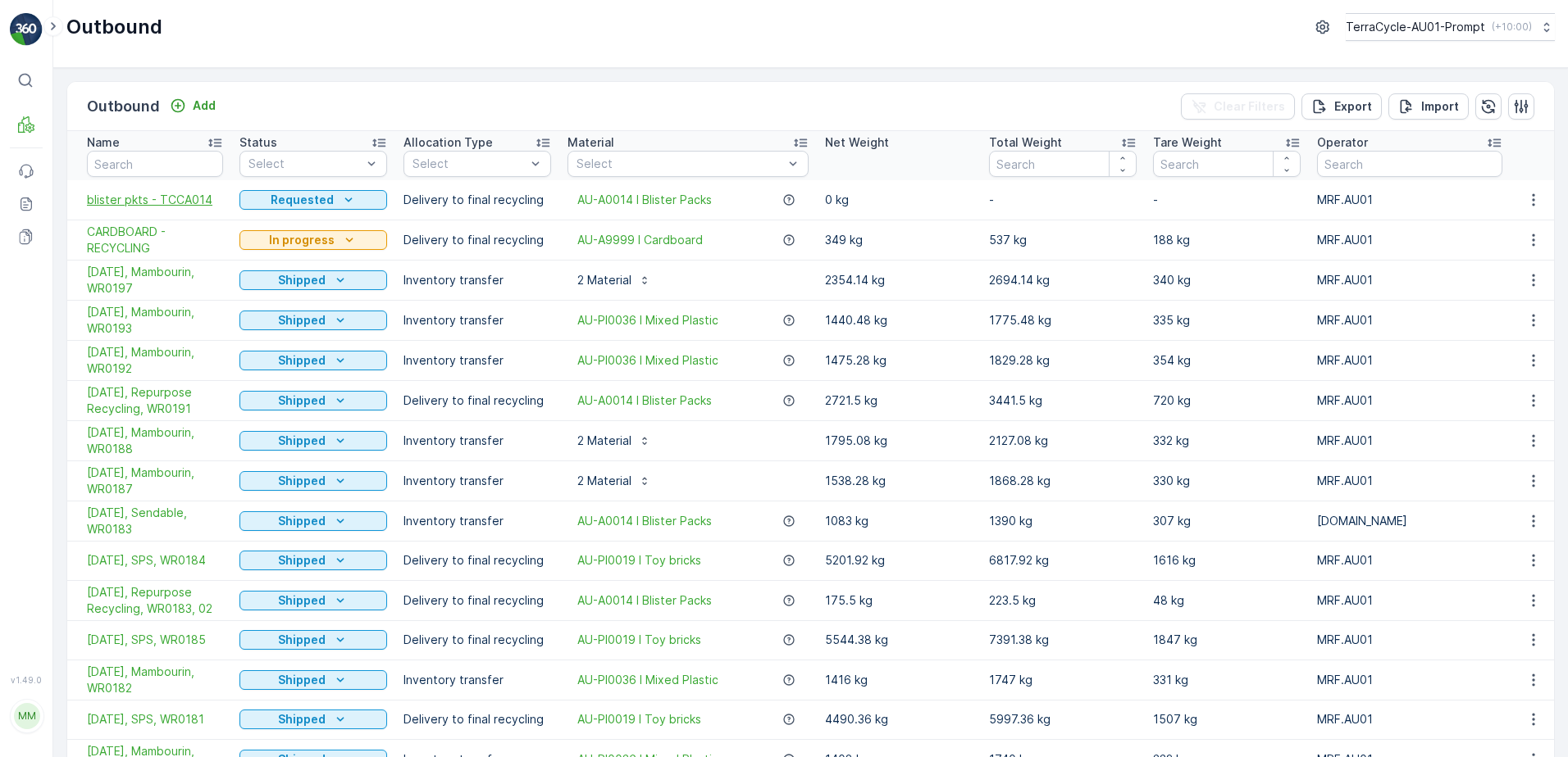
click at [181, 200] on span "blister pkts - TCCA014" at bounding box center [155, 200] width 136 height 17
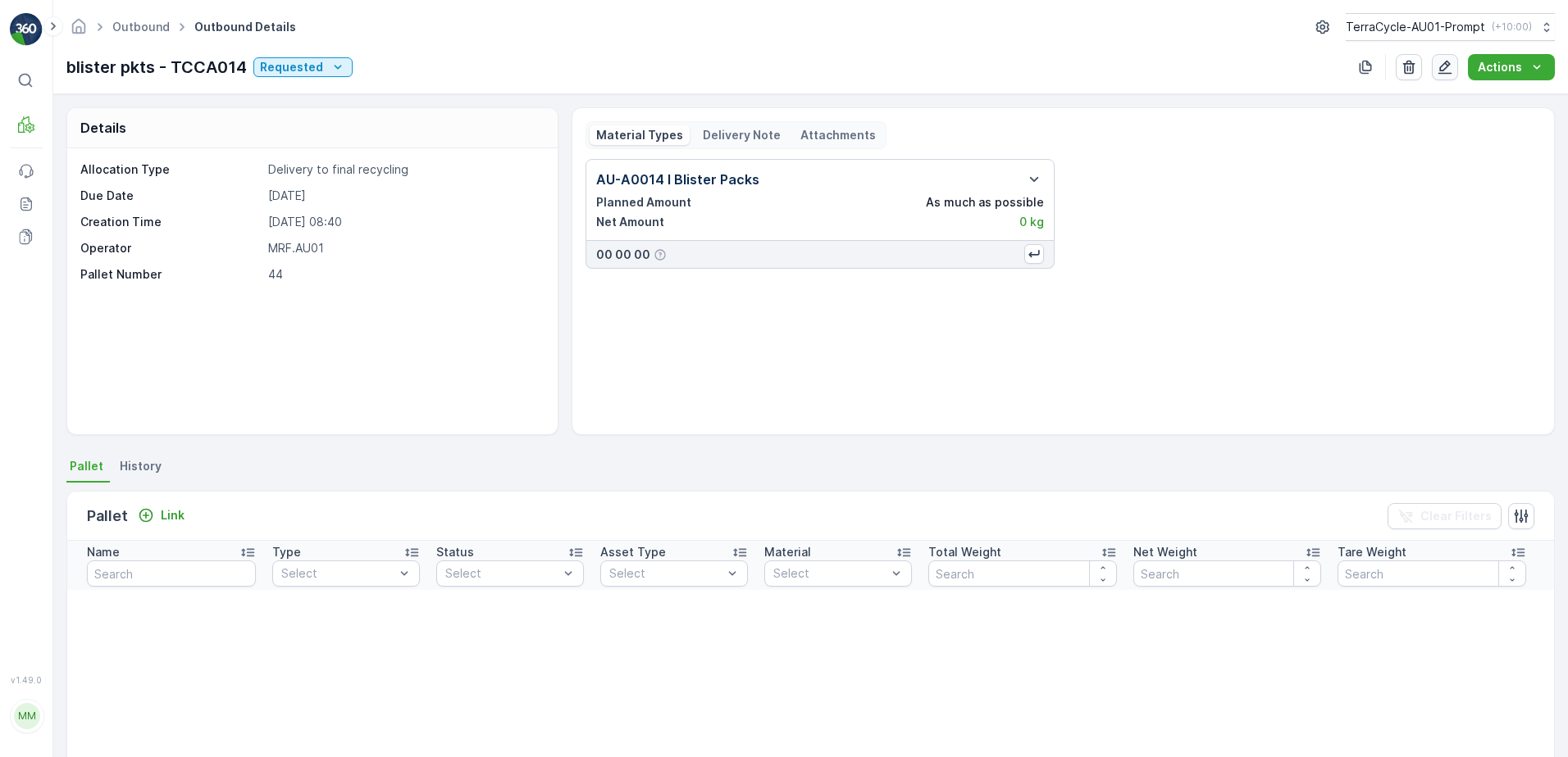
click at [1440, 60] on icon "button" at bounding box center [1445, 67] width 17 height 17
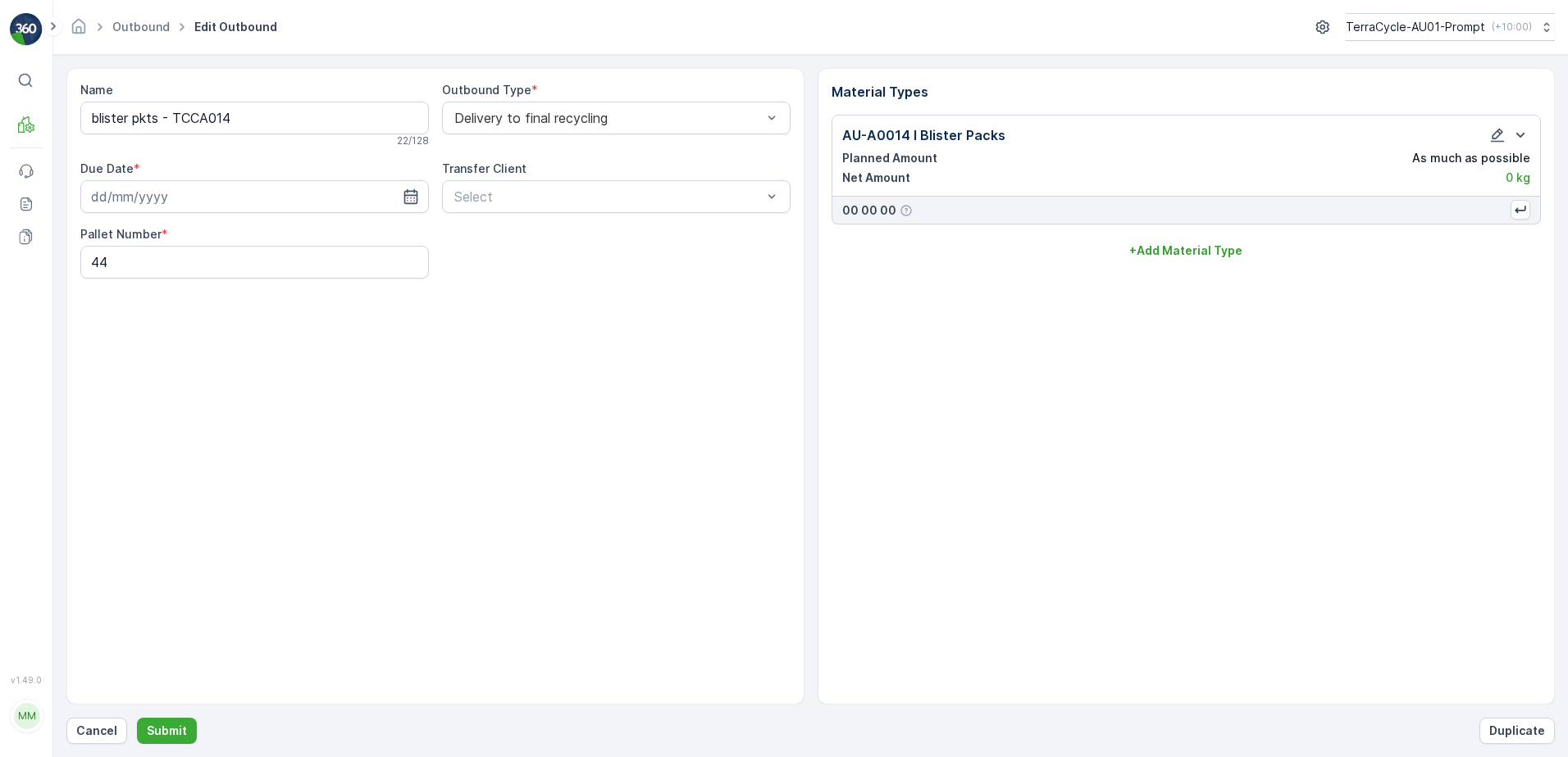
type input "[DATE]"
click at [86, 122] on input "blister pkts - TCCA014" at bounding box center [255, 118] width 349 height 33
type input "[DATE] - blister pkts - TCCA014"
click at [158, 734] on p "Submit" at bounding box center [167, 731] width 40 height 17
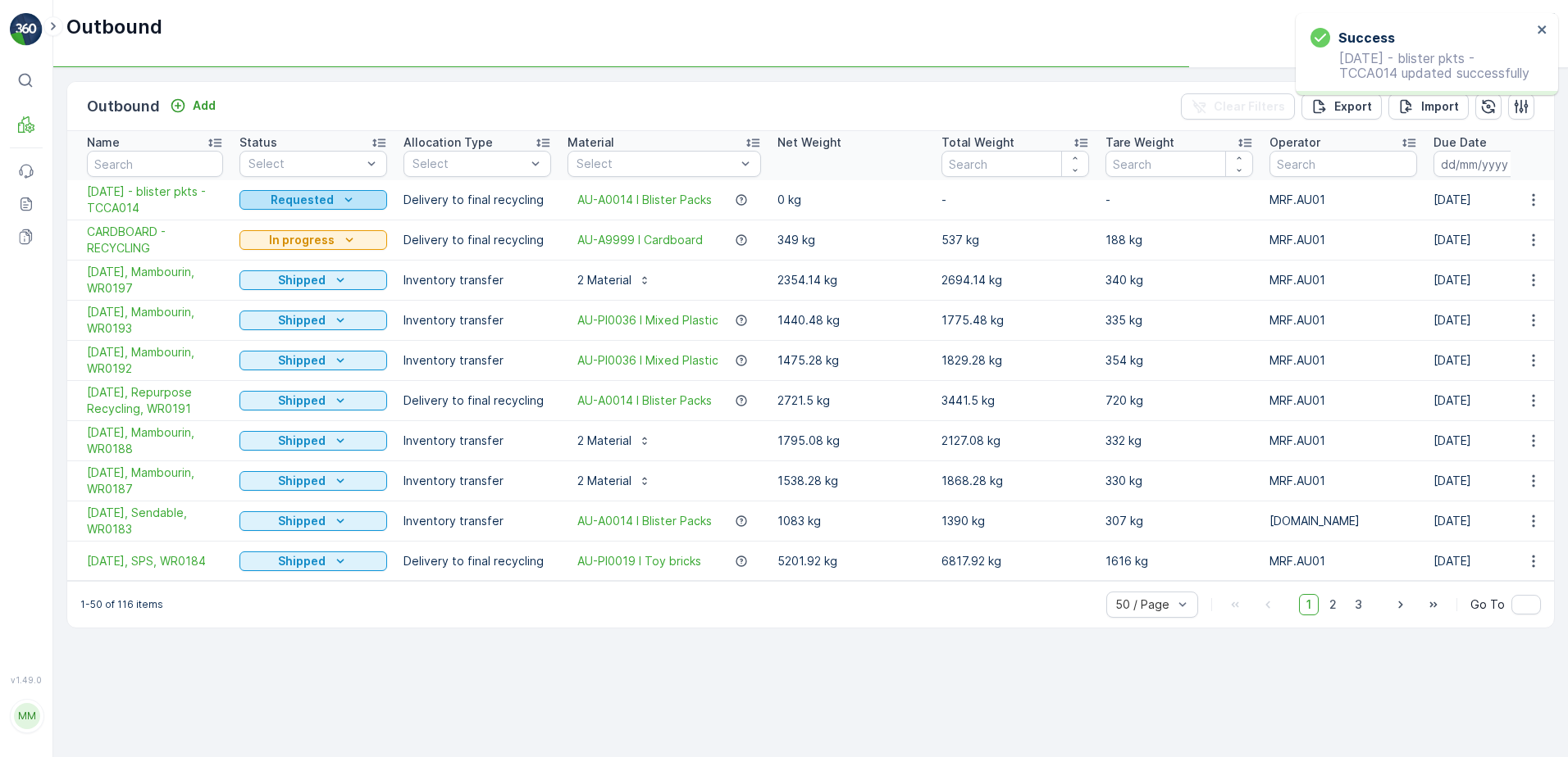
click at [336, 204] on div "Requested" at bounding box center [313, 200] width 135 height 17
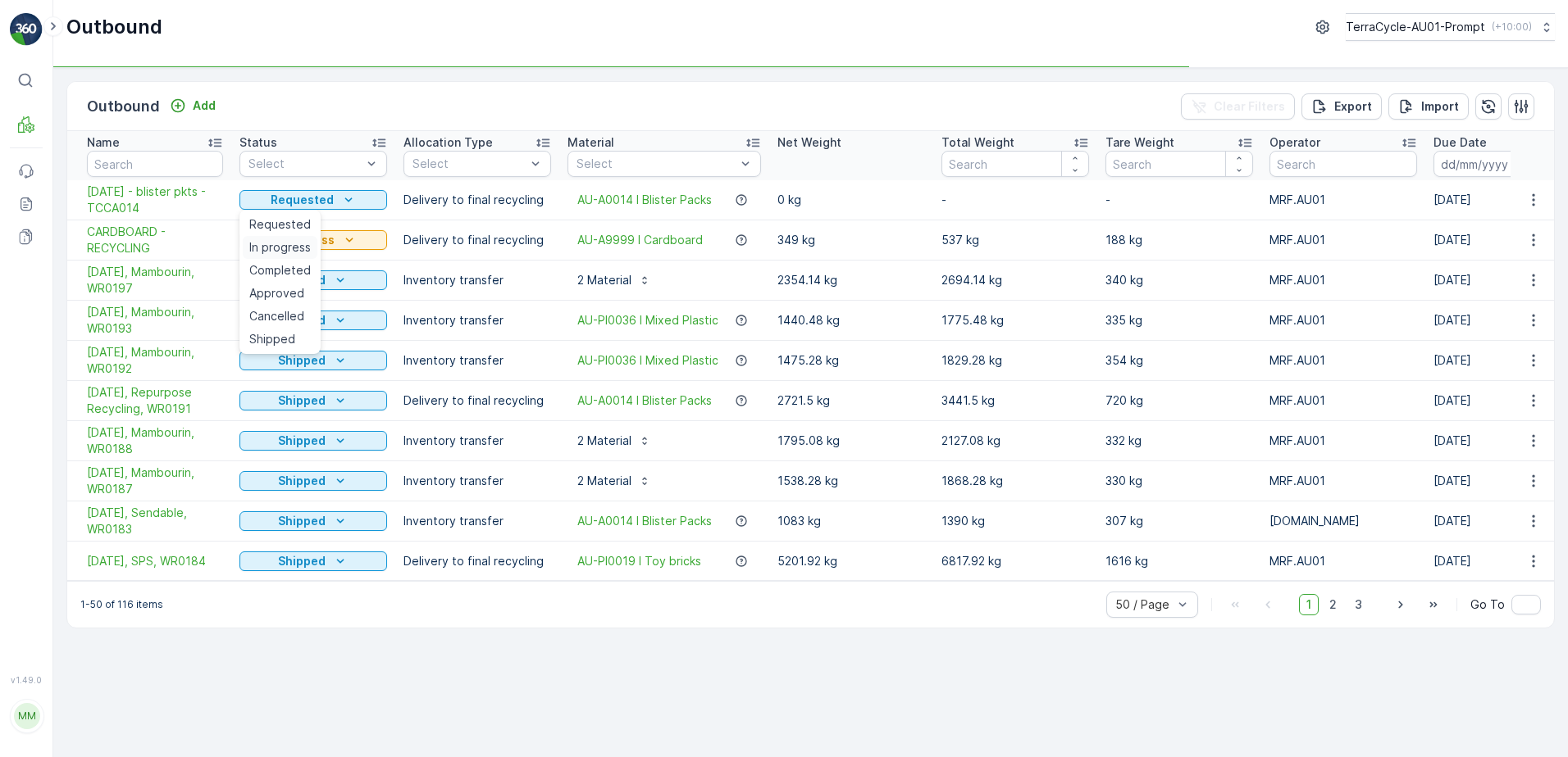
click at [296, 244] on span "In progress" at bounding box center [280, 248] width 62 height 17
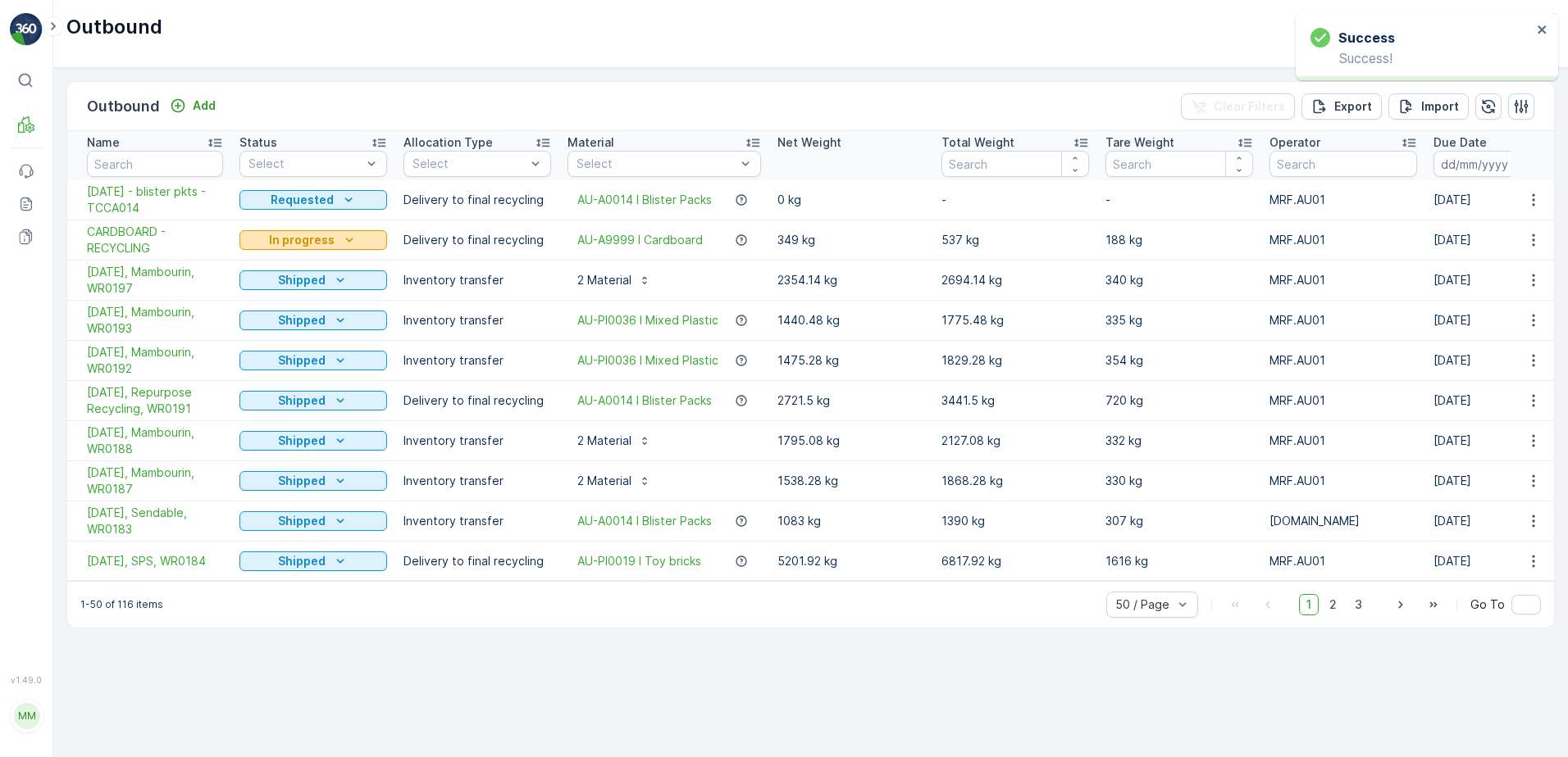
click at [358, 234] on div "In progress" at bounding box center [313, 240] width 135 height 17
click at [289, 312] on span "Completed" at bounding box center [280, 311] width 62 height 17
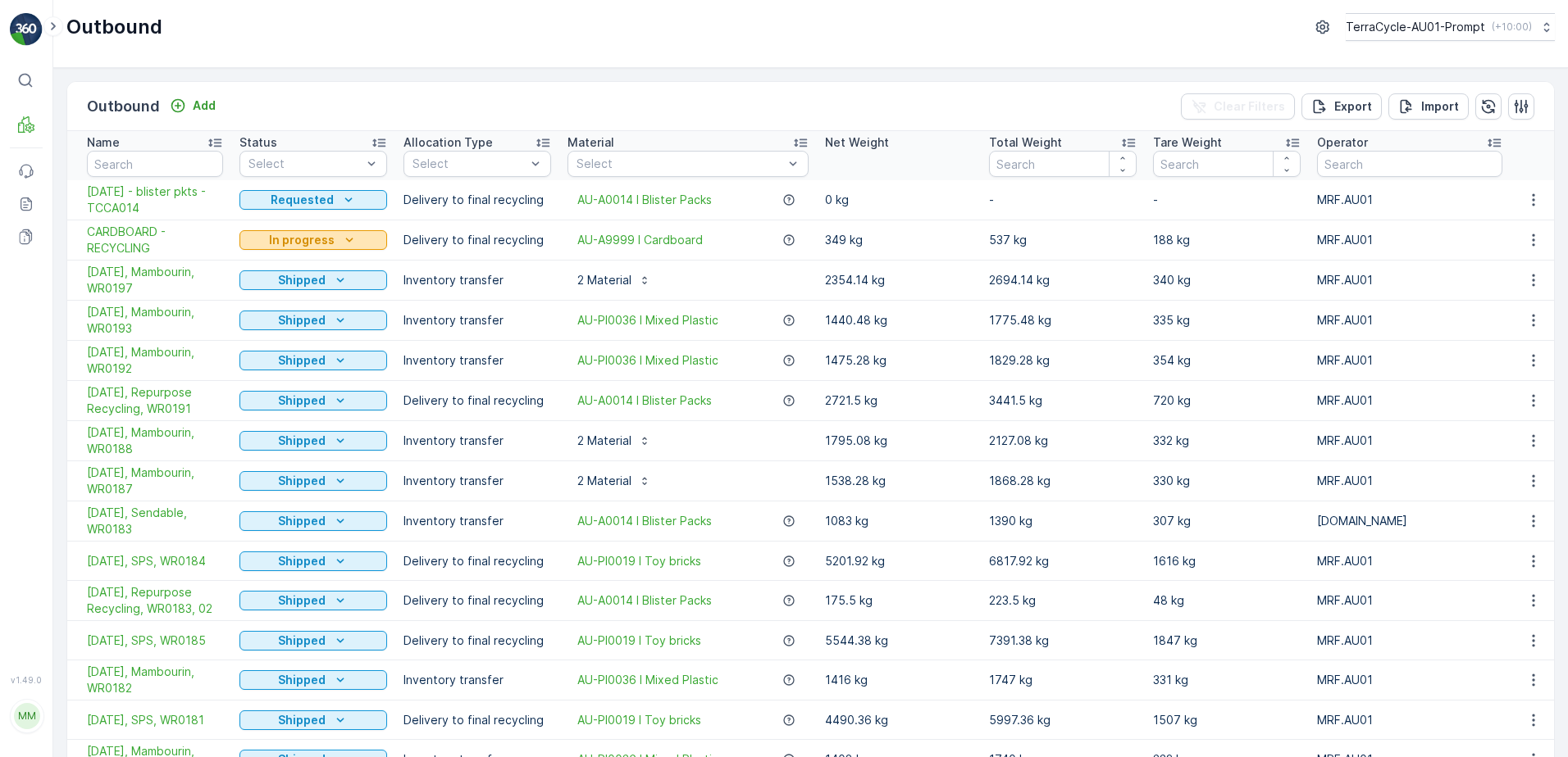
click at [342, 240] on icon "In progress" at bounding box center [350, 240] width 17 height 17
click at [297, 312] on span "Completed" at bounding box center [280, 311] width 62 height 17
